Goal: Task Accomplishment & Management: Manage account settings

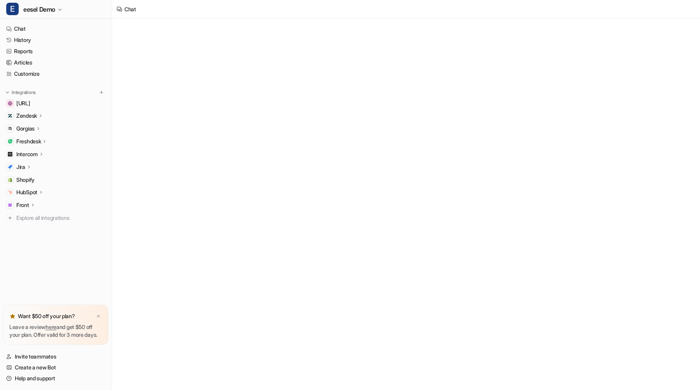
click at [29, 196] on p "HubSpot" at bounding box center [26, 193] width 21 height 8
type textarea "**********"
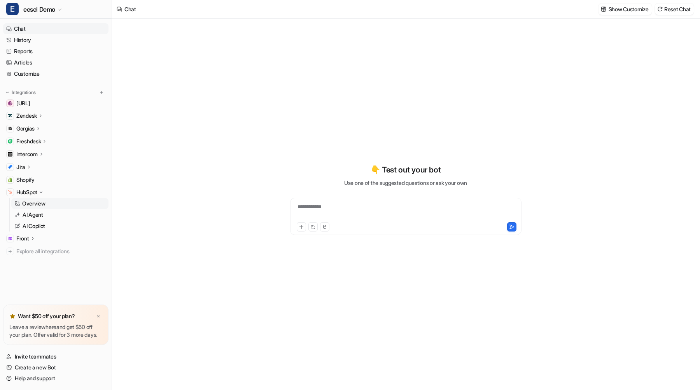
click at [32, 205] on p "Overview" at bounding box center [33, 204] width 23 height 8
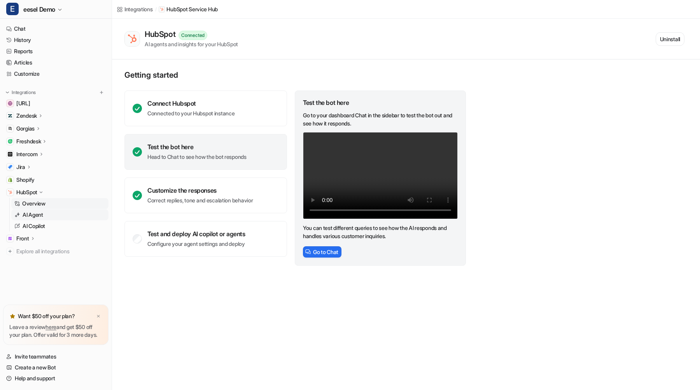
click at [34, 215] on p "AI Agent" at bounding box center [33, 215] width 21 height 8
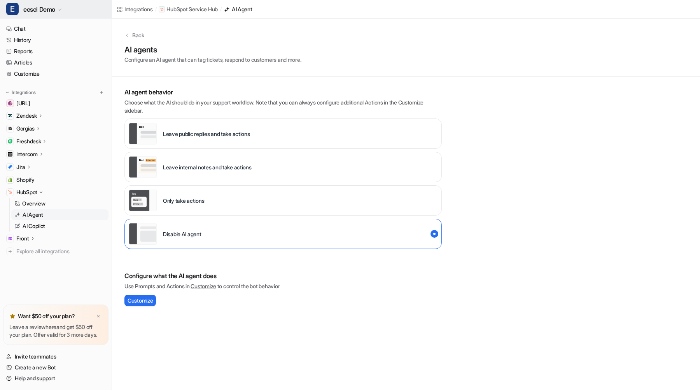
click at [65, 7] on button "E eesel Demo" at bounding box center [56, 9] width 112 height 19
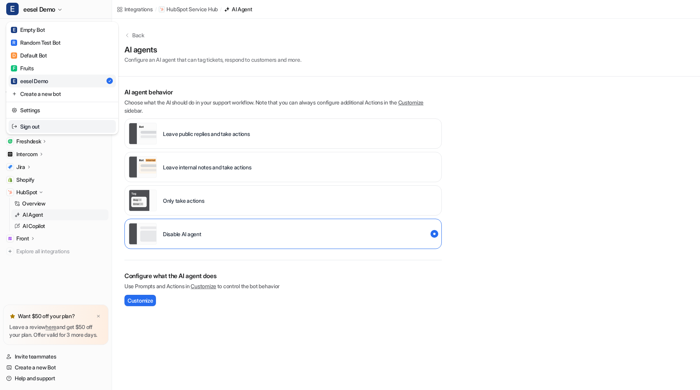
click at [42, 127] on link "Sign out" at bounding box center [62, 126] width 107 height 13
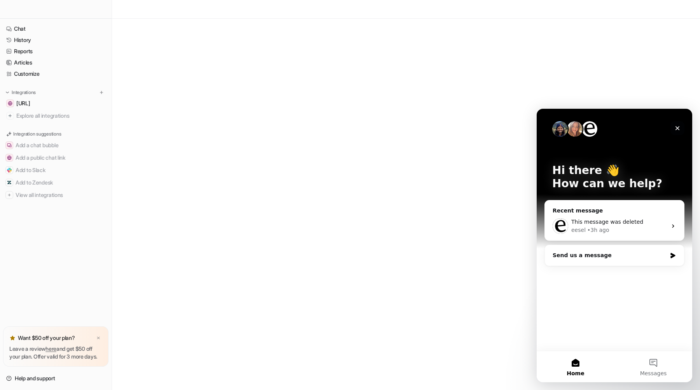
click at [678, 127] on icon "Close" at bounding box center [677, 128] width 6 height 6
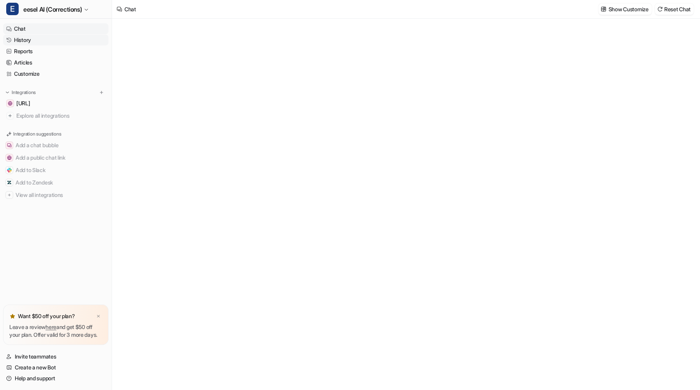
type textarea "**********"
click at [82, 13] on span "eesel AI (Corrections)" at bounding box center [52, 9] width 58 height 11
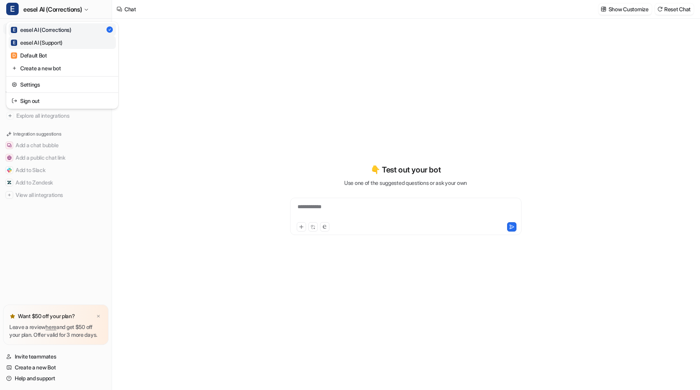
click at [78, 42] on link "E eesel AI (Support)" at bounding box center [62, 42] width 107 height 13
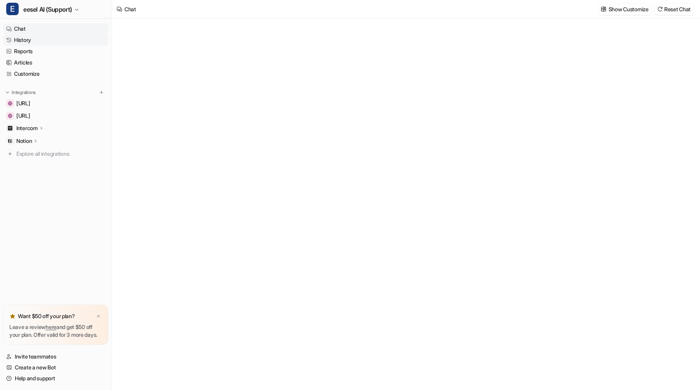
type textarea "**********"
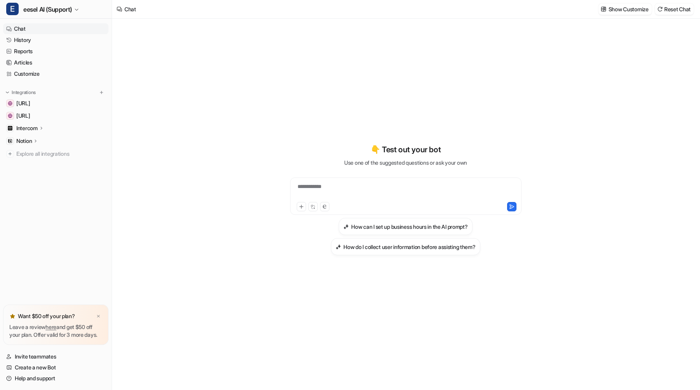
click at [29, 126] on p "Intercom" at bounding box center [26, 128] width 21 height 8
click at [29, 160] on p "AI Agent" at bounding box center [33, 162] width 21 height 8
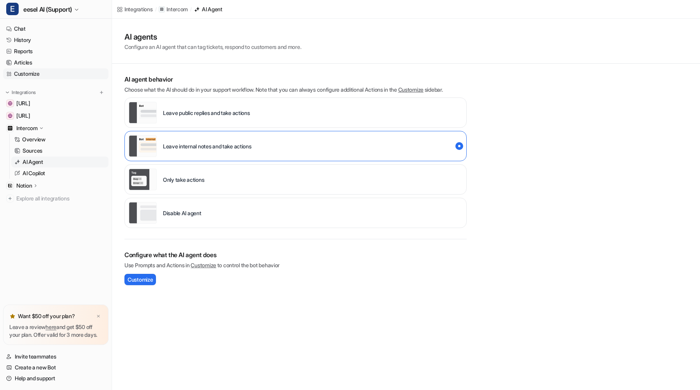
click at [26, 75] on link "Customize" at bounding box center [55, 73] width 105 height 11
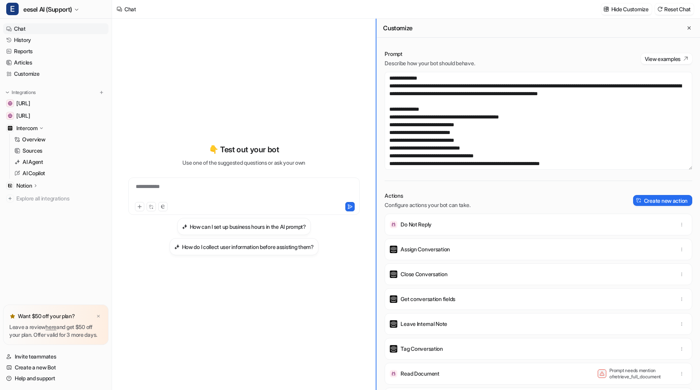
click at [239, 178] on div "**********" at bounding box center [406, 205] width 588 height 372
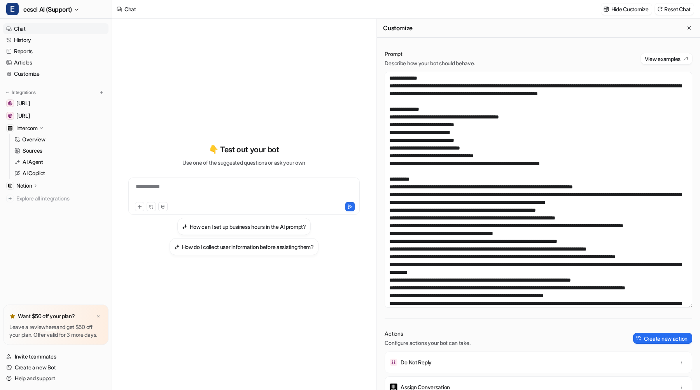
drag, startPoint x: 691, startPoint y: 168, endPoint x: 677, endPoint y: 306, distance: 139.0
click at [677, 306] on textarea at bounding box center [539, 190] width 308 height 236
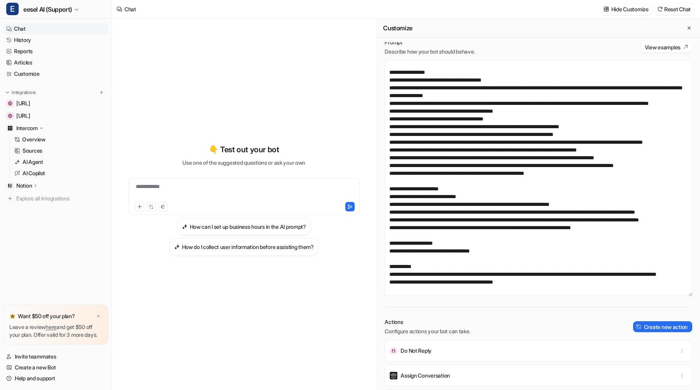
scroll to position [146, 0]
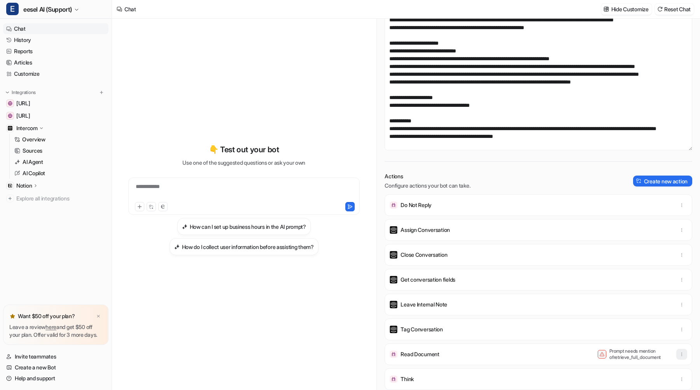
click at [686, 355] on button "button" at bounding box center [681, 354] width 11 height 11
click at [642, 374] on button "Delete" at bounding box center [644, 372] width 84 height 14
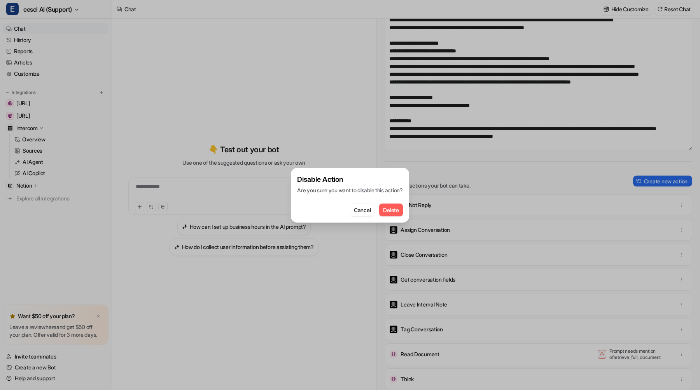
click at [385, 208] on button "Delete" at bounding box center [390, 210] width 23 height 13
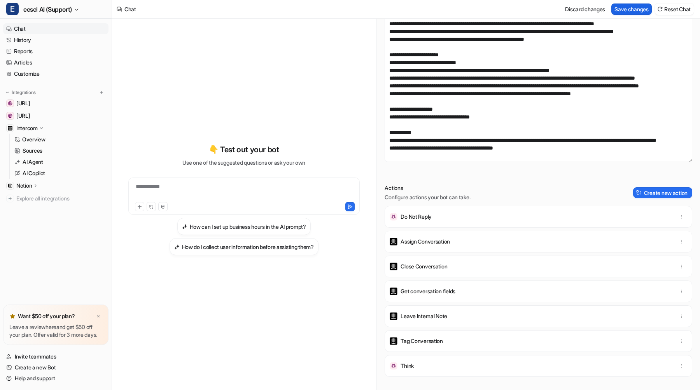
click at [626, 12] on button "Save changes" at bounding box center [631, 8] width 40 height 11
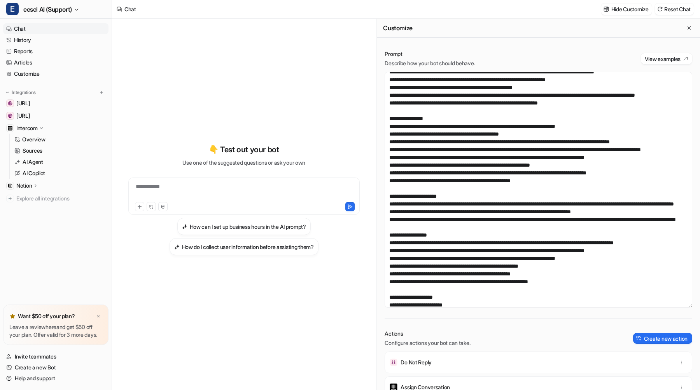
scroll to position [258, 0]
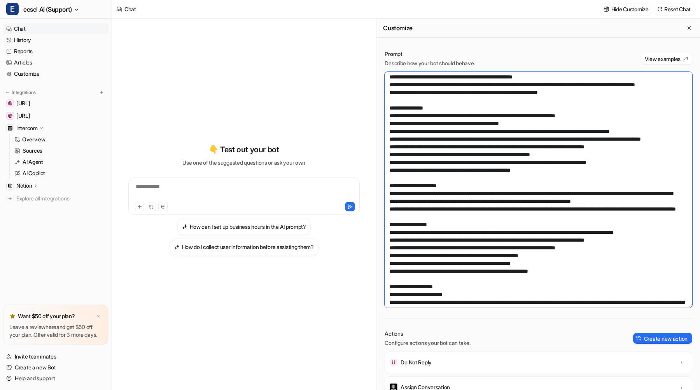
click at [464, 198] on textarea at bounding box center [539, 190] width 308 height 236
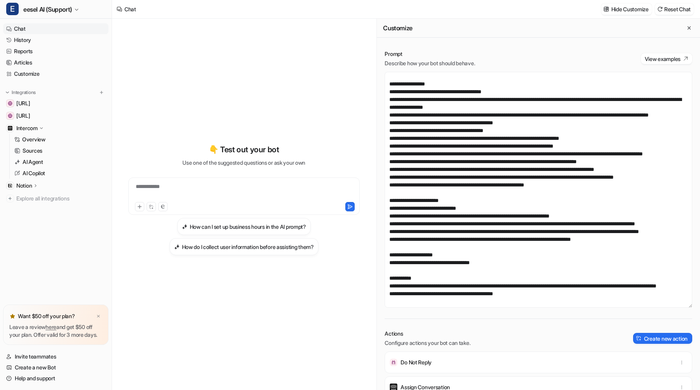
scroll to position [1277, 0]
click at [482, 246] on textarea at bounding box center [539, 190] width 308 height 236
click at [50, 8] on span "eesel AI (Support)" at bounding box center [47, 9] width 49 height 11
click at [139, 46] on div "**********" at bounding box center [350, 195] width 700 height 390
click at [28, 185] on p "Notion" at bounding box center [24, 186] width 16 height 8
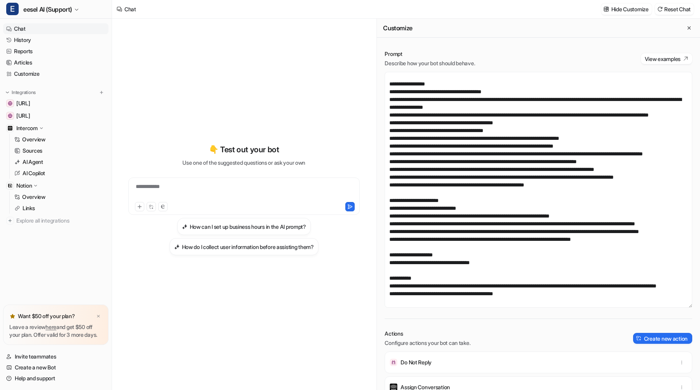
click at [28, 185] on p "Notion" at bounding box center [24, 186] width 16 height 8
click at [27, 139] on p "Overview" at bounding box center [33, 140] width 23 height 8
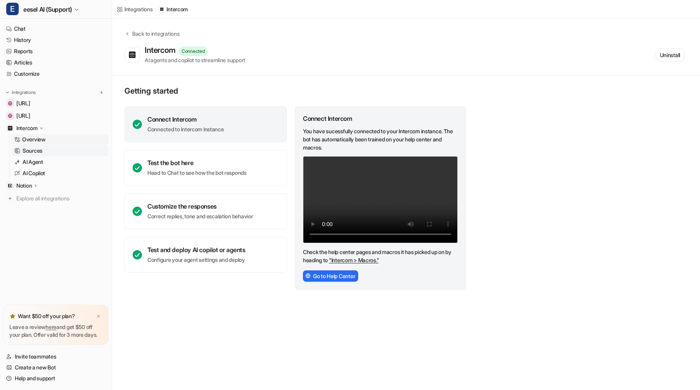
click at [37, 147] on p "Sources" at bounding box center [33, 151] width 20 height 8
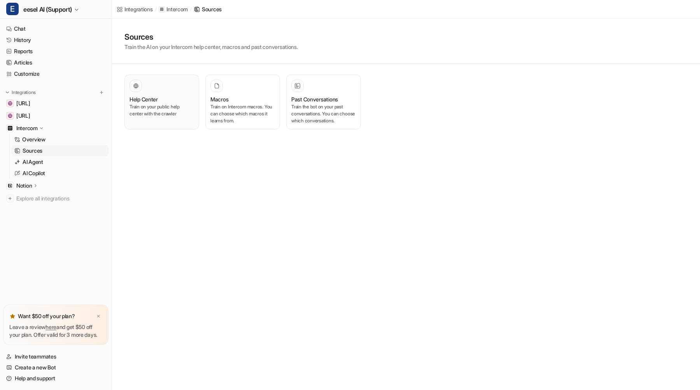
click at [178, 98] on div "Help Center" at bounding box center [161, 99] width 65 height 8
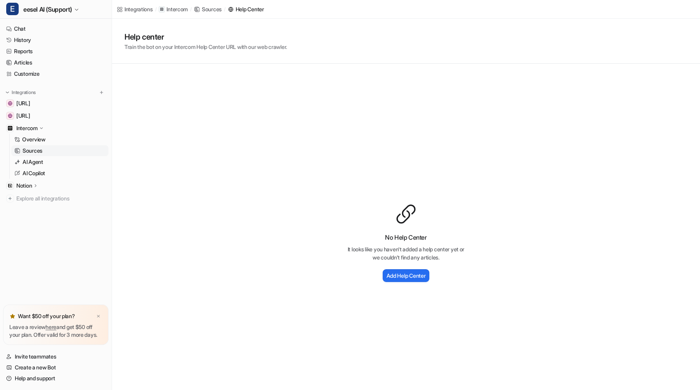
click at [32, 128] on p "Intercom" at bounding box center [26, 128] width 21 height 8
click at [30, 105] on span "[URL]" at bounding box center [23, 104] width 14 height 8
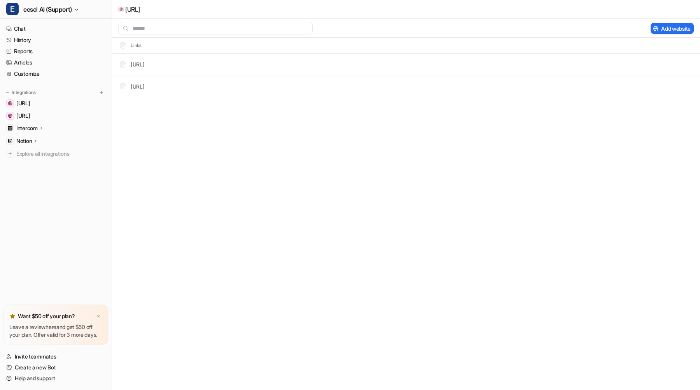
click at [35, 123] on div "Intercom" at bounding box center [55, 128] width 105 height 11
click at [31, 149] on p "Sources" at bounding box center [33, 151] width 20 height 8
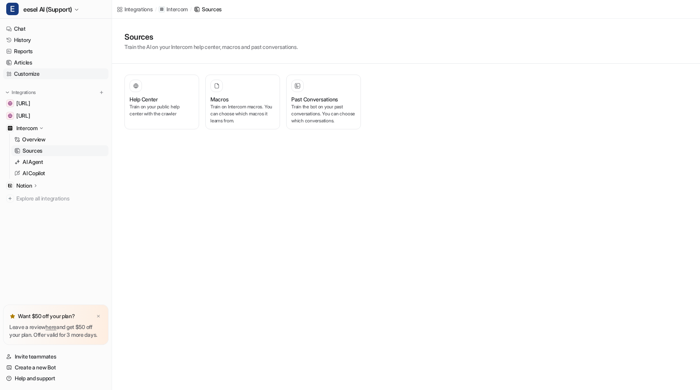
click at [21, 73] on link "Customize" at bounding box center [55, 73] width 105 height 11
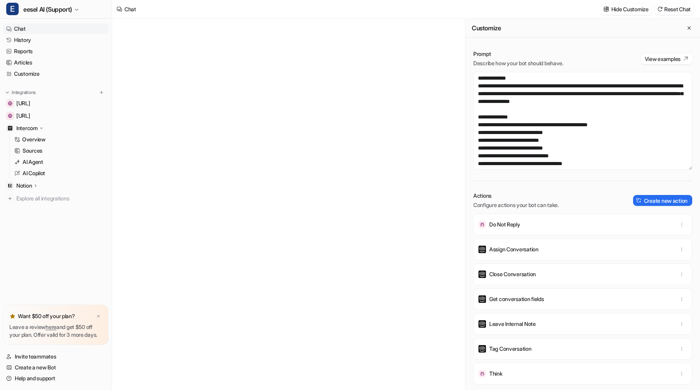
click at [465, 67] on div "Customize Prompt Describe how your bot should behave. View examples Actions Con…" at bounding box center [406, 205] width 588 height 372
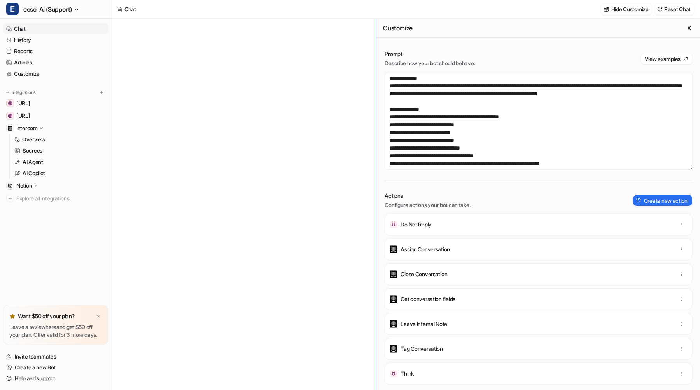
click at [313, 99] on div "Customize Prompt Describe how your bot should behave. View examples Actions Con…" at bounding box center [406, 205] width 588 height 372
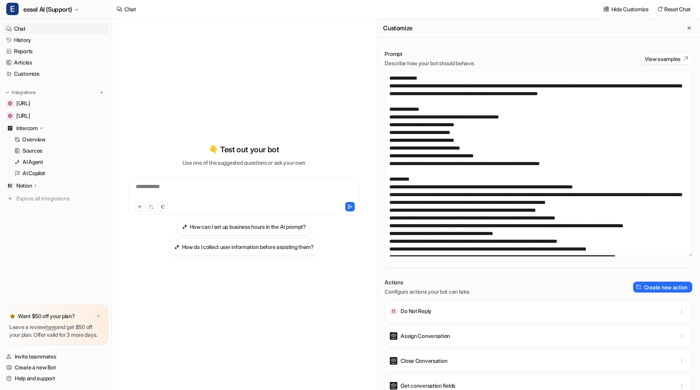
drag, startPoint x: 689, startPoint y: 168, endPoint x: 667, endPoint y: 255, distance: 89.4
click at [667, 255] on textarea at bounding box center [539, 164] width 308 height 185
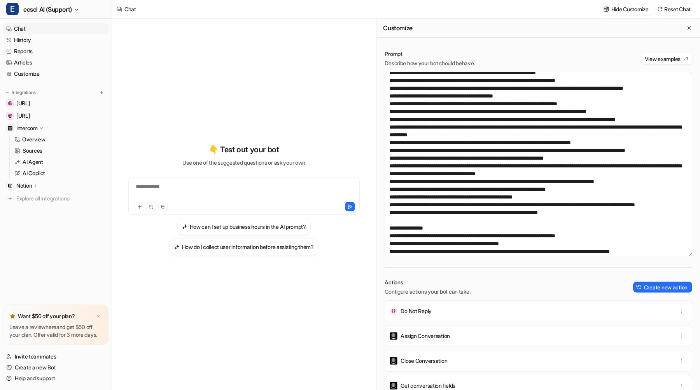
scroll to position [98, 0]
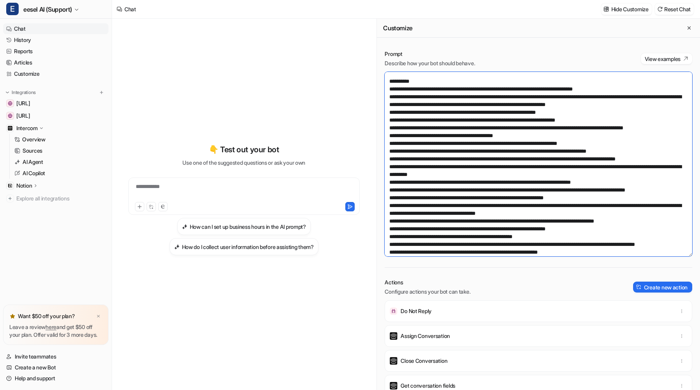
click at [393, 89] on textarea at bounding box center [539, 164] width 308 height 185
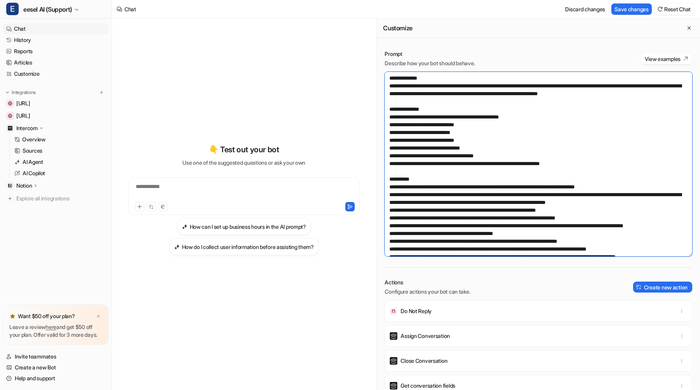
click at [442, 75] on textarea at bounding box center [539, 164] width 308 height 185
click at [430, 182] on textarea at bounding box center [539, 164] width 308 height 185
click at [392, 196] on textarea at bounding box center [539, 164] width 308 height 185
click at [597, 192] on textarea at bounding box center [539, 164] width 308 height 185
click at [591, 188] on textarea at bounding box center [539, 164] width 308 height 185
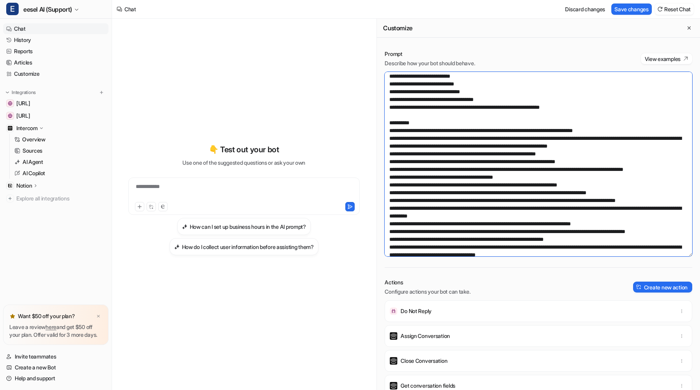
scroll to position [58, 0]
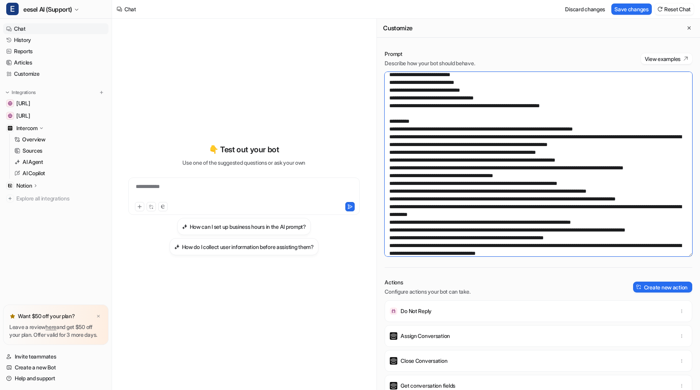
click at [591, 188] on textarea at bounding box center [539, 164] width 308 height 185
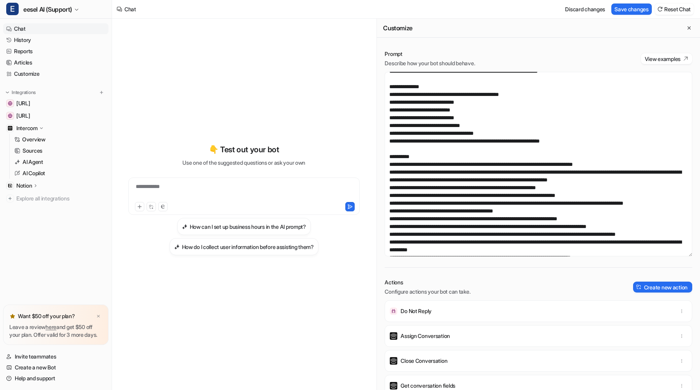
scroll to position [209, 0]
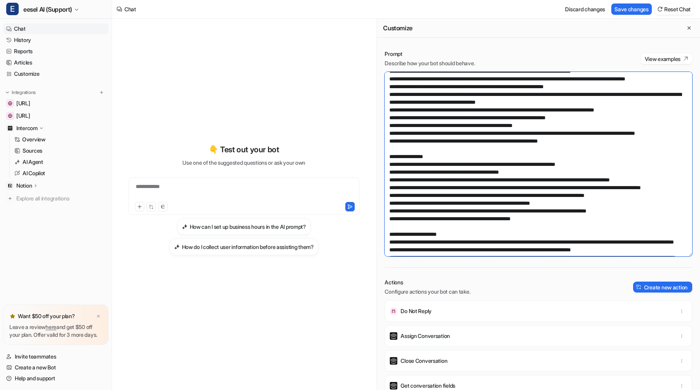
click at [567, 226] on textarea at bounding box center [539, 164] width 308 height 185
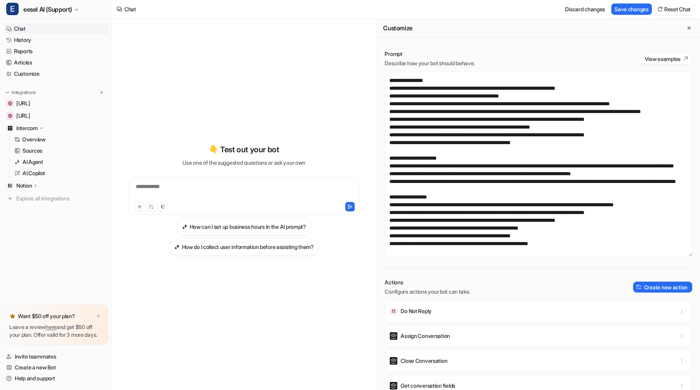
scroll to position [291, 0]
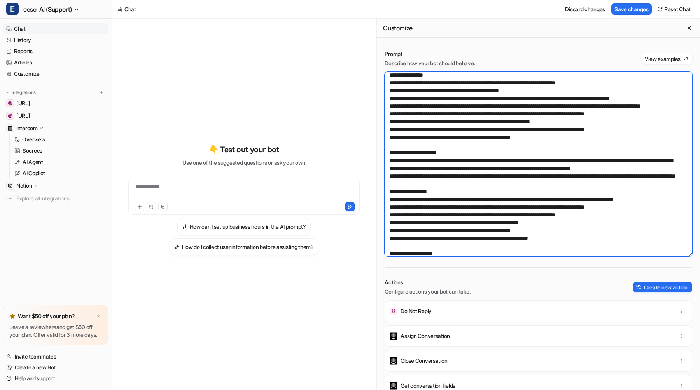
click at [399, 165] on textarea at bounding box center [539, 164] width 308 height 185
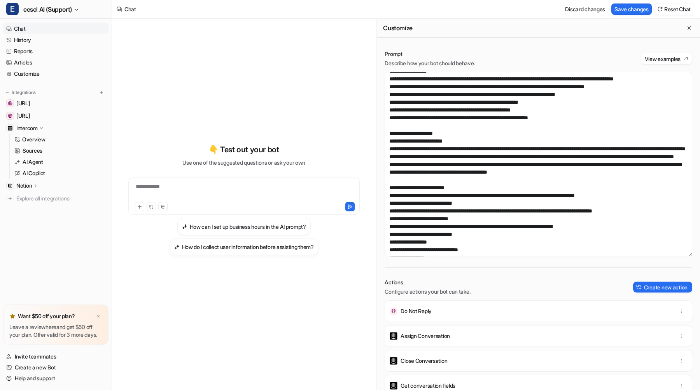
scroll to position [575, 0]
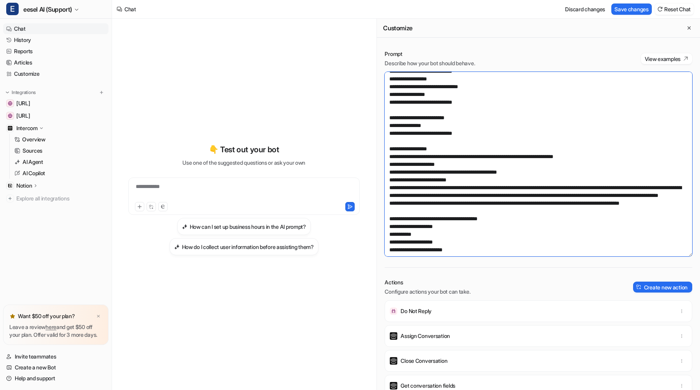
click at [533, 189] on textarea at bounding box center [539, 164] width 308 height 185
click at [531, 206] on textarea at bounding box center [539, 164] width 308 height 185
click at [510, 240] on textarea at bounding box center [539, 164] width 308 height 185
click at [594, 241] on textarea at bounding box center [539, 164] width 308 height 185
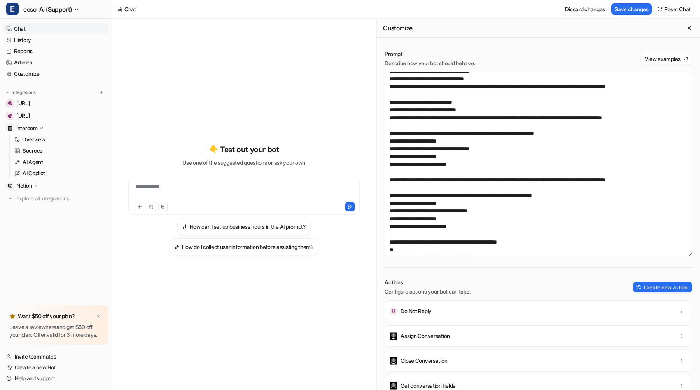
scroll to position [1111, 0]
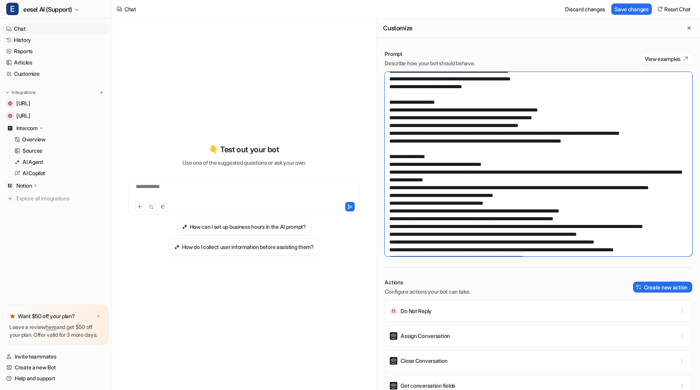
click at [474, 175] on textarea at bounding box center [539, 164] width 308 height 185
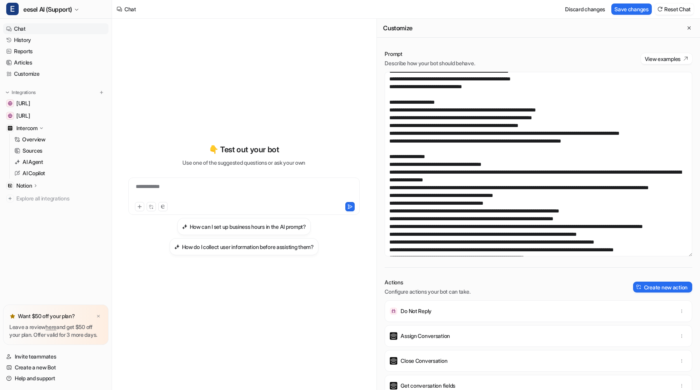
scroll to position [0, 0]
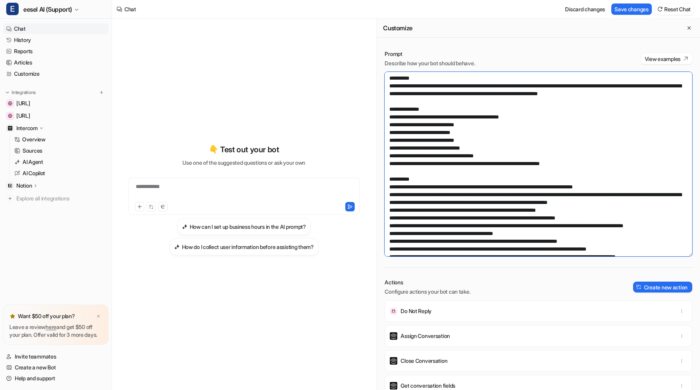
click at [428, 248] on textarea at bounding box center [539, 164] width 308 height 185
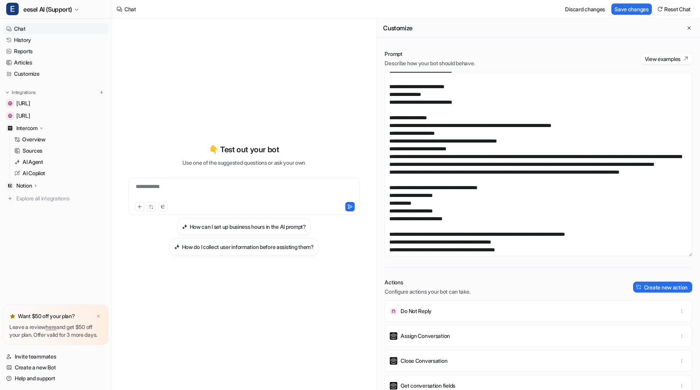
scroll to position [761, 0]
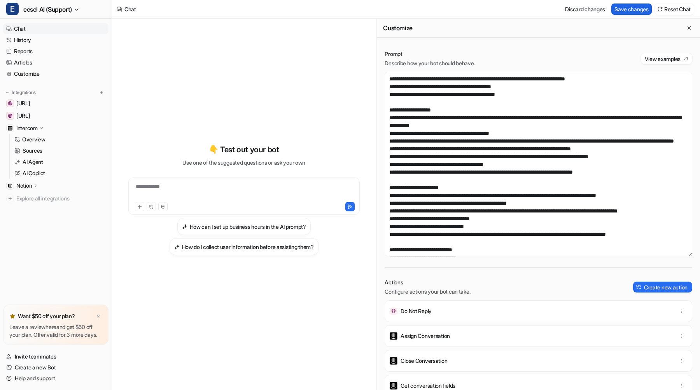
click at [624, 9] on button "Save changes" at bounding box center [631, 8] width 40 height 11
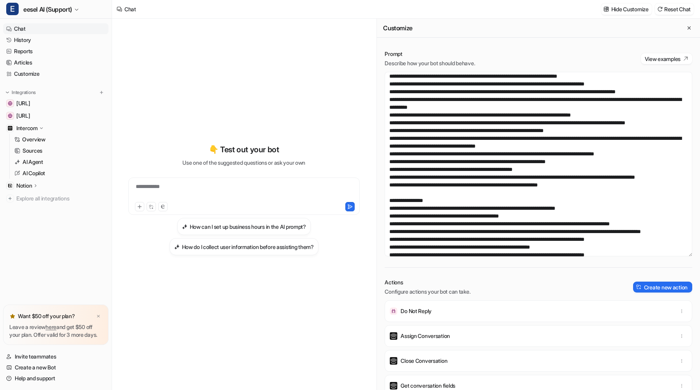
scroll to position [202, 0]
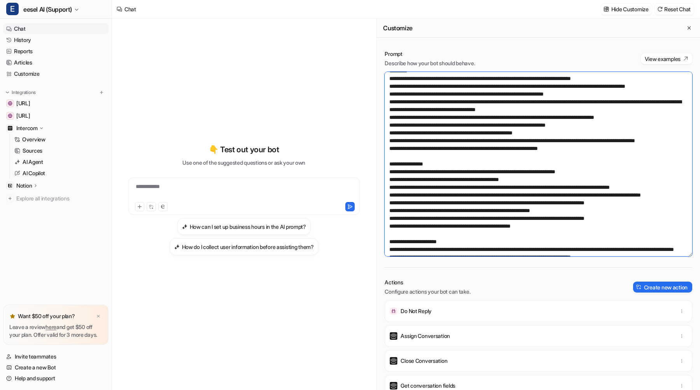
click at [392, 189] on textarea at bounding box center [539, 164] width 308 height 185
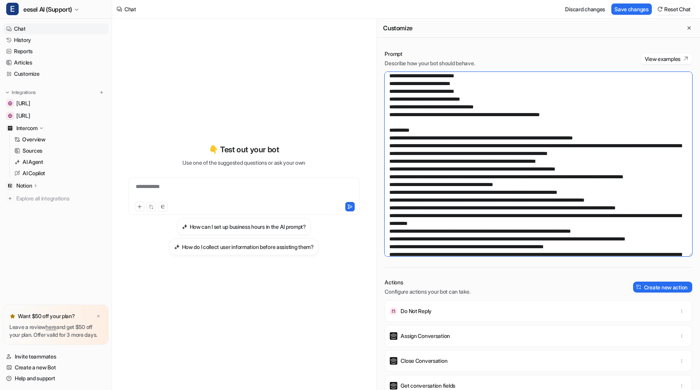
scroll to position [47, 0]
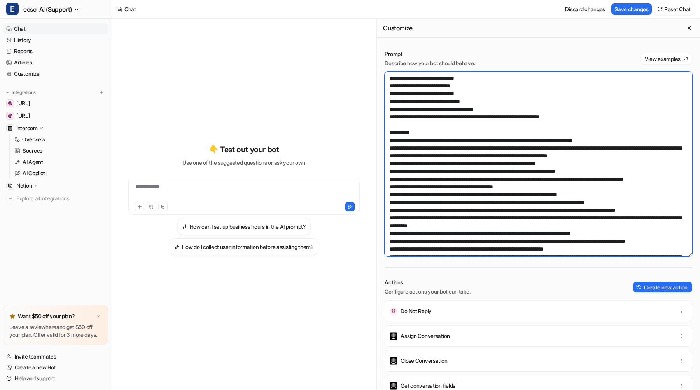
click at [553, 146] on textarea at bounding box center [539, 164] width 308 height 185
click at [554, 143] on textarea at bounding box center [539, 164] width 308 height 185
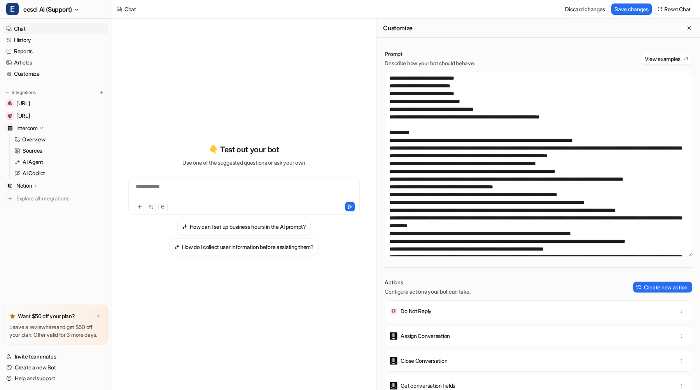
click at [572, 8] on button "Discard changes" at bounding box center [585, 8] width 46 height 11
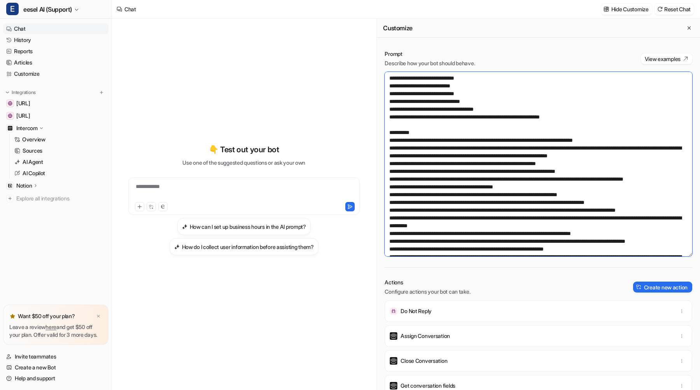
click at [392, 141] on textarea at bounding box center [539, 164] width 308 height 185
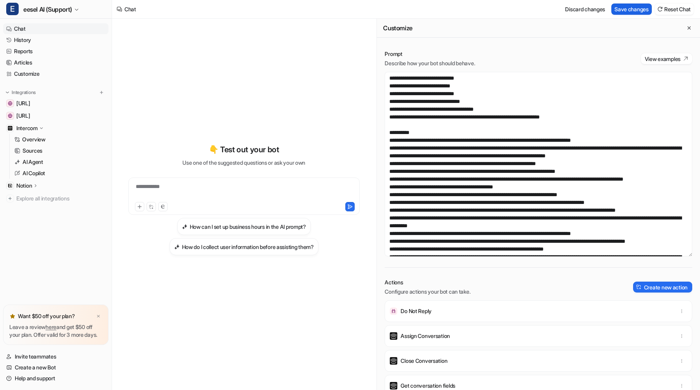
click at [617, 11] on button "Save changes" at bounding box center [631, 8] width 40 height 11
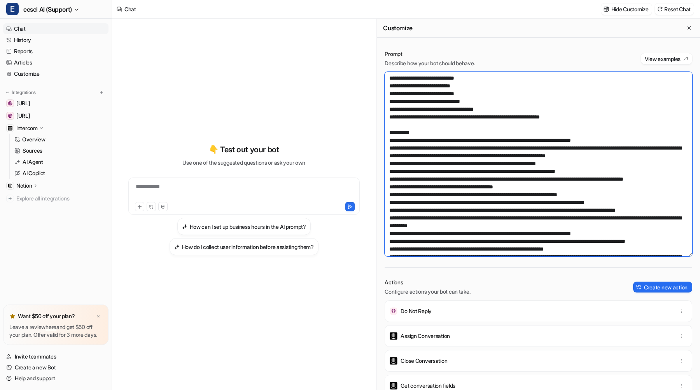
click at [551, 168] on textarea at bounding box center [539, 164] width 308 height 185
click at [451, 119] on textarea at bounding box center [539, 164] width 308 height 185
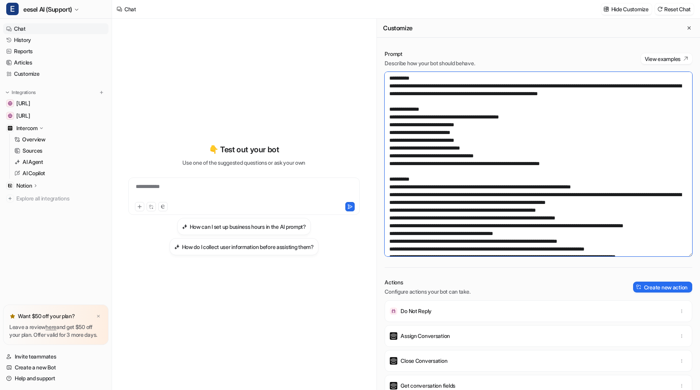
click at [392, 126] on textarea at bounding box center [539, 164] width 308 height 185
click at [420, 114] on textarea at bounding box center [539, 164] width 308 height 185
click at [535, 115] on textarea at bounding box center [539, 164] width 308 height 185
click at [515, 161] on textarea at bounding box center [539, 164] width 308 height 185
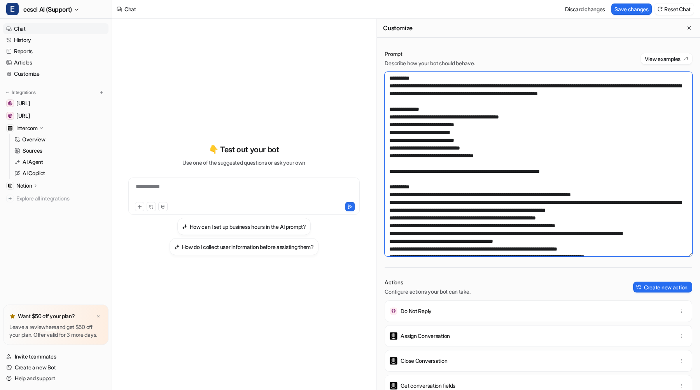
click at [550, 117] on textarea at bounding box center [539, 164] width 308 height 185
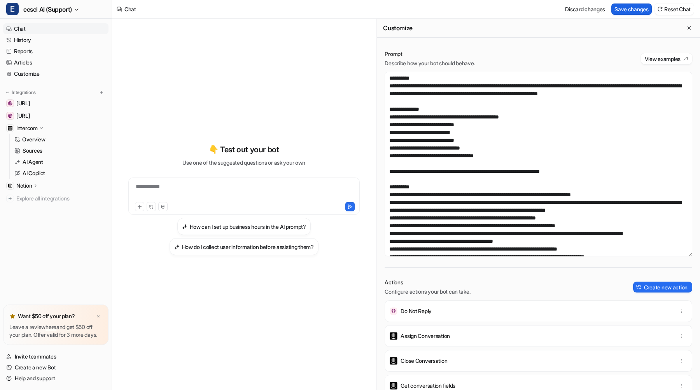
click at [618, 8] on button "Save changes" at bounding box center [631, 8] width 40 height 11
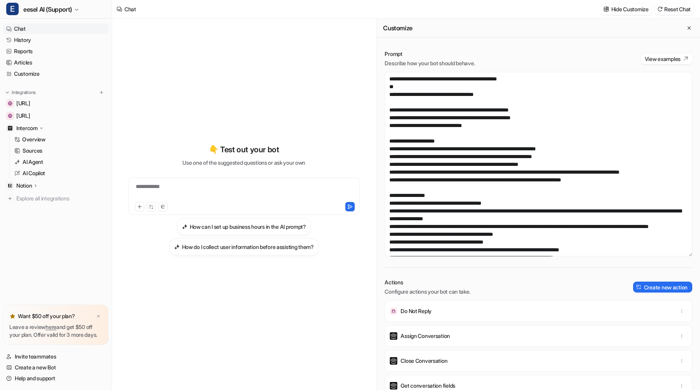
scroll to position [1336, 0]
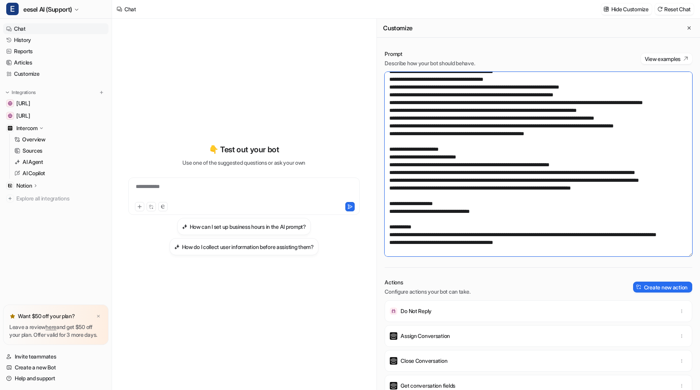
drag, startPoint x: 504, startPoint y: 206, endPoint x: 386, endPoint y: 127, distance: 142.0
click at [386, 127] on textarea at bounding box center [539, 164] width 308 height 185
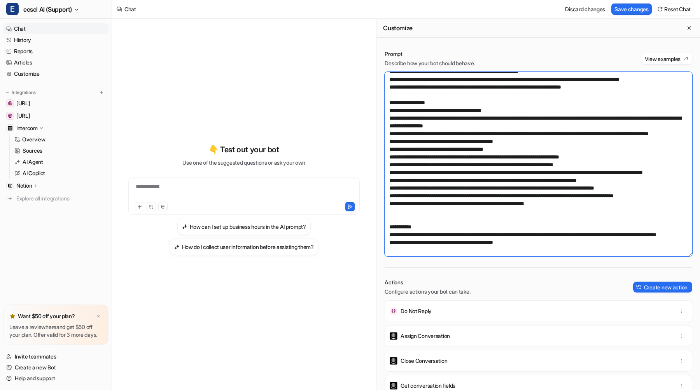
scroll to position [1178, 0]
click at [409, 149] on textarea at bounding box center [539, 164] width 308 height 185
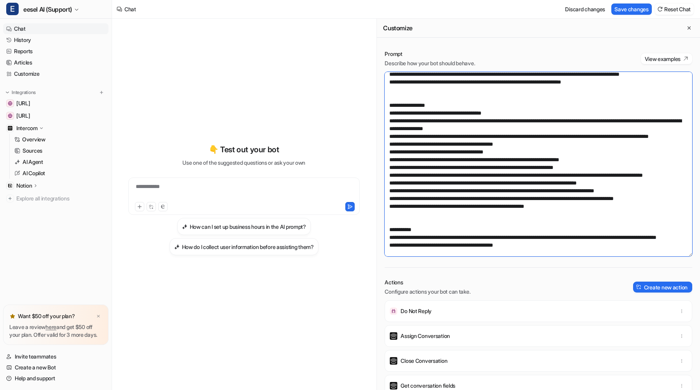
click at [403, 99] on textarea at bounding box center [539, 164] width 308 height 185
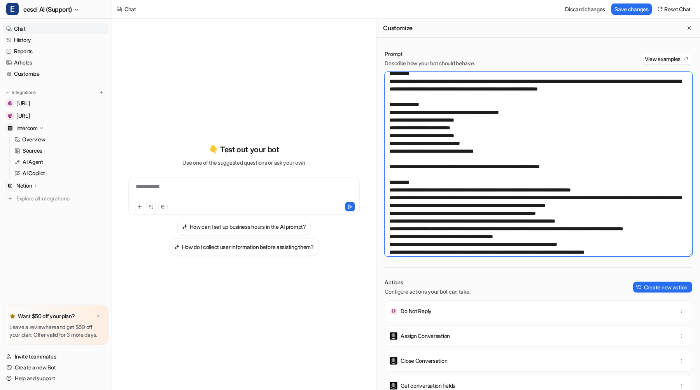
scroll to position [0, 0]
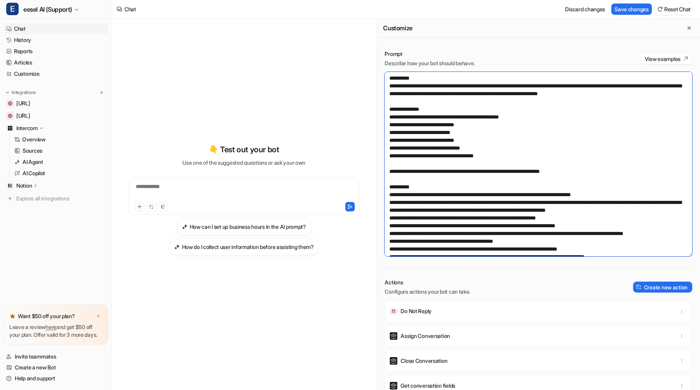
click at [596, 168] on textarea at bounding box center [539, 164] width 308 height 185
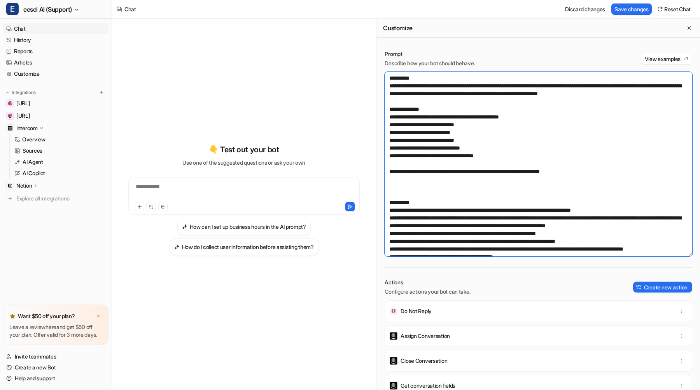
paste textarea "**********"
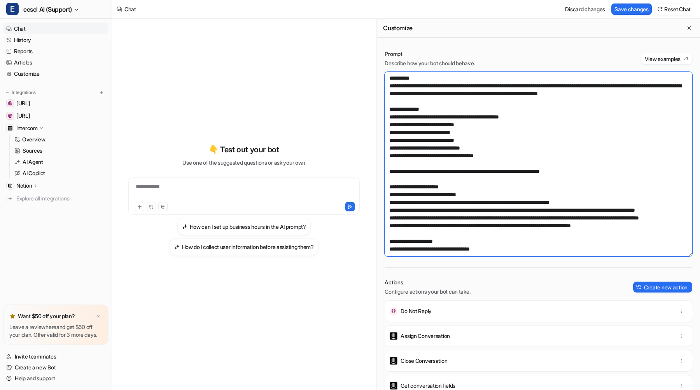
scroll to position [11, 0]
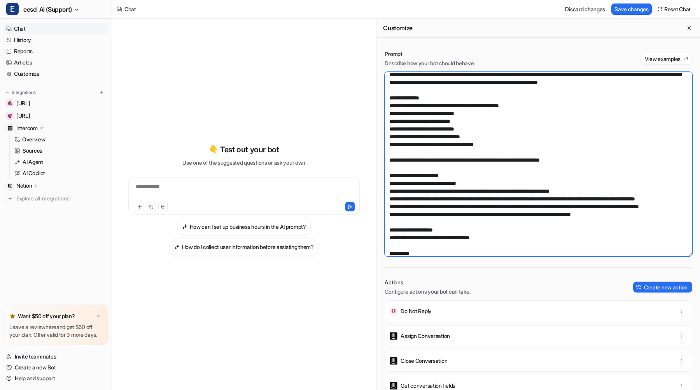
click at [394, 175] on textarea at bounding box center [539, 164] width 308 height 185
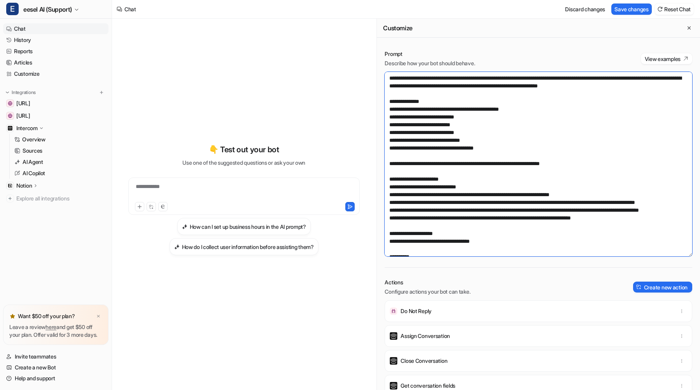
scroll to position [0, 0]
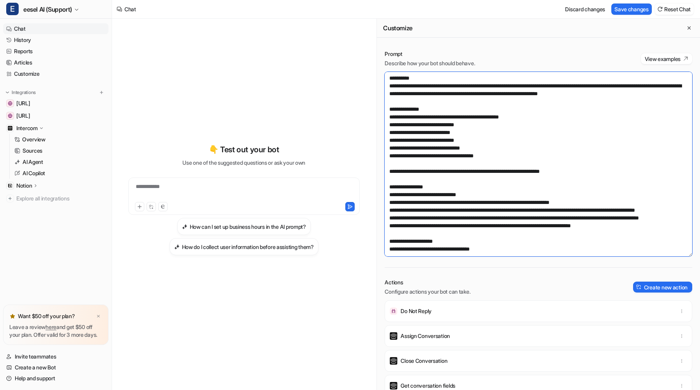
click at [399, 195] on textarea at bounding box center [539, 164] width 308 height 185
click at [391, 212] on textarea at bounding box center [539, 164] width 308 height 185
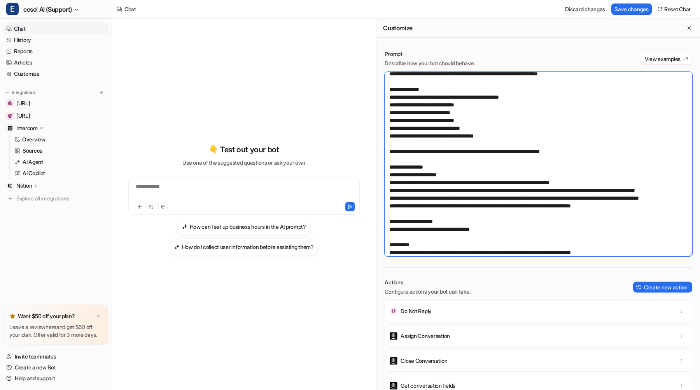
scroll to position [21, 0]
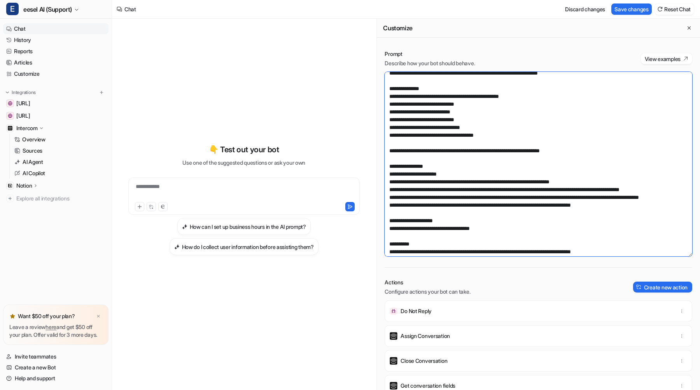
click at [589, 214] on textarea at bounding box center [539, 164] width 308 height 185
click at [576, 197] on textarea at bounding box center [539, 164] width 308 height 185
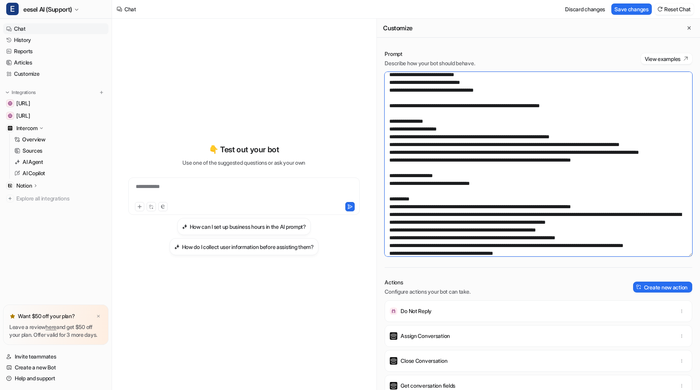
scroll to position [75, 0]
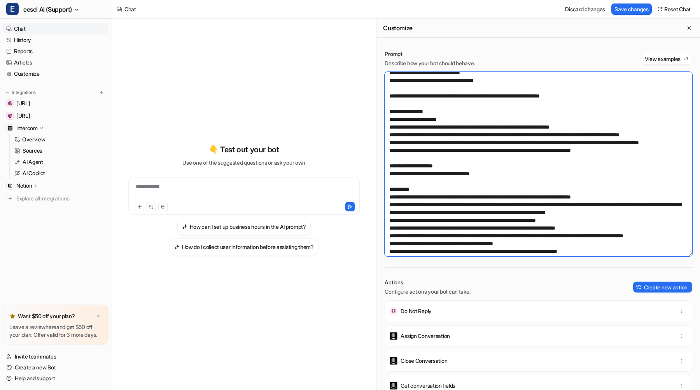
click at [395, 166] on textarea at bounding box center [539, 164] width 308 height 185
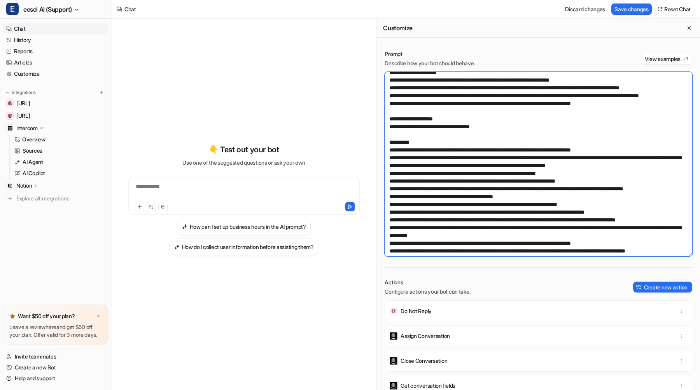
scroll to position [124, 0]
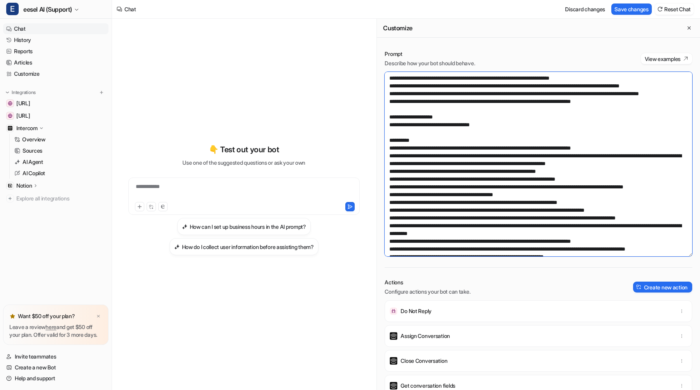
click at [392, 157] on textarea at bounding box center [539, 164] width 308 height 185
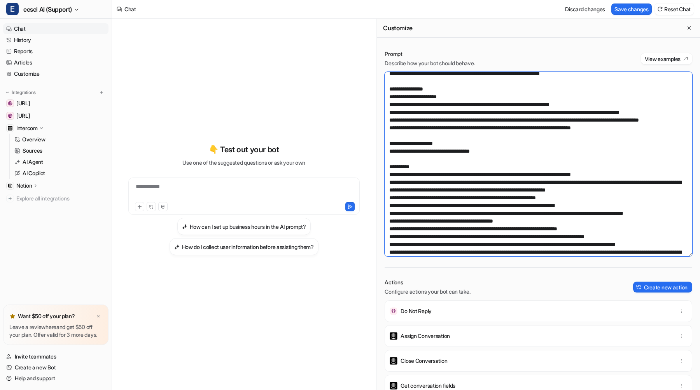
scroll to position [0, 0]
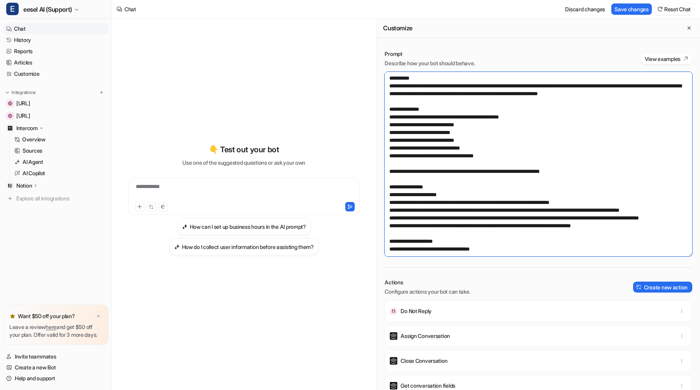
click at [415, 101] on textarea at bounding box center [539, 164] width 308 height 185
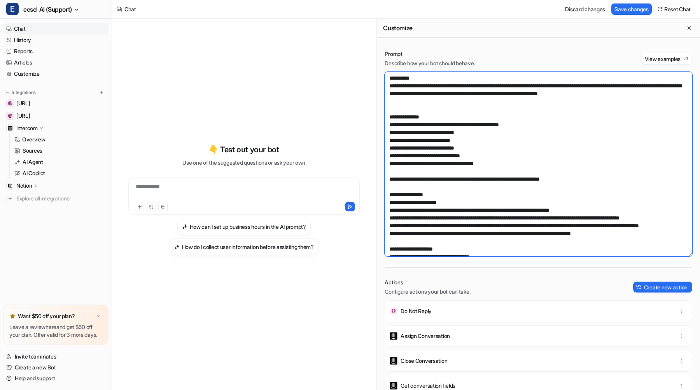
click at [406, 182] on textarea at bounding box center [539, 164] width 308 height 185
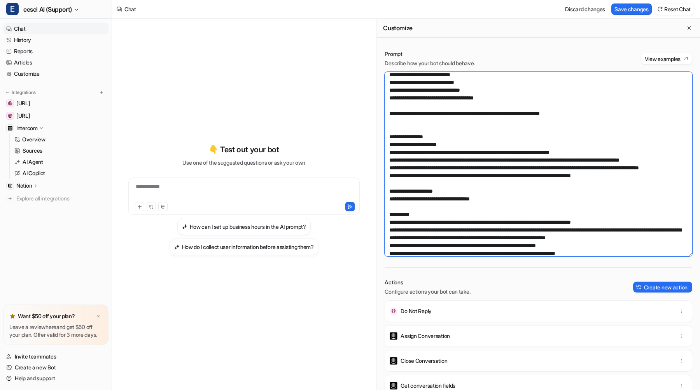
scroll to position [78, 0]
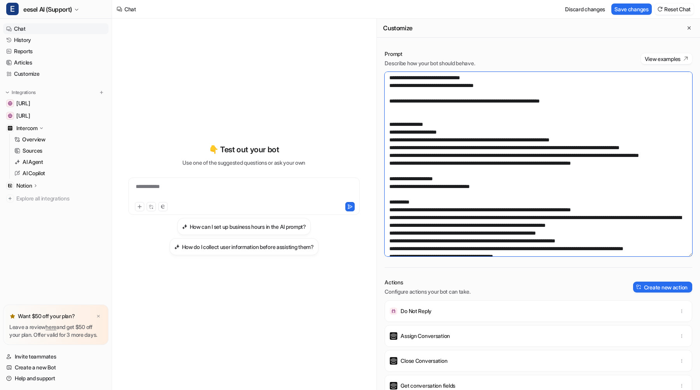
click at [405, 198] on textarea at bounding box center [539, 164] width 308 height 185
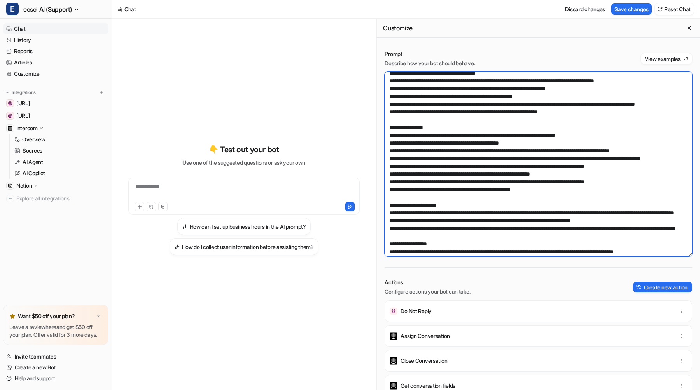
scroll to position [355, 0]
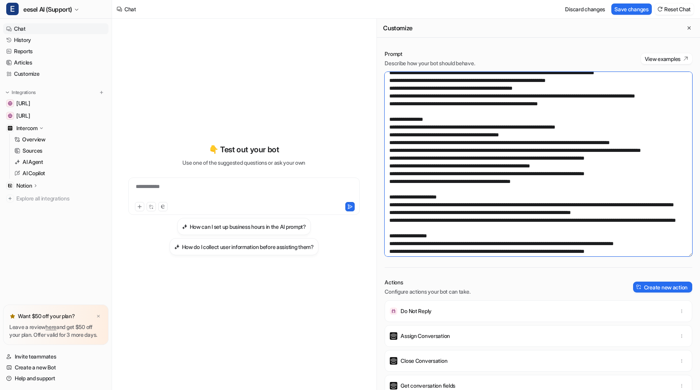
click at [417, 129] on textarea at bounding box center [539, 164] width 308 height 185
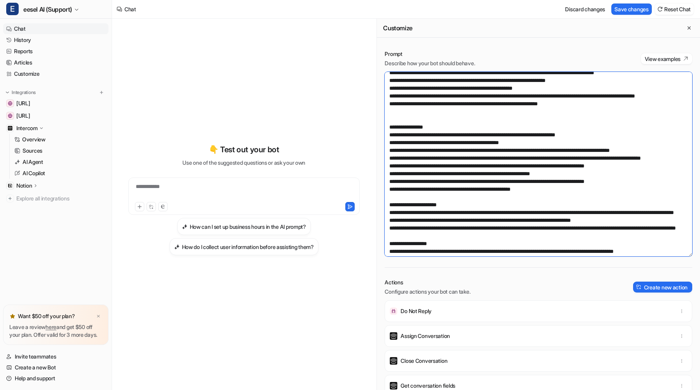
click at [403, 218] on textarea at bounding box center [539, 164] width 308 height 185
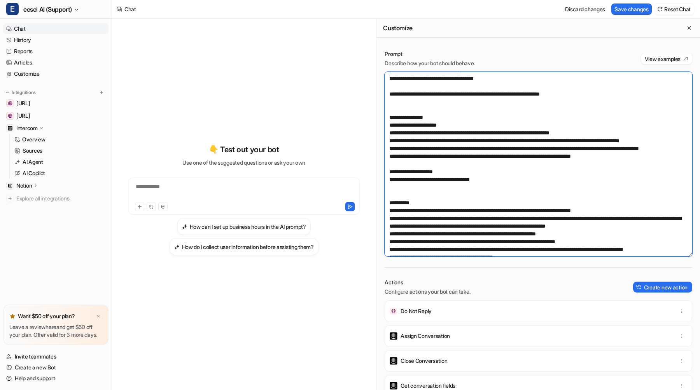
scroll to position [0, 0]
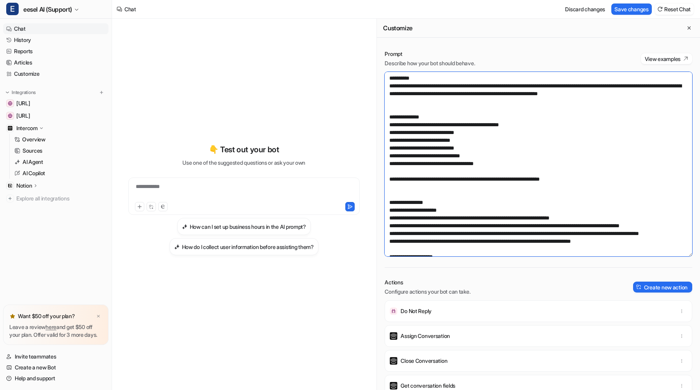
click at [406, 107] on textarea at bounding box center [539, 164] width 308 height 185
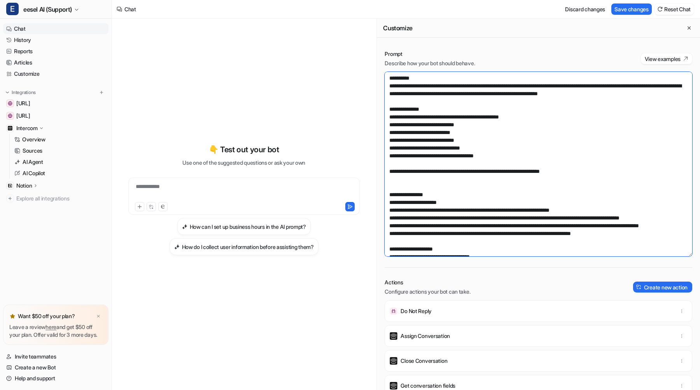
click at [401, 186] on textarea at bounding box center [539, 164] width 308 height 185
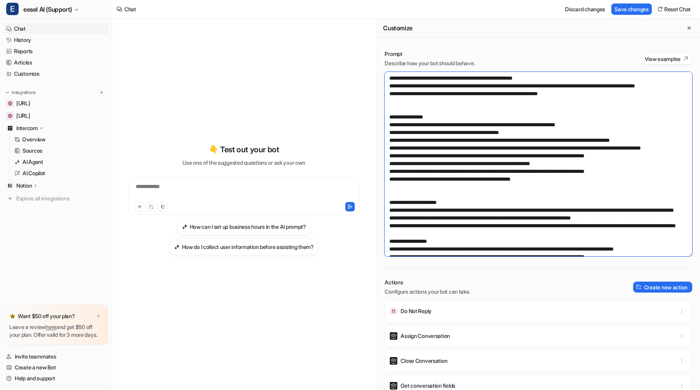
scroll to position [336, 0]
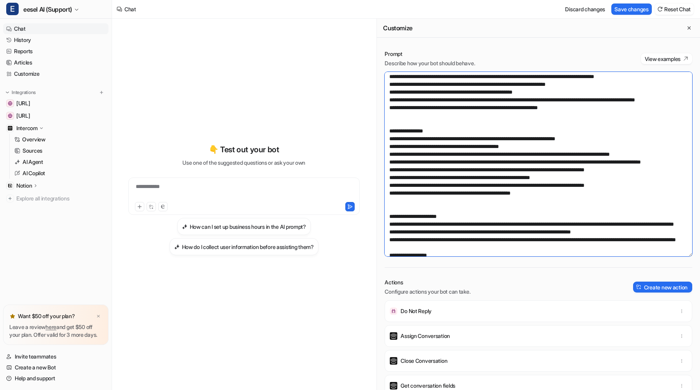
click at [428, 138] on textarea at bounding box center [539, 164] width 308 height 185
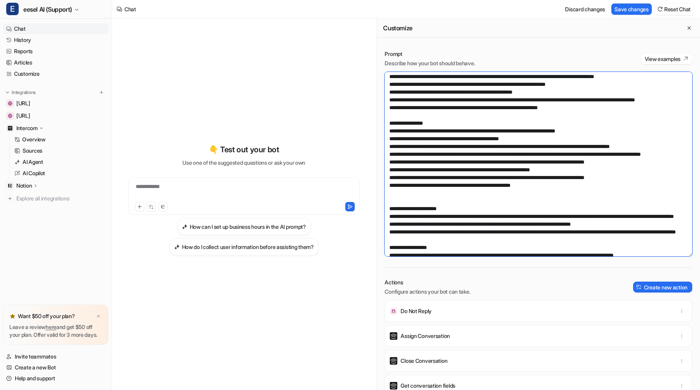
click at [419, 222] on textarea at bounding box center [539, 164] width 308 height 185
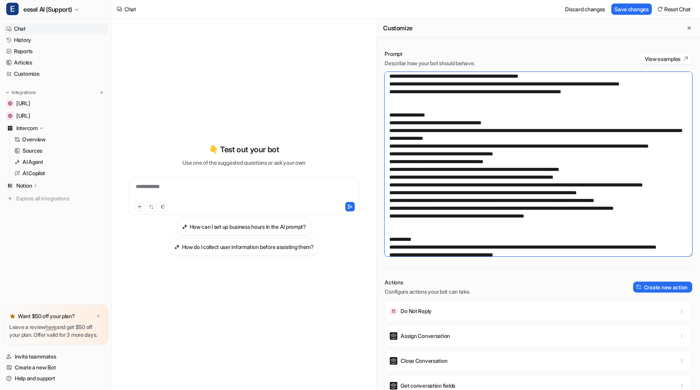
scroll to position [1261, 0]
click at [412, 178] on textarea at bounding box center [539, 164] width 308 height 185
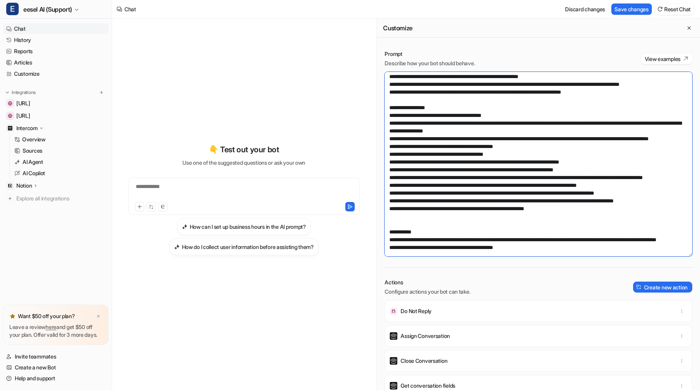
click at [421, 117] on textarea at bounding box center [539, 164] width 308 height 185
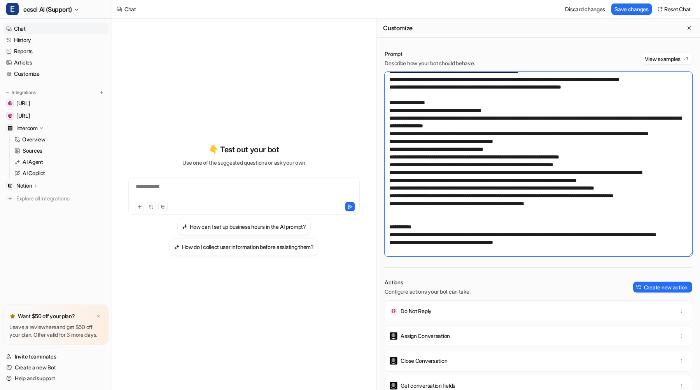
scroll to position [1344, 0]
click at [402, 203] on textarea at bounding box center [539, 164] width 308 height 185
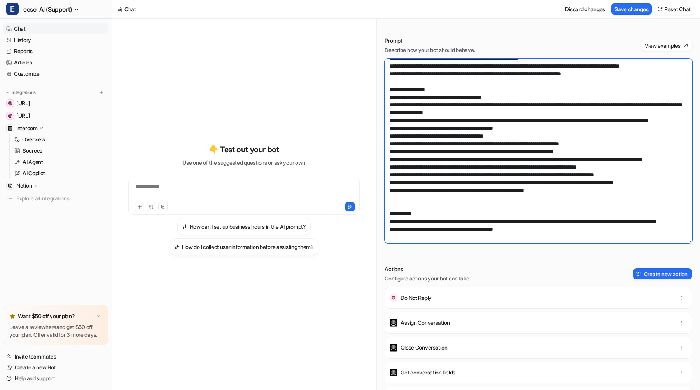
scroll to position [0, 0]
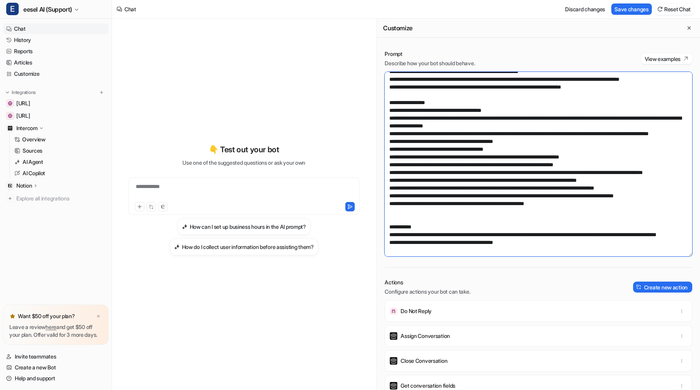
click at [392, 229] on textarea at bounding box center [539, 164] width 308 height 185
drag, startPoint x: 533, startPoint y: 244, endPoint x: 372, endPoint y: 220, distance: 162.8
click at [372, 220] on div "**********" at bounding box center [406, 205] width 588 height 372
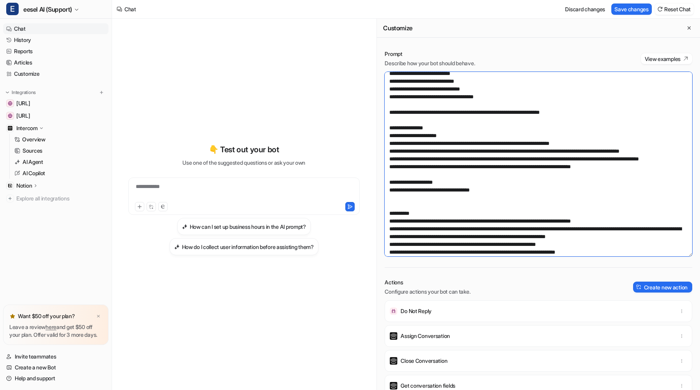
scroll to position [67, 0]
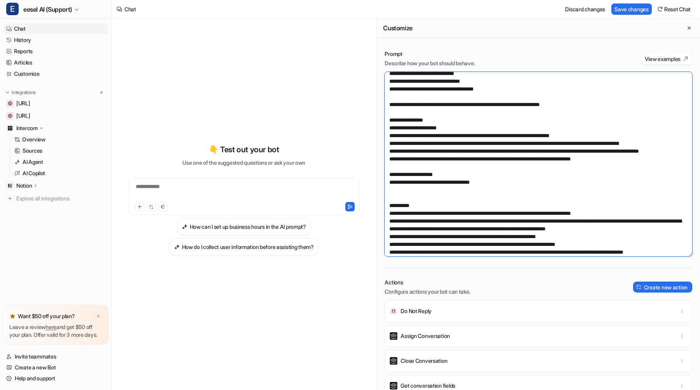
click at [415, 201] on textarea at bounding box center [539, 164] width 308 height 185
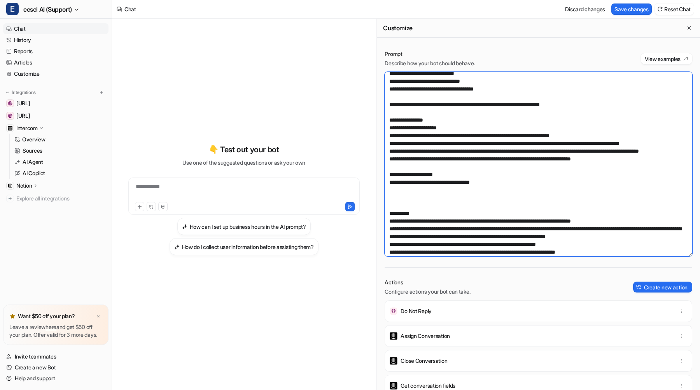
paste textarea "**********"
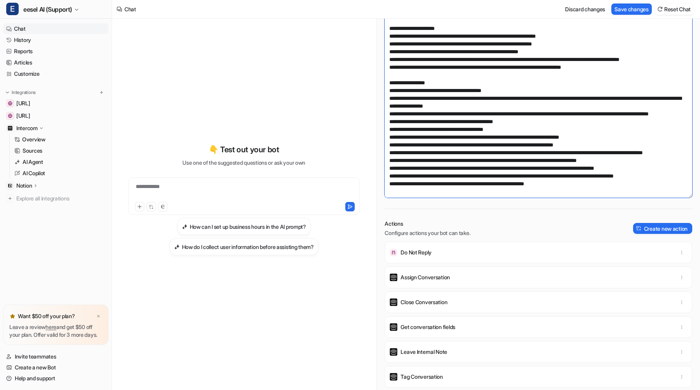
scroll to position [61, 0]
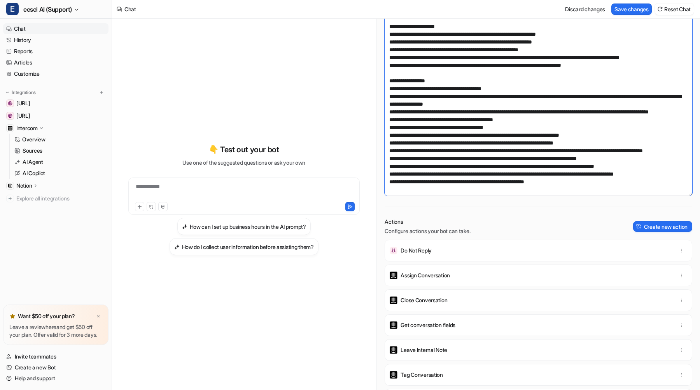
click at [459, 156] on textarea at bounding box center [539, 103] width 308 height 185
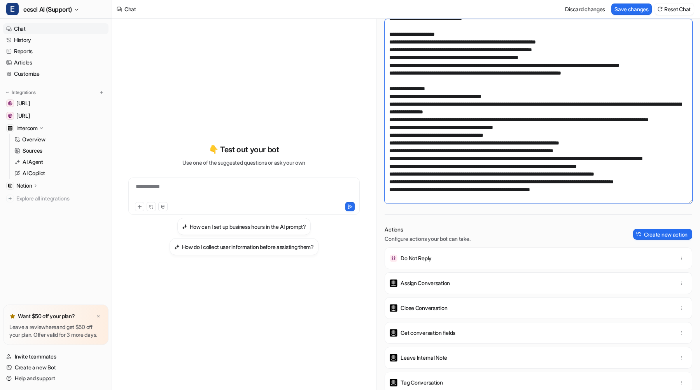
scroll to position [45, 0]
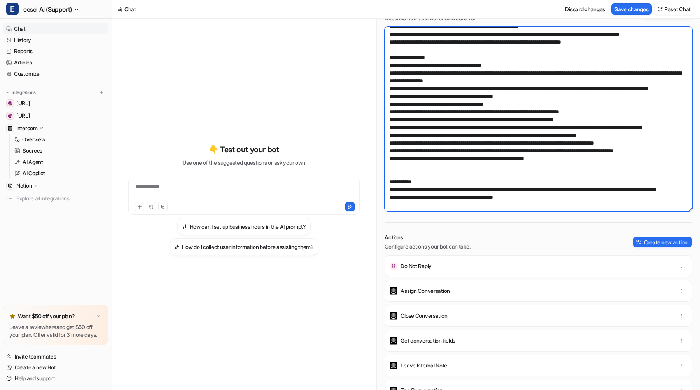
click at [452, 191] on textarea at bounding box center [539, 119] width 308 height 185
click at [415, 183] on textarea at bounding box center [539, 119] width 308 height 185
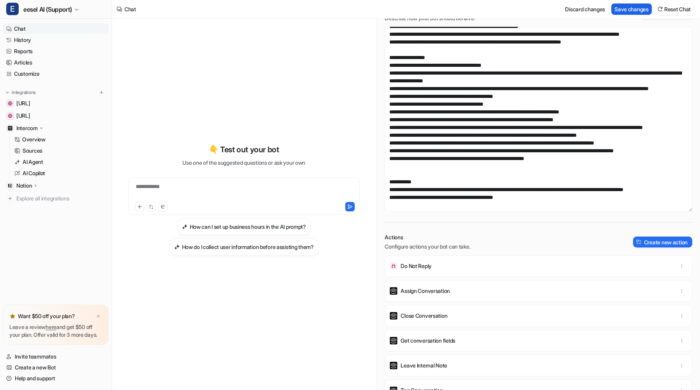
click at [622, 7] on button "Save changes" at bounding box center [631, 8] width 40 height 11
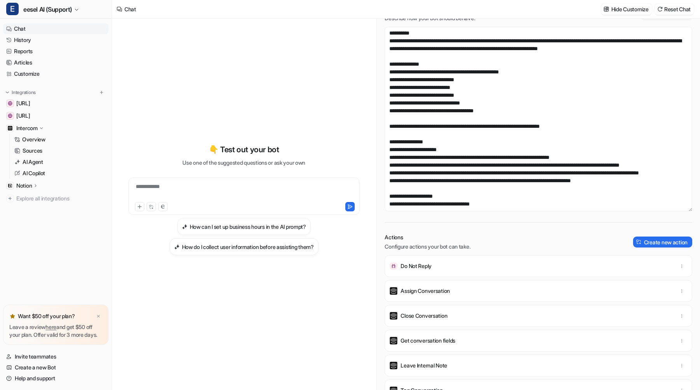
scroll to position [0, 0]
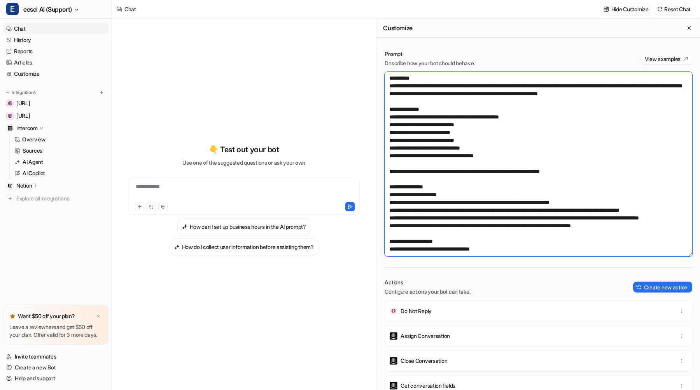
click at [434, 87] on textarea at bounding box center [539, 164] width 308 height 185
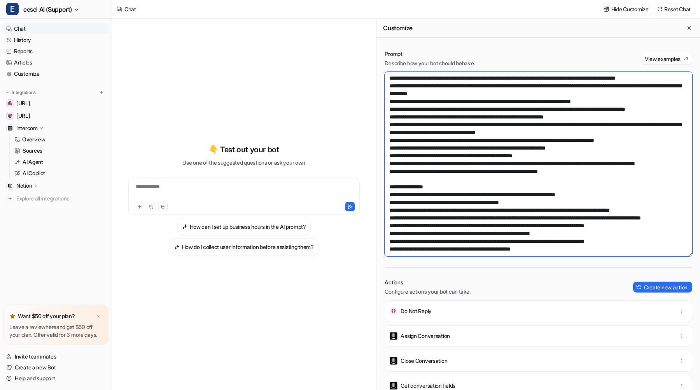
scroll to position [277, 0]
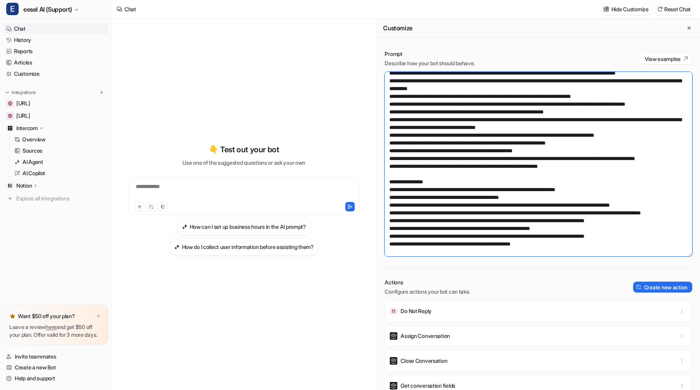
click at [516, 149] on textarea at bounding box center [539, 164] width 308 height 185
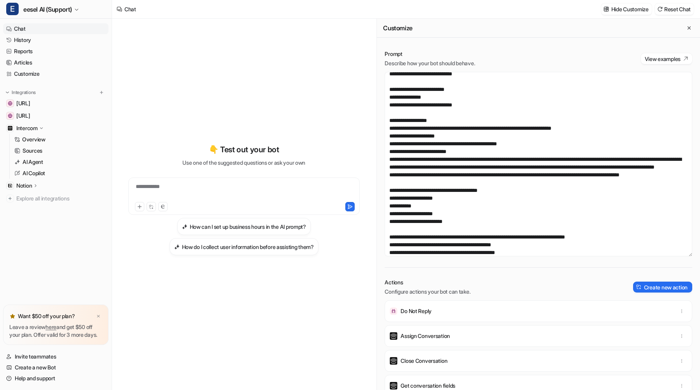
scroll to position [739, 0]
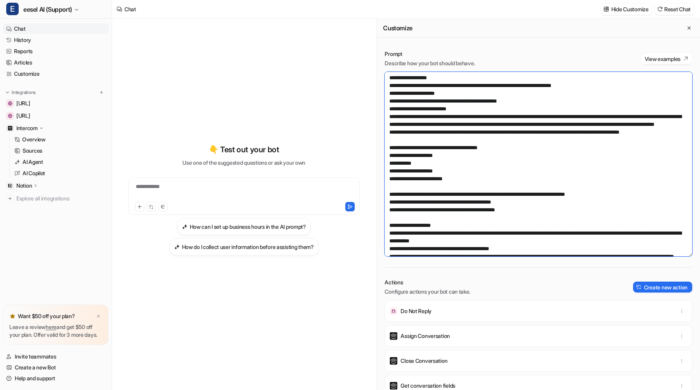
click at [444, 131] on textarea at bounding box center [539, 164] width 308 height 185
click at [393, 141] on textarea at bounding box center [539, 164] width 308 height 185
click at [463, 172] on textarea at bounding box center [539, 164] width 308 height 185
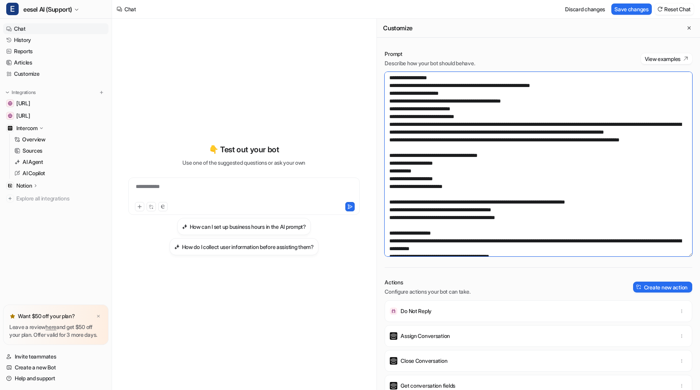
click at [468, 168] on textarea at bounding box center [539, 164] width 308 height 185
click at [421, 178] on textarea at bounding box center [539, 164] width 308 height 185
click at [510, 179] on textarea at bounding box center [539, 164] width 308 height 185
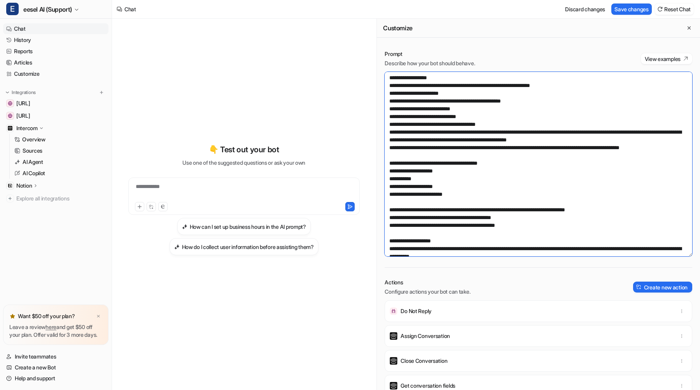
click at [564, 186] on textarea at bounding box center [539, 164] width 308 height 185
click at [441, 195] on textarea at bounding box center [539, 164] width 308 height 185
click at [519, 179] on textarea at bounding box center [539, 164] width 308 height 185
click at [439, 195] on textarea at bounding box center [539, 164] width 308 height 185
click at [456, 176] on textarea at bounding box center [539, 164] width 308 height 185
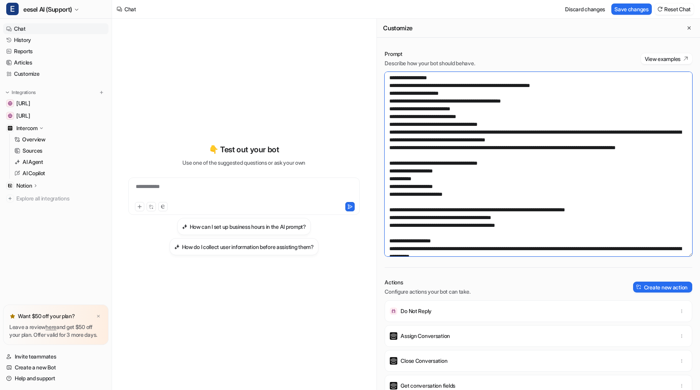
click at [538, 202] on textarea at bounding box center [539, 164] width 308 height 185
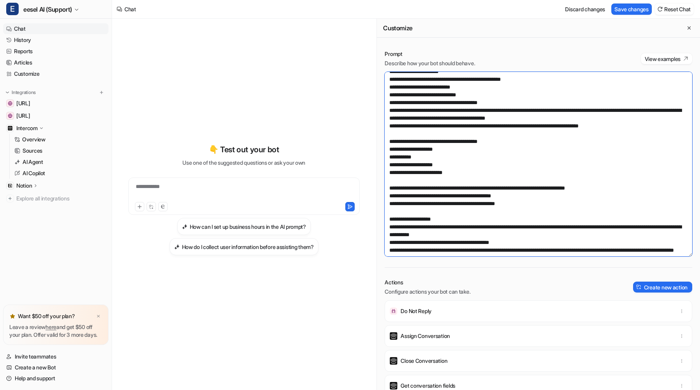
scroll to position [762, 0]
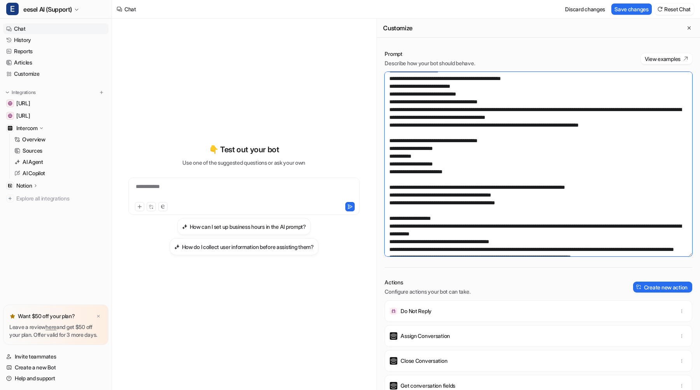
click at [394, 125] on textarea at bounding box center [539, 164] width 308 height 185
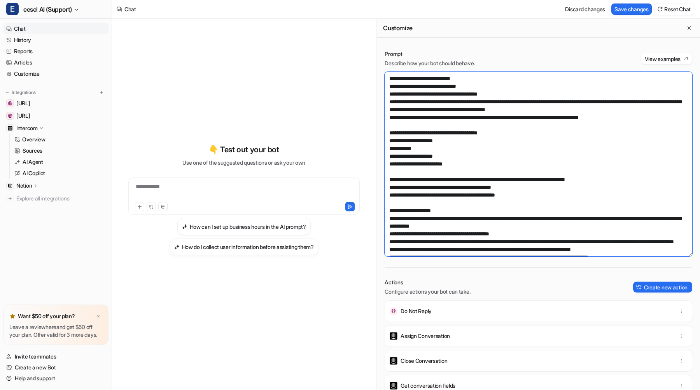
click at [394, 119] on textarea at bounding box center [539, 164] width 308 height 185
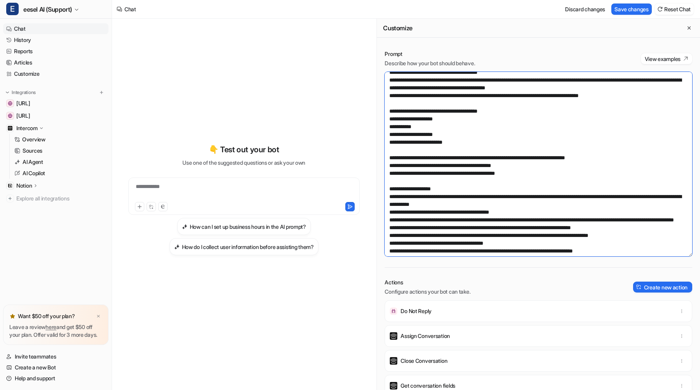
scroll to position [781, 0]
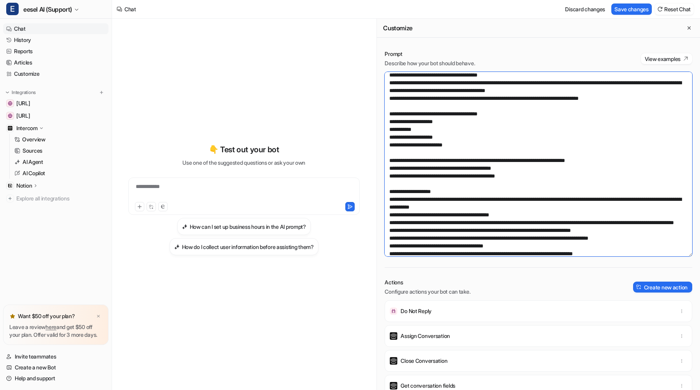
click at [423, 157] on textarea at bounding box center [539, 164] width 308 height 185
click at [392, 167] on textarea at bounding box center [539, 164] width 308 height 185
click at [628, 152] on textarea at bounding box center [539, 164] width 308 height 185
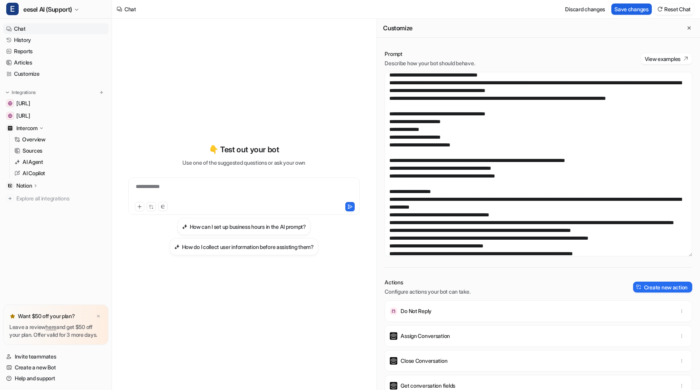
click at [620, 7] on button "Save changes" at bounding box center [631, 8] width 40 height 11
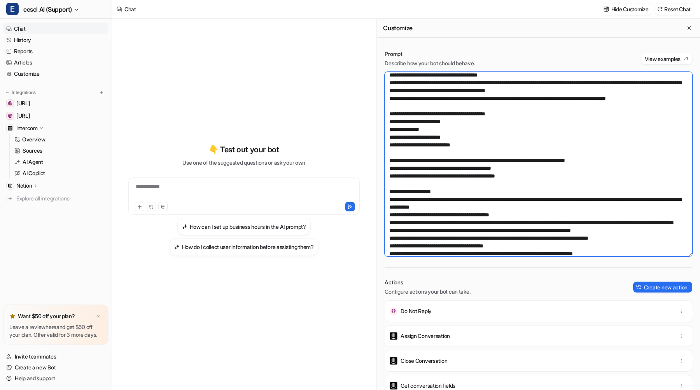
drag, startPoint x: 533, startPoint y: 233, endPoint x: 367, endPoint y: 215, distance: 166.6
click at [367, 215] on div "**********" at bounding box center [406, 205] width 588 height 372
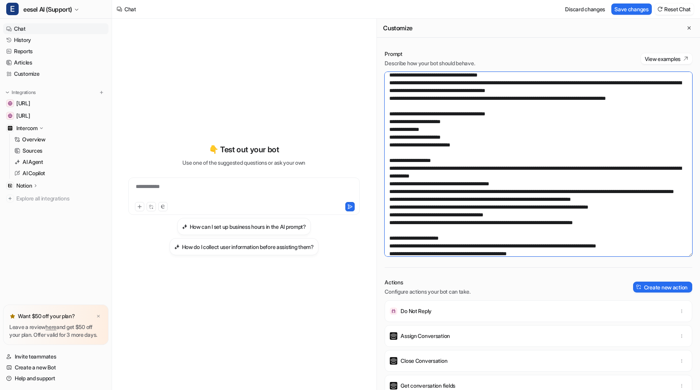
click at [472, 93] on textarea at bounding box center [539, 164] width 308 height 185
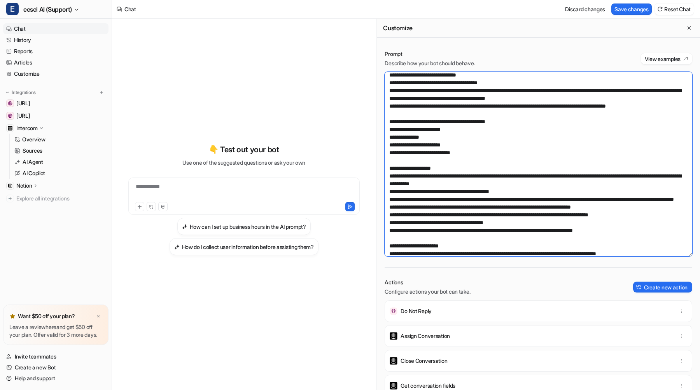
paste textarea "**********"
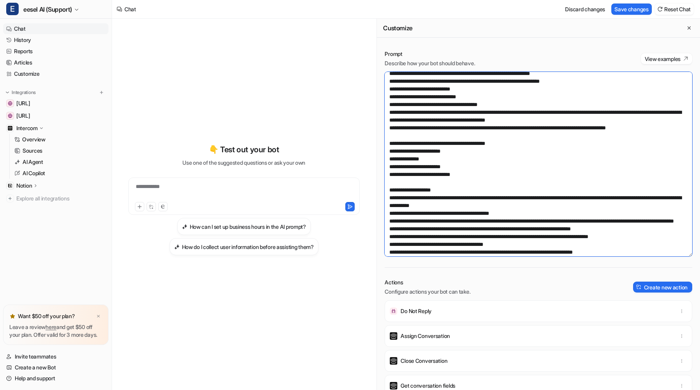
scroll to position [771, 0]
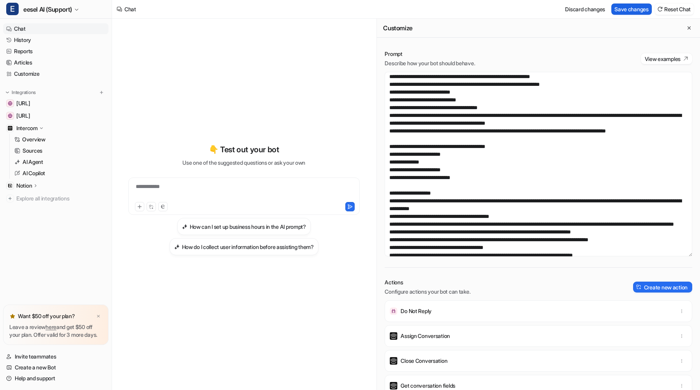
click at [630, 10] on button "Save changes" at bounding box center [631, 8] width 40 height 11
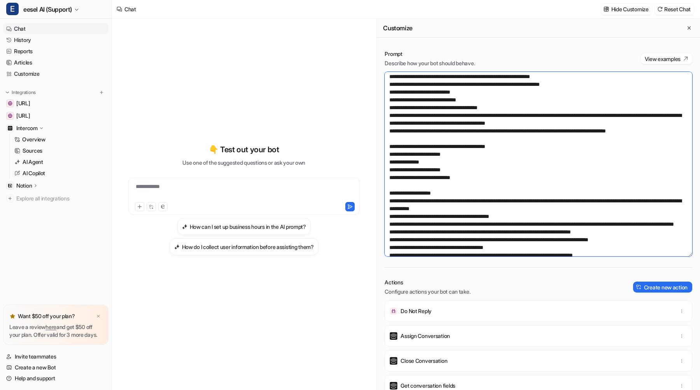
click at [551, 124] on textarea at bounding box center [539, 164] width 308 height 185
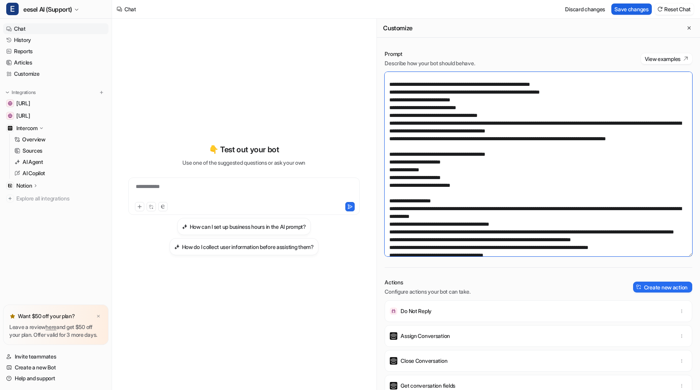
type textarea "**********"
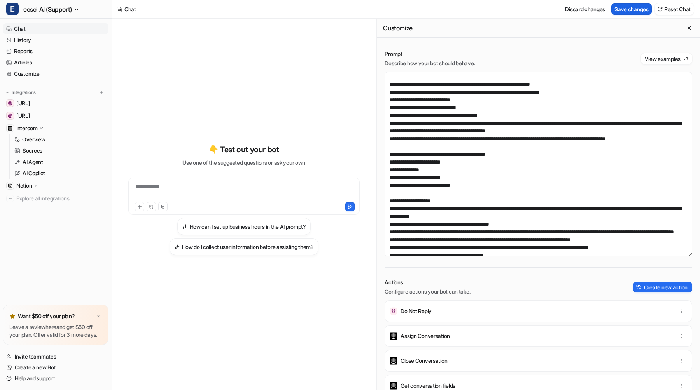
click at [633, 9] on button "Save changes" at bounding box center [631, 8] width 40 height 11
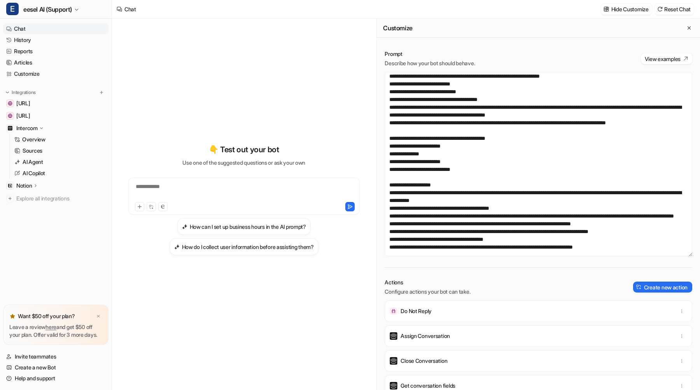
scroll to position [788, 0]
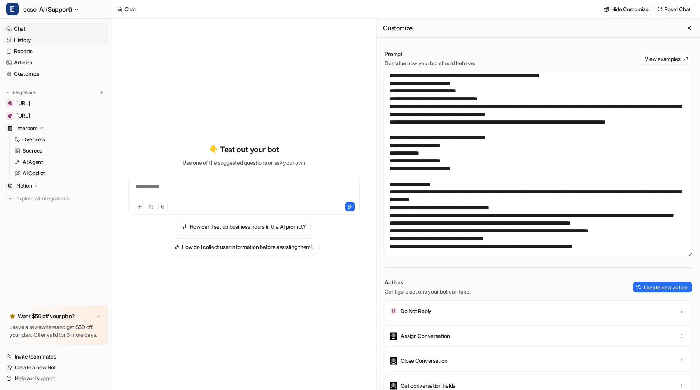
click at [39, 40] on link "History" at bounding box center [55, 40] width 105 height 11
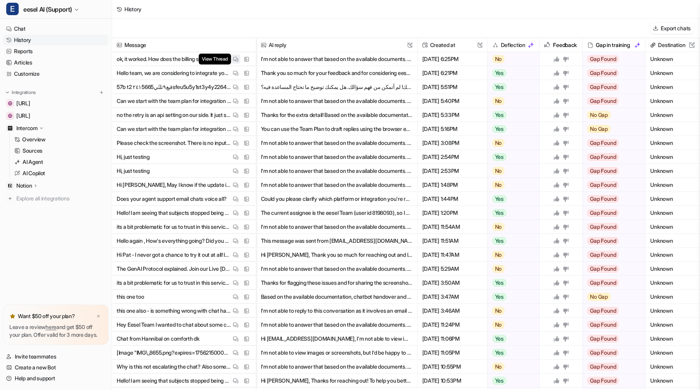
click at [238, 60] on button "View Thread" at bounding box center [235, 58] width 9 height 9
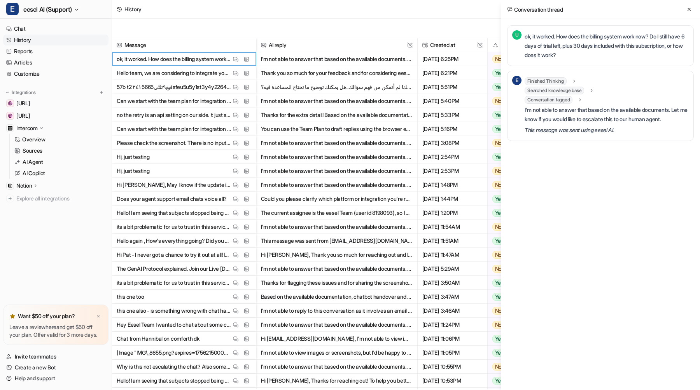
click at [569, 82] on div "Finished Thinking" at bounding box center [551, 81] width 52 height 8
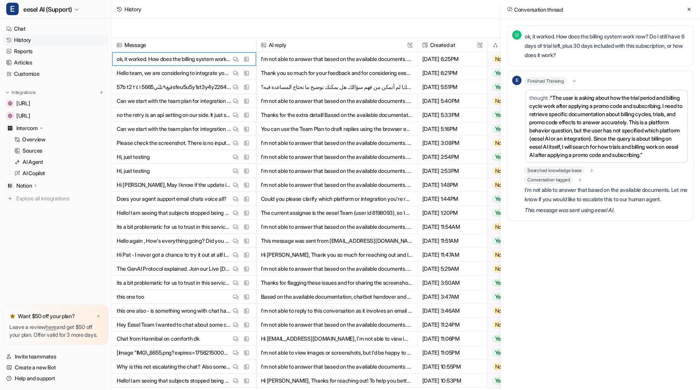
click at [569, 82] on div "Finished Thinking" at bounding box center [551, 81] width 52 height 8
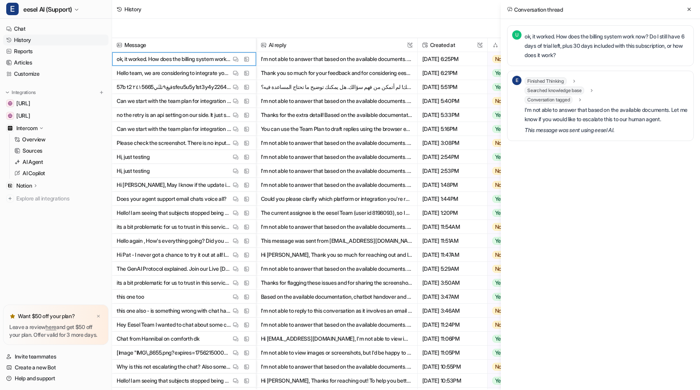
click at [558, 102] on span "Conversation tagged" at bounding box center [549, 100] width 48 height 8
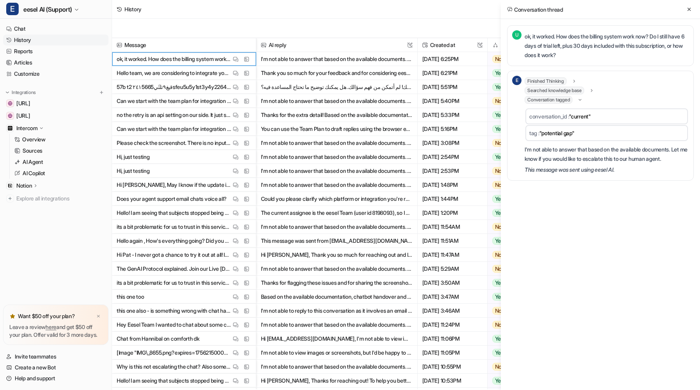
click at [558, 102] on span "Conversation tagged" at bounding box center [549, 100] width 48 height 8
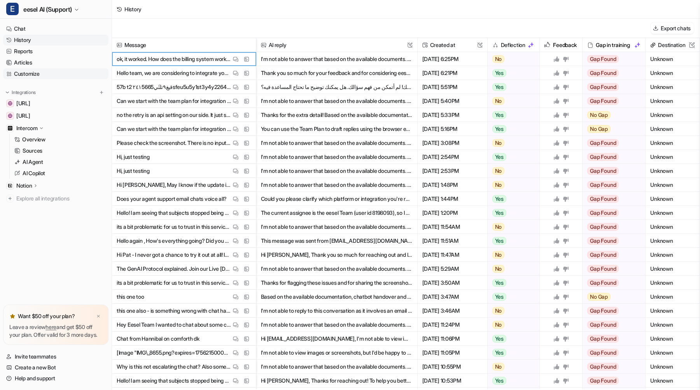
click at [43, 71] on link "Customize" at bounding box center [55, 73] width 105 height 11
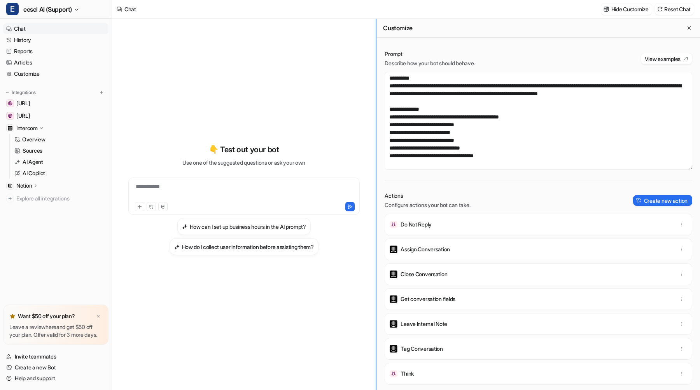
click at [315, 149] on div "**********" at bounding box center [406, 205] width 588 height 372
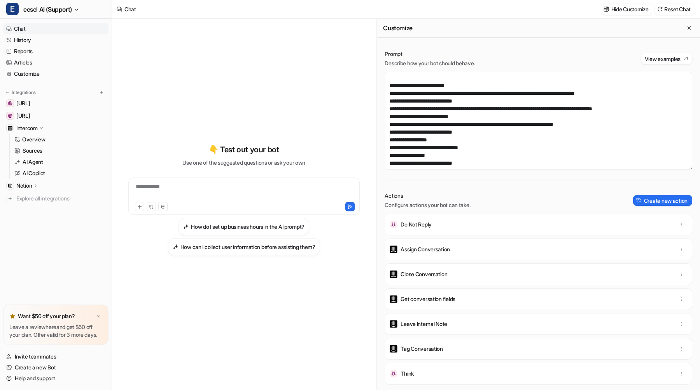
scroll to position [593, 0]
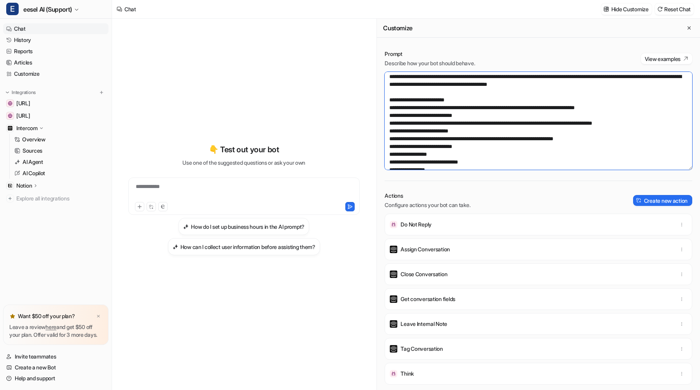
click at [403, 153] on textarea at bounding box center [539, 121] width 308 height 98
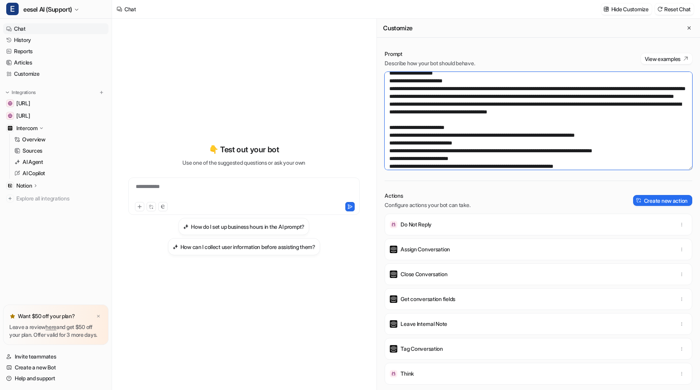
scroll to position [582, 0]
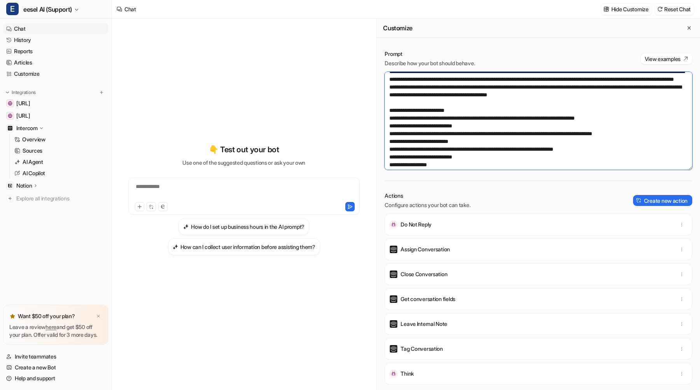
click at [392, 110] on textarea at bounding box center [539, 121] width 308 height 98
click at [502, 128] on textarea at bounding box center [539, 121] width 308 height 98
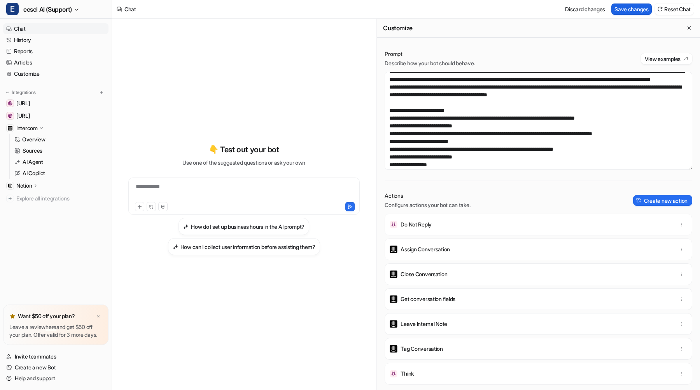
click at [621, 12] on button "Save changes" at bounding box center [631, 8] width 40 height 11
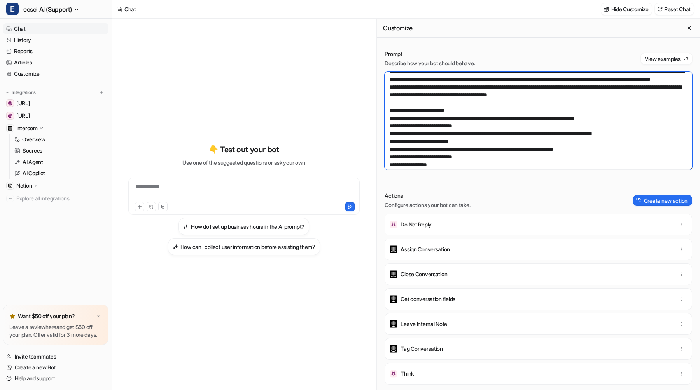
click at [508, 140] on textarea at bounding box center [539, 121] width 308 height 98
click at [508, 147] on textarea at bounding box center [539, 121] width 308 height 98
click at [485, 119] on textarea at bounding box center [539, 121] width 308 height 98
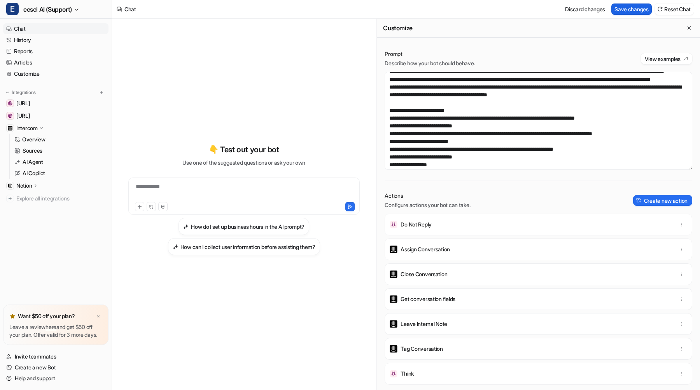
click at [616, 9] on button "Save changes" at bounding box center [631, 8] width 40 height 11
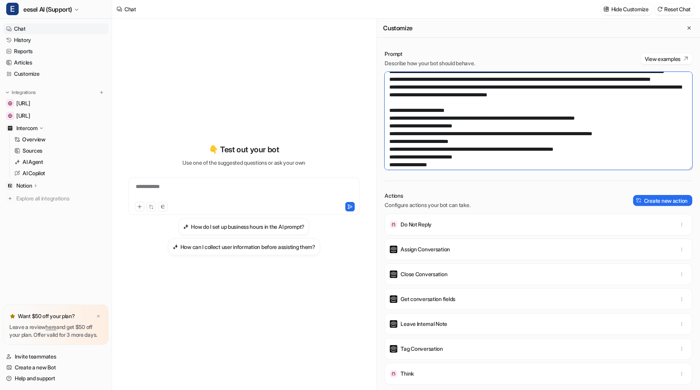
click at [460, 121] on textarea at bounding box center [539, 121] width 308 height 98
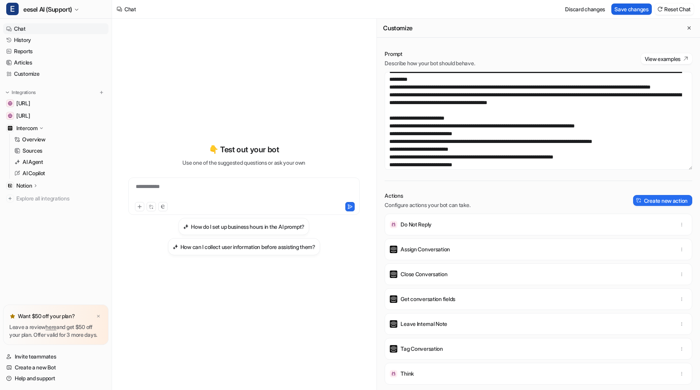
click at [627, 12] on button "Save changes" at bounding box center [631, 8] width 40 height 11
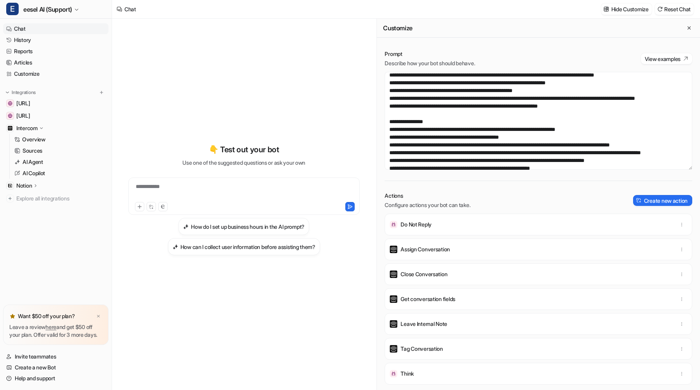
scroll to position [358, 0]
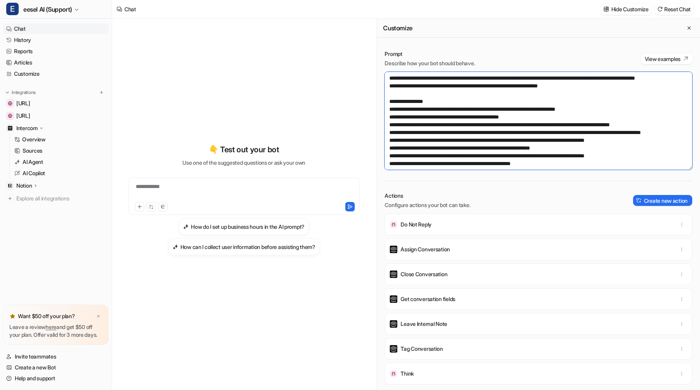
click at [470, 113] on textarea at bounding box center [539, 121] width 308 height 98
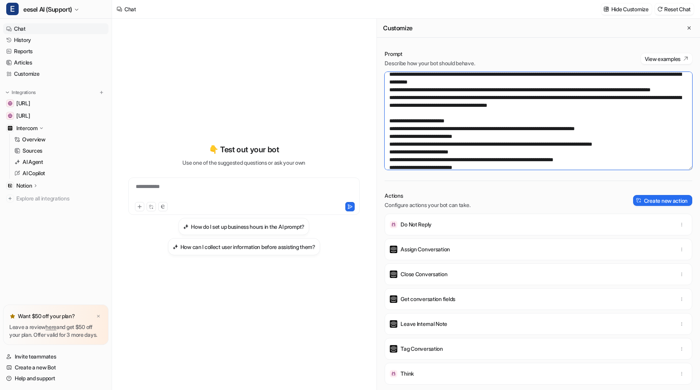
click at [435, 124] on textarea at bounding box center [539, 121] width 308 height 98
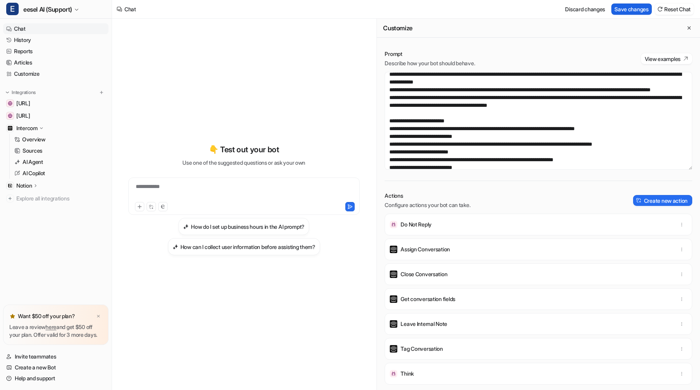
click at [636, 12] on button "Save changes" at bounding box center [631, 8] width 40 height 11
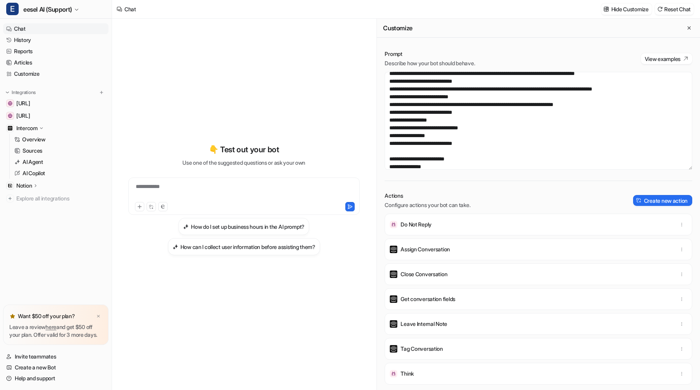
scroll to position [638, 0]
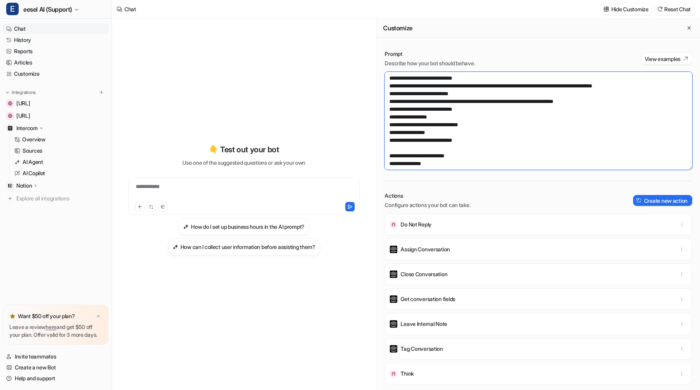
click at [468, 117] on textarea at bounding box center [539, 121] width 308 height 98
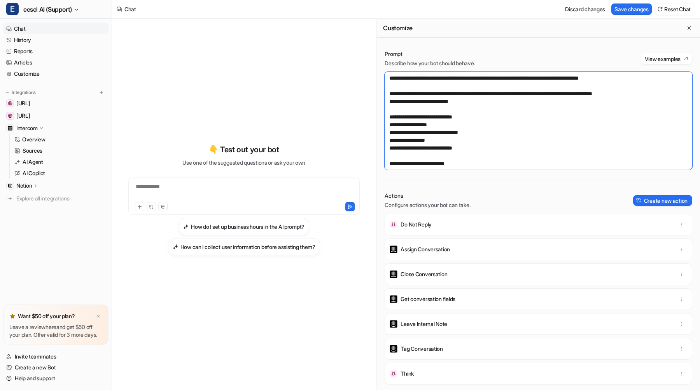
paste textarea "**********"
click at [467, 132] on textarea at bounding box center [539, 121] width 308 height 98
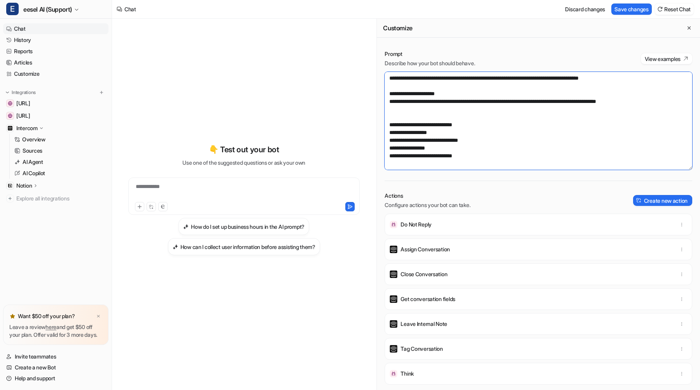
paste textarea "**********"
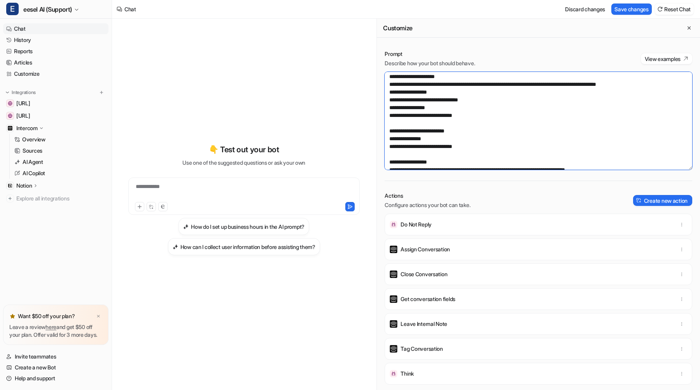
scroll to position [657, 0]
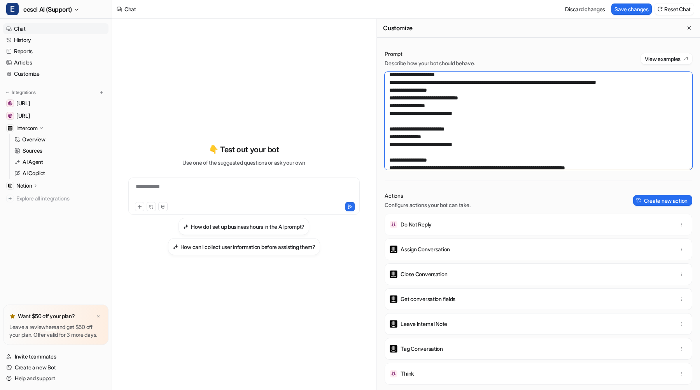
click at [444, 138] on textarea at bounding box center [539, 121] width 308 height 98
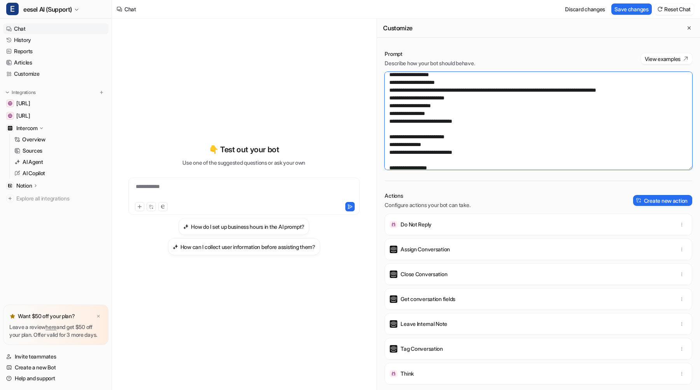
scroll to position [673, 0]
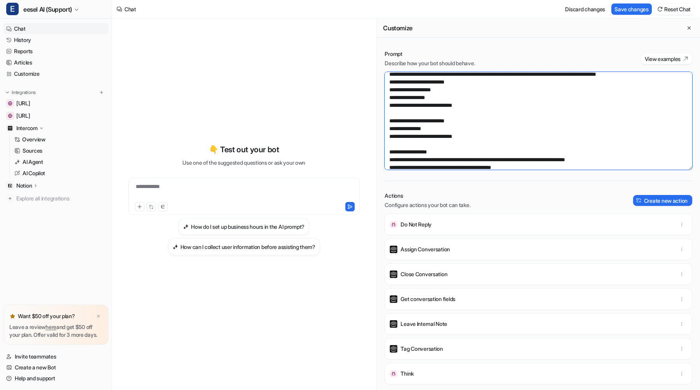
click at [473, 149] on textarea at bounding box center [539, 121] width 308 height 98
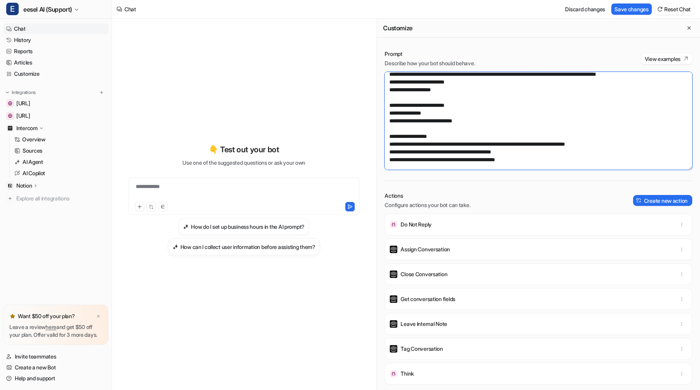
click at [477, 153] on textarea at bounding box center [539, 121] width 308 height 98
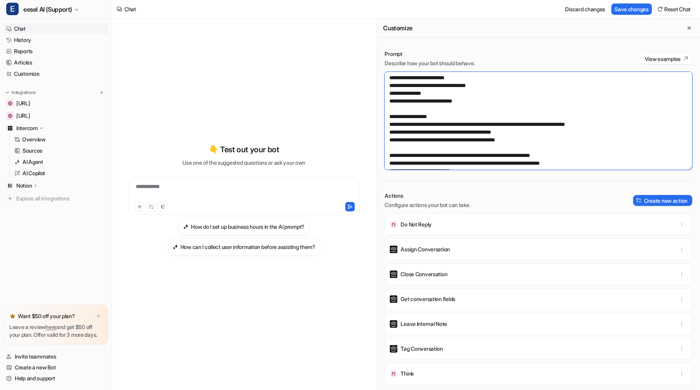
scroll to position [706, 0]
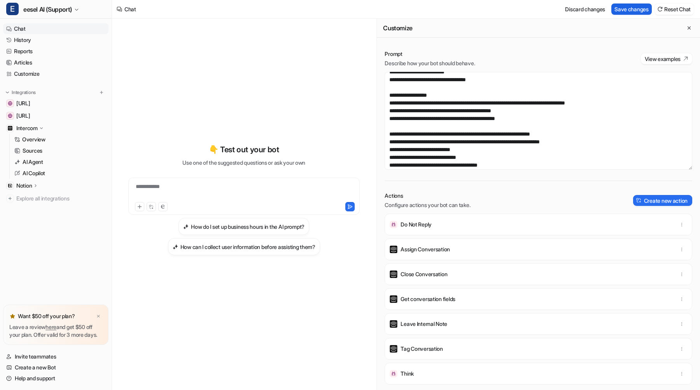
click at [617, 7] on button "Save changes" at bounding box center [631, 8] width 40 height 11
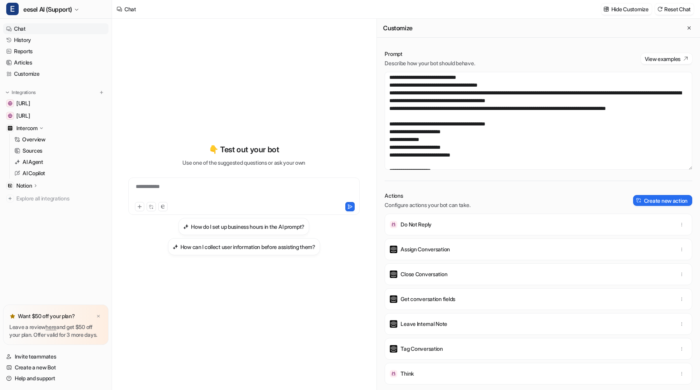
scroll to position [789, 0]
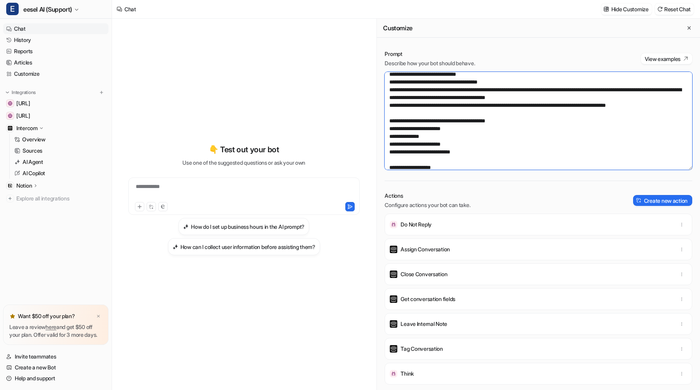
click at [395, 121] on textarea at bounding box center [539, 121] width 308 height 98
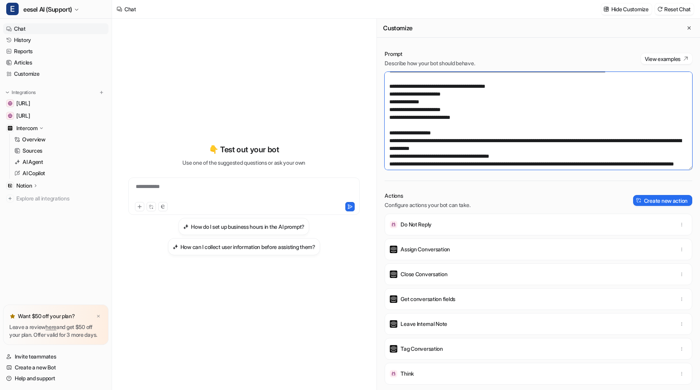
scroll to position [845, 0]
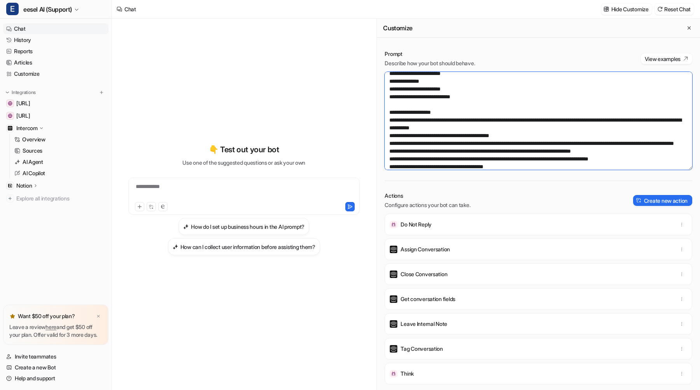
click at [407, 108] on textarea at bounding box center [539, 121] width 308 height 98
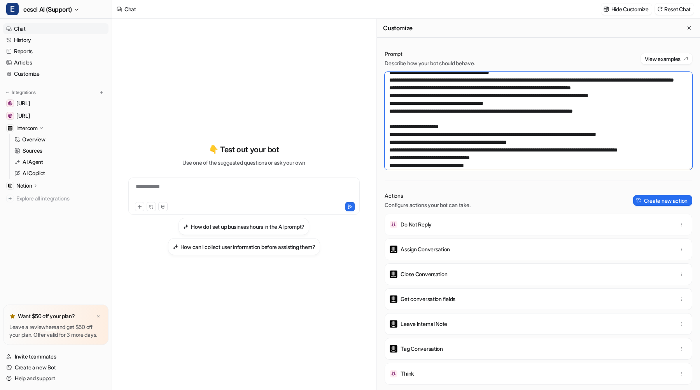
scroll to position [905, 0]
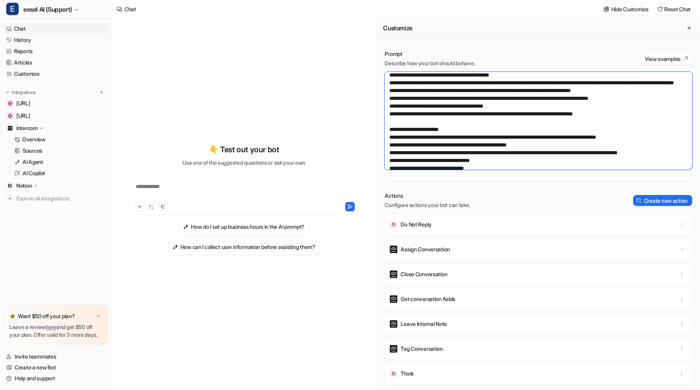
click at [393, 109] on textarea at bounding box center [539, 121] width 308 height 98
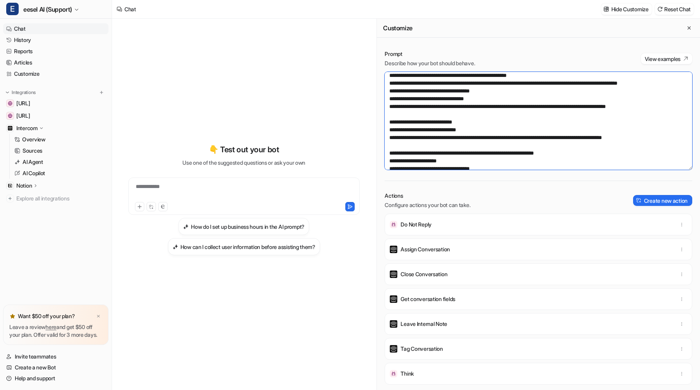
scroll to position [977, 0]
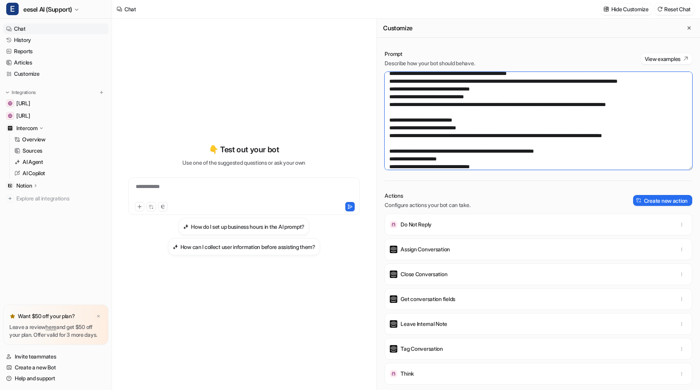
click at [451, 118] on textarea at bounding box center [539, 121] width 308 height 98
drag, startPoint x: 560, startPoint y: 121, endPoint x: 560, endPoint y: 145, distance: 23.7
click at [560, 121] on textarea at bounding box center [539, 121] width 308 height 98
click at [422, 121] on textarea at bounding box center [539, 121] width 308 height 98
click at [545, 121] on textarea at bounding box center [539, 121] width 308 height 98
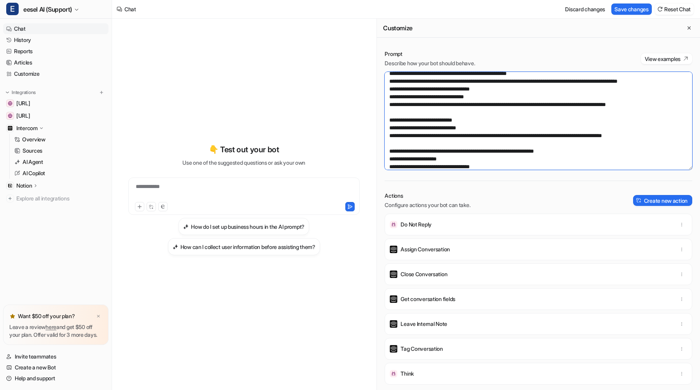
click at [502, 145] on textarea at bounding box center [539, 121] width 308 height 98
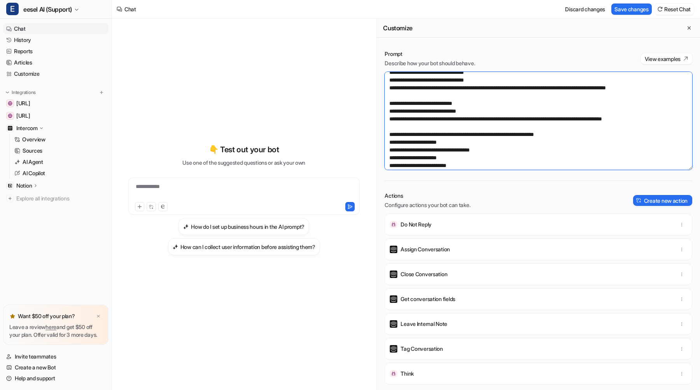
click at [392, 106] on textarea at bounding box center [539, 121] width 308 height 98
click at [535, 140] on textarea at bounding box center [539, 121] width 308 height 98
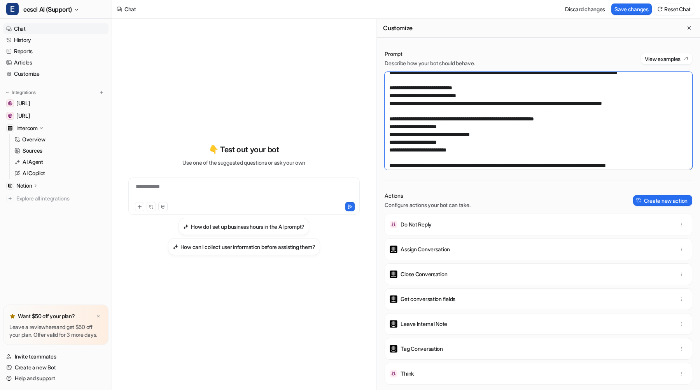
paste textarea "**********"
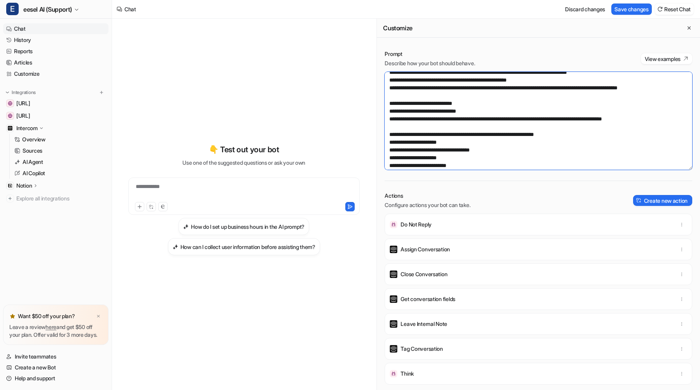
click at [514, 101] on textarea at bounding box center [539, 121] width 308 height 98
click at [528, 128] on textarea at bounding box center [539, 121] width 308 height 98
click at [397, 113] on textarea at bounding box center [539, 121] width 308 height 98
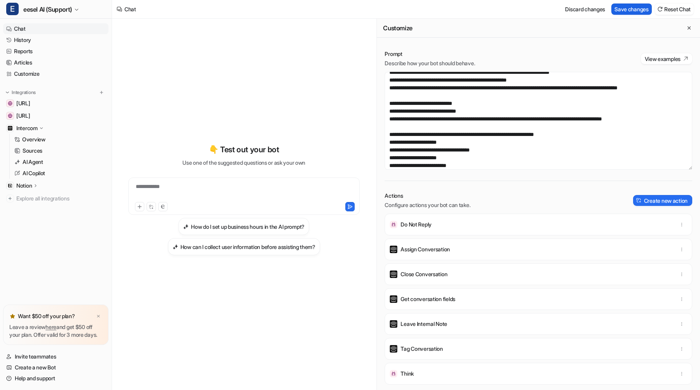
click at [623, 12] on button "Save changes" at bounding box center [631, 8] width 40 height 11
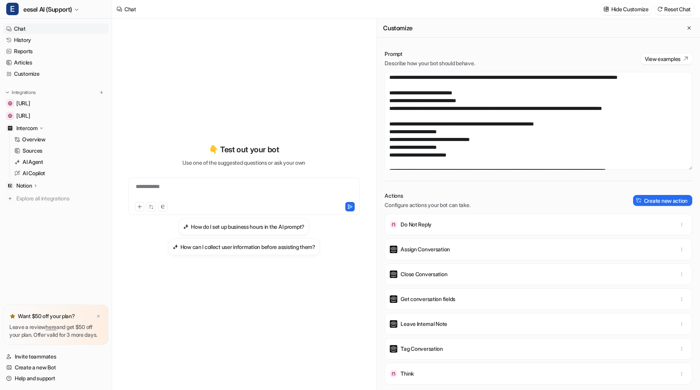
scroll to position [1000, 0]
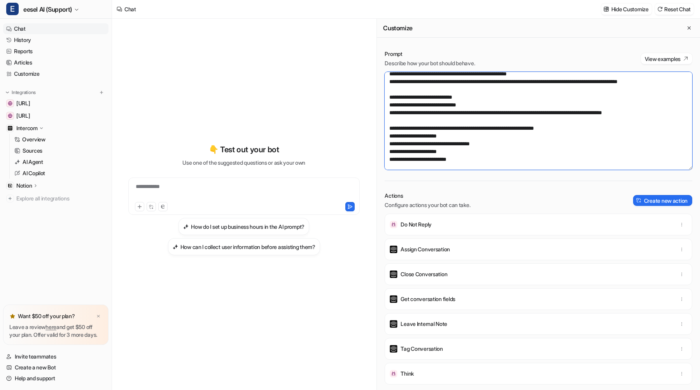
click at [471, 98] on textarea at bounding box center [539, 121] width 308 height 98
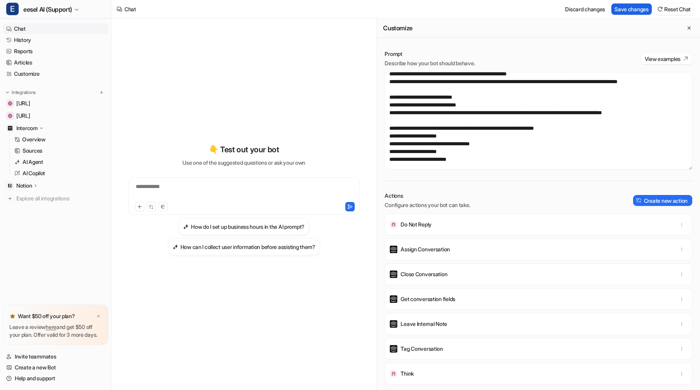
click at [635, 9] on button "Save changes" at bounding box center [631, 8] width 40 height 11
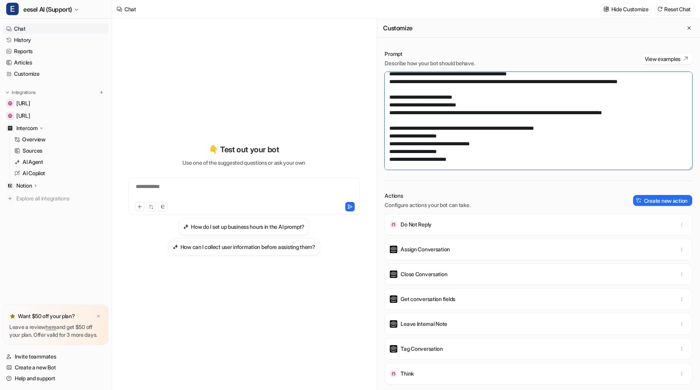
click at [401, 114] on textarea at bounding box center [539, 121] width 308 height 98
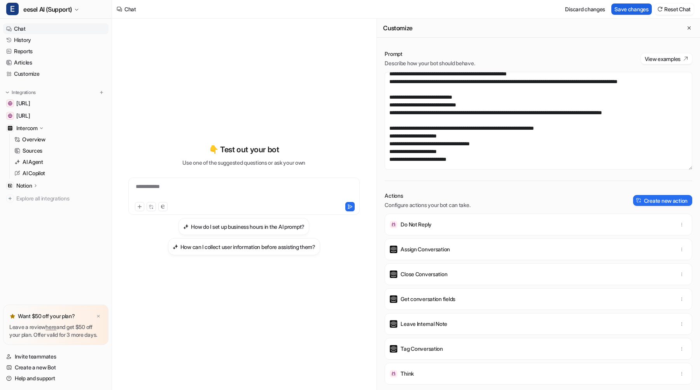
click at [614, 10] on button "Save changes" at bounding box center [631, 8] width 40 height 11
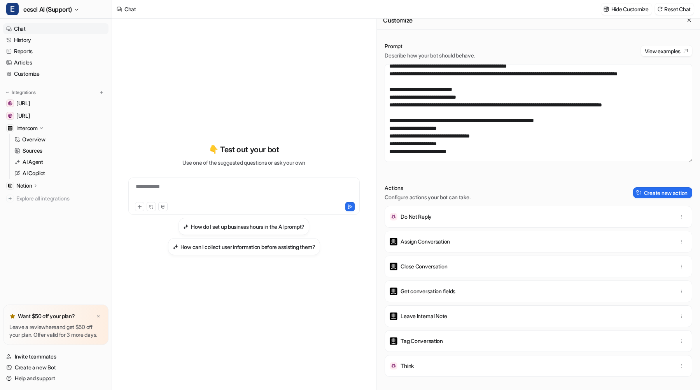
scroll to position [0, 0]
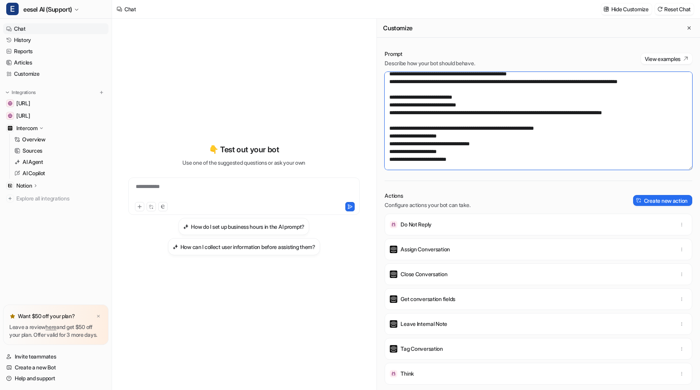
click at [583, 146] on textarea at bounding box center [539, 121] width 308 height 98
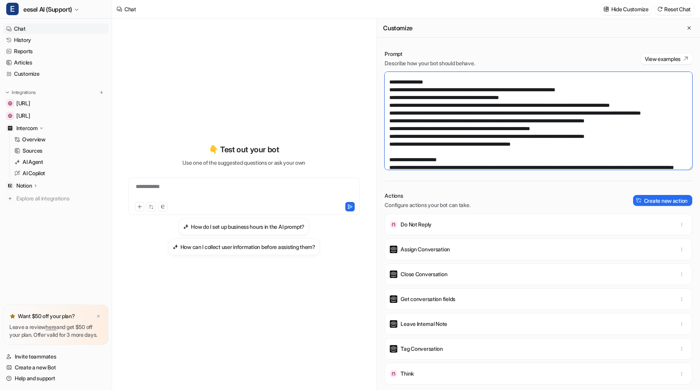
click at [494, 122] on textarea at bounding box center [539, 121] width 308 height 98
drag, startPoint x: 496, startPoint y: 122, endPoint x: 413, endPoint y: 123, distance: 83.2
click at [413, 123] on textarea at bounding box center [539, 121] width 308 height 98
click at [501, 105] on textarea at bounding box center [539, 121] width 308 height 98
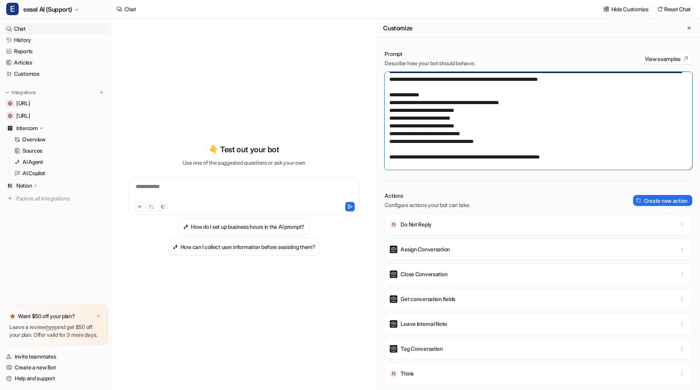
scroll to position [0, 0]
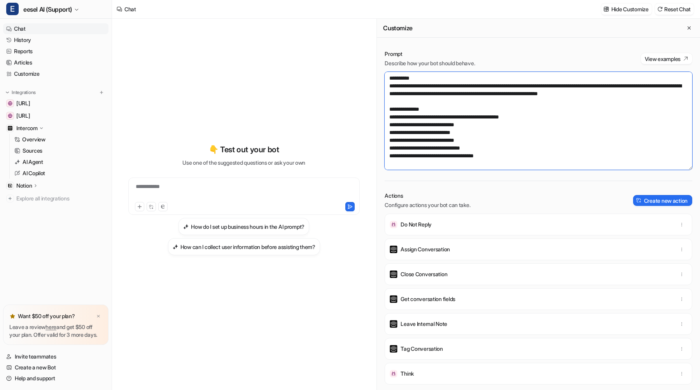
click at [538, 86] on textarea at bounding box center [539, 121] width 308 height 98
click at [541, 86] on textarea at bounding box center [539, 121] width 308 height 98
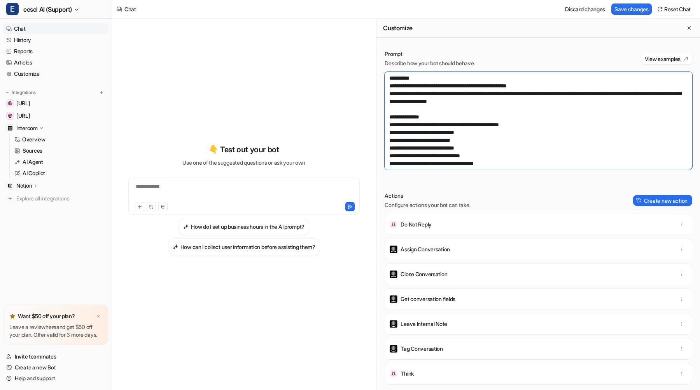
click at [619, 97] on textarea at bounding box center [539, 121] width 308 height 98
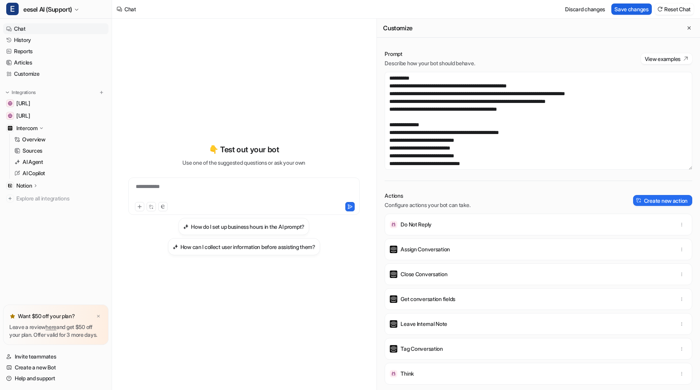
click at [636, 12] on button "Save changes" at bounding box center [631, 8] width 40 height 11
click at [299, 227] on h3 "How do I set up business hours in the AI prompt?" at bounding box center [248, 227] width 114 height 8
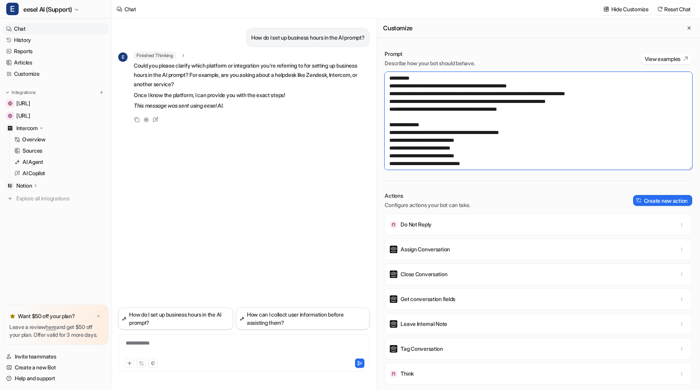
click at [549, 93] on textarea at bounding box center [539, 121] width 308 height 98
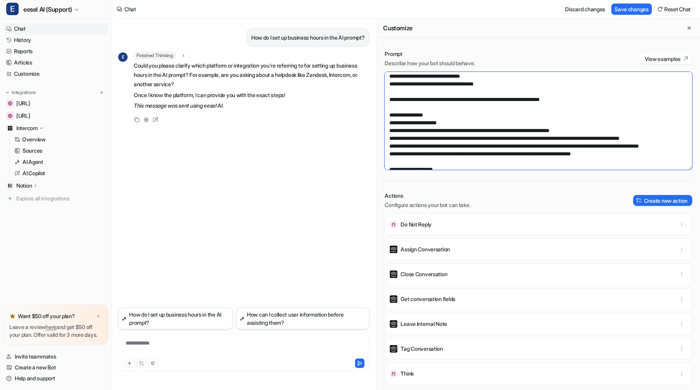
scroll to position [93, 0]
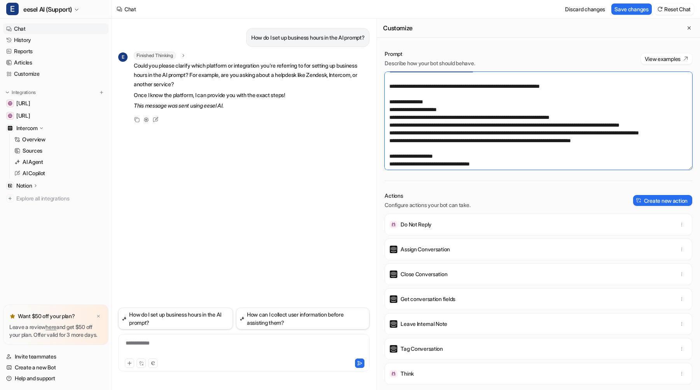
click at [556, 137] on textarea at bounding box center [539, 121] width 308 height 98
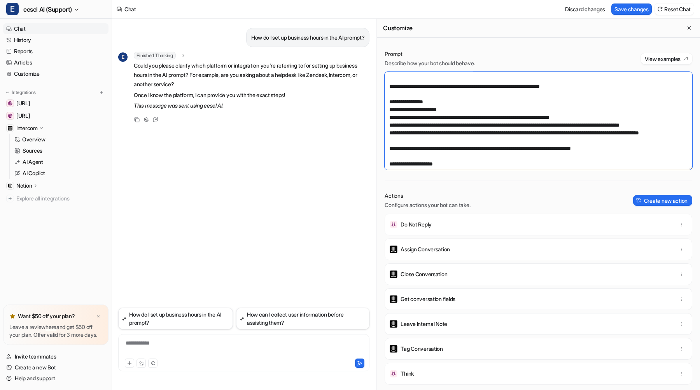
paste textarea "**********"
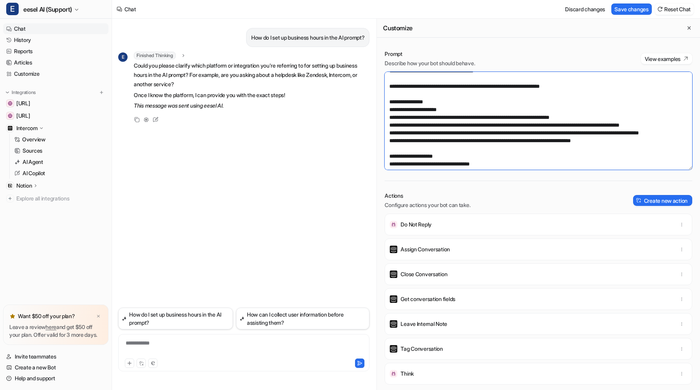
click at [473, 107] on textarea at bounding box center [539, 121] width 308 height 98
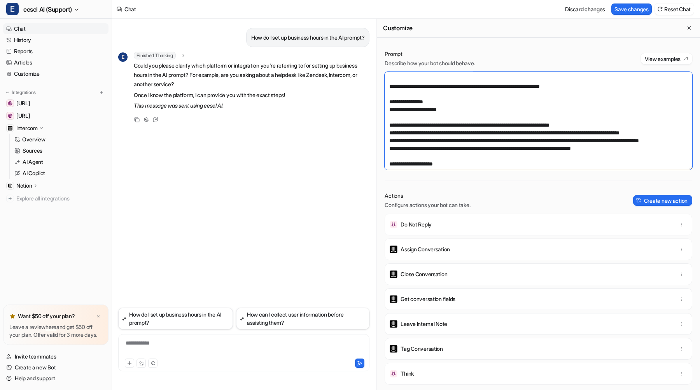
paste textarea "**********"
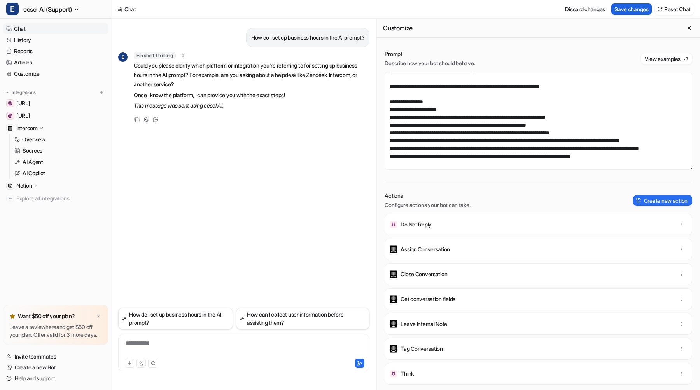
click at [625, 6] on button "Save changes" at bounding box center [631, 8] width 40 height 11
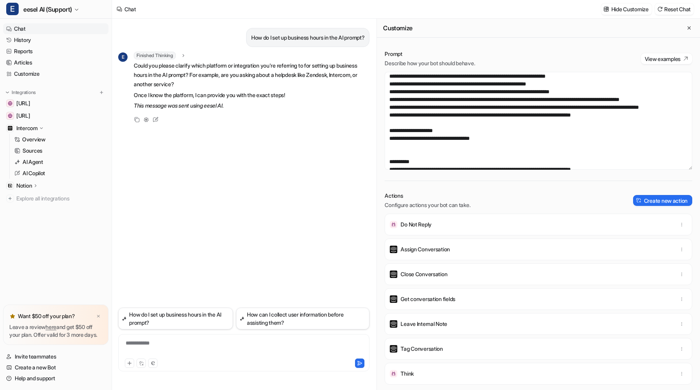
scroll to position [172, 0]
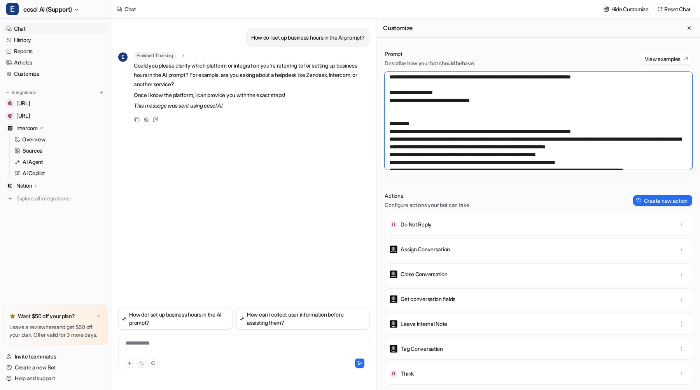
click at [458, 119] on textarea at bounding box center [539, 121] width 308 height 98
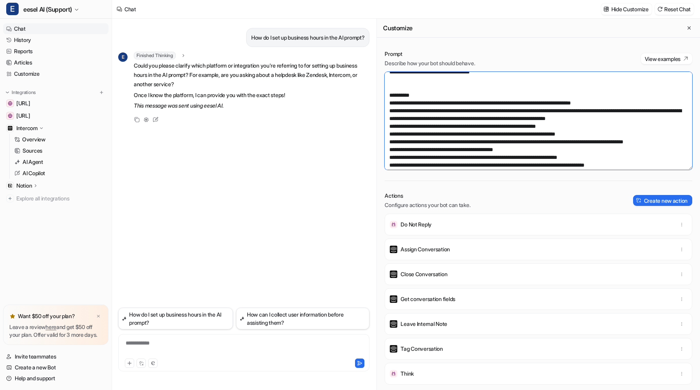
scroll to position [202, 0]
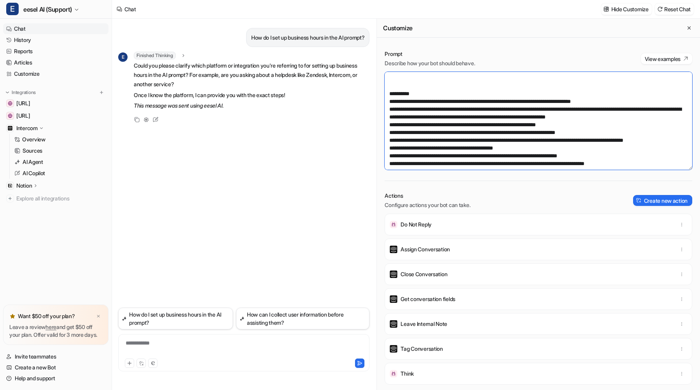
click at [392, 110] on textarea at bounding box center [539, 121] width 308 height 98
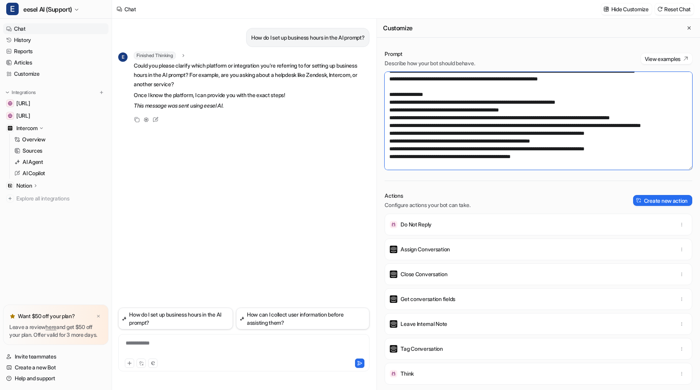
scroll to position [408, 0]
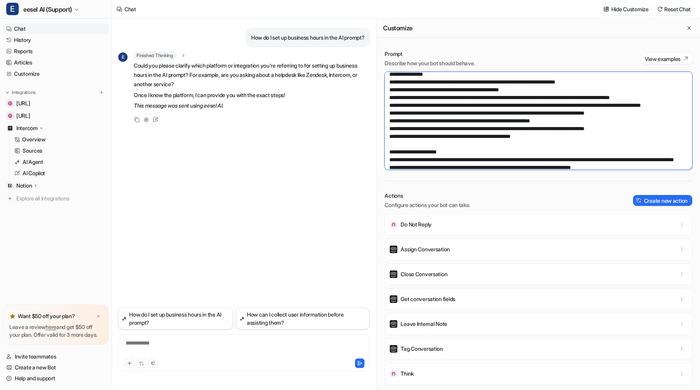
click at [406, 99] on textarea at bounding box center [539, 121] width 308 height 98
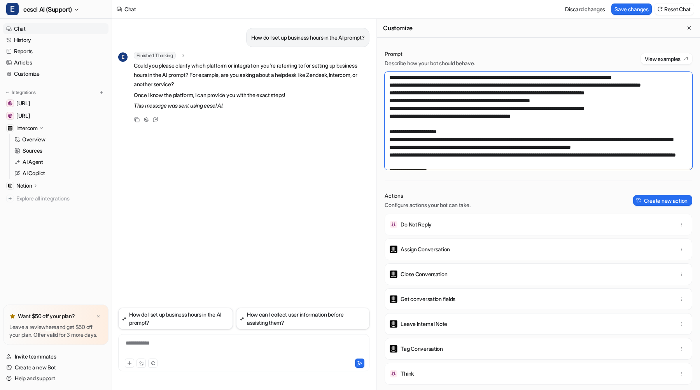
click at [512, 93] on textarea at bounding box center [539, 121] width 308 height 98
click at [628, 103] on textarea at bounding box center [539, 121] width 308 height 98
click at [398, 109] on textarea at bounding box center [539, 121] width 308 height 98
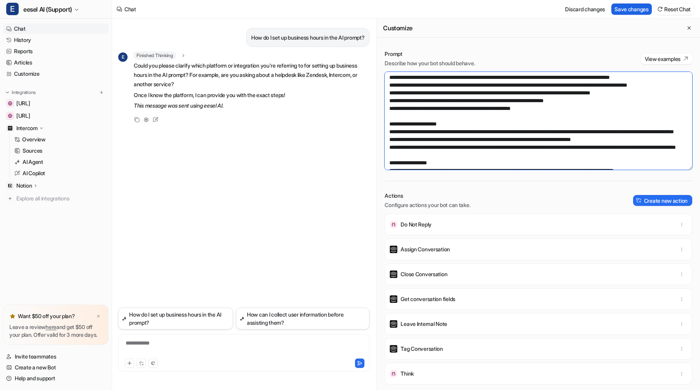
type textarea "**********"
click at [619, 10] on button "Save changes" at bounding box center [631, 8] width 40 height 11
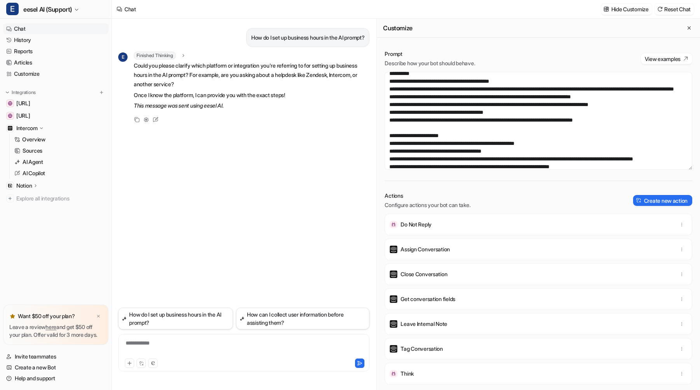
scroll to position [914, 0]
click at [313, 323] on button "How can I collect user information before assisting them?" at bounding box center [303, 319] width 134 height 22
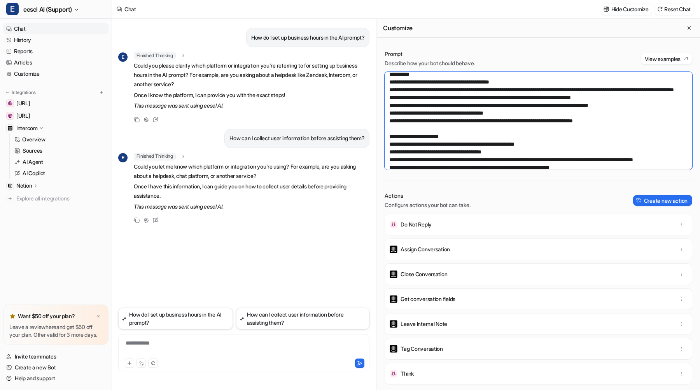
click at [445, 124] on textarea at bounding box center [539, 121] width 308 height 98
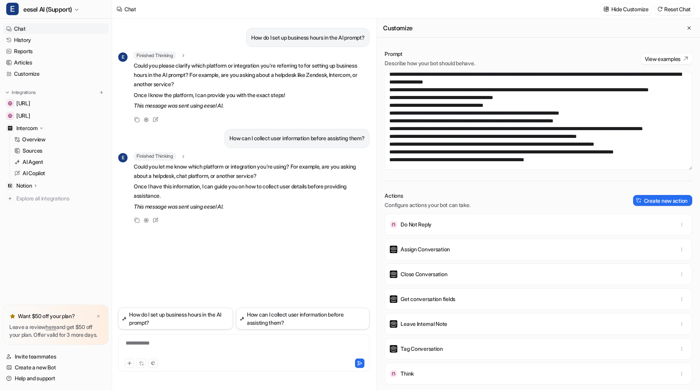
scroll to position [229, 0]
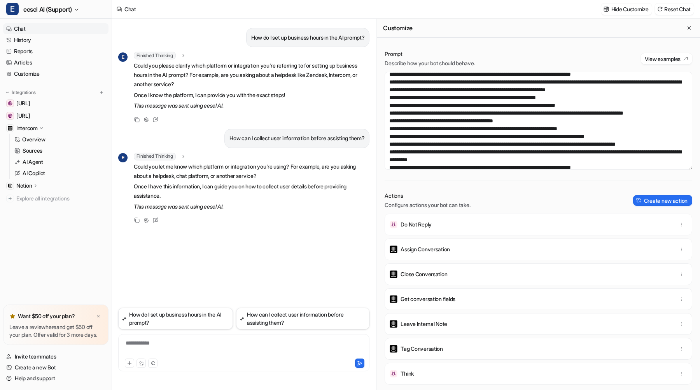
click at [213, 353] on div "**********" at bounding box center [243, 348] width 247 height 18
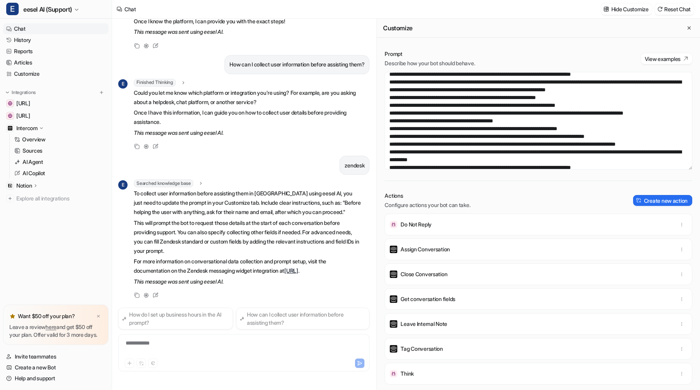
scroll to position [85, 0]
click at [236, 187] on p "To collect user information before assisting them in [GEOGRAPHIC_DATA] using ee…" at bounding box center [247, 201] width 227 height 28
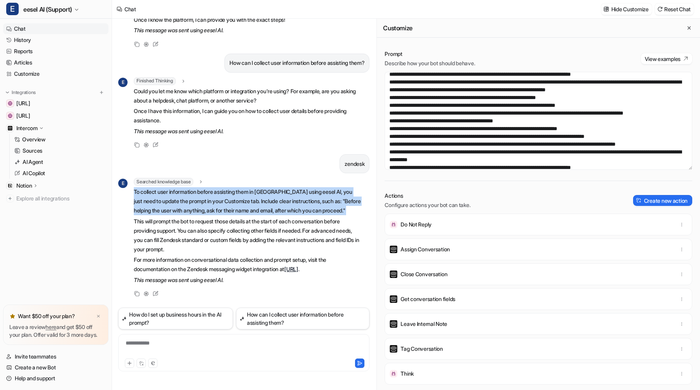
click at [227, 205] on p "To collect user information before assisting them in [GEOGRAPHIC_DATA] using ee…" at bounding box center [247, 201] width 227 height 28
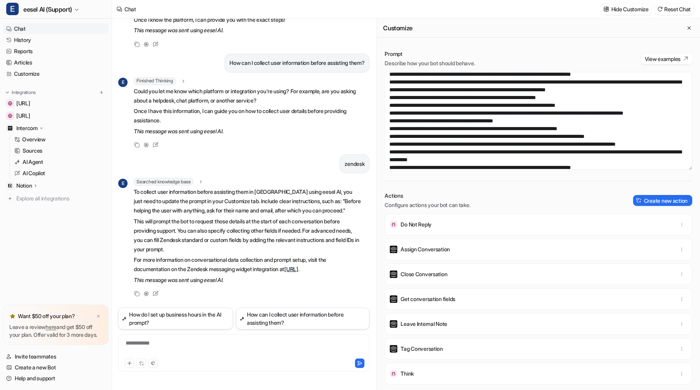
click at [207, 343] on div "**********" at bounding box center [243, 348] width 247 height 18
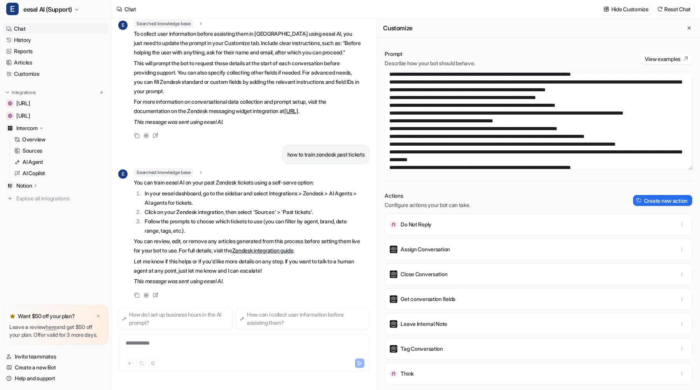
scroll to position [244, 0]
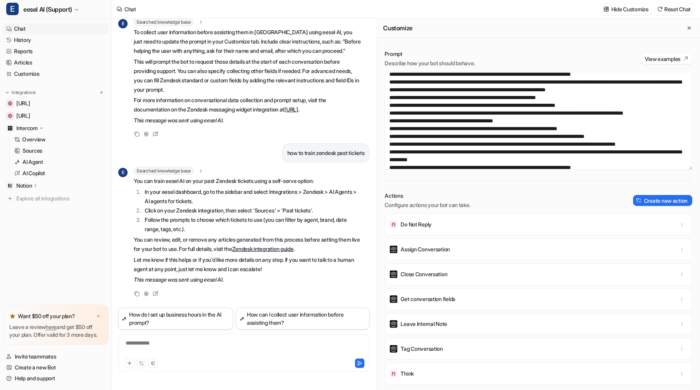
click at [233, 248] on p "You can review, edit, or remove any articles generated from this process before…" at bounding box center [247, 244] width 227 height 19
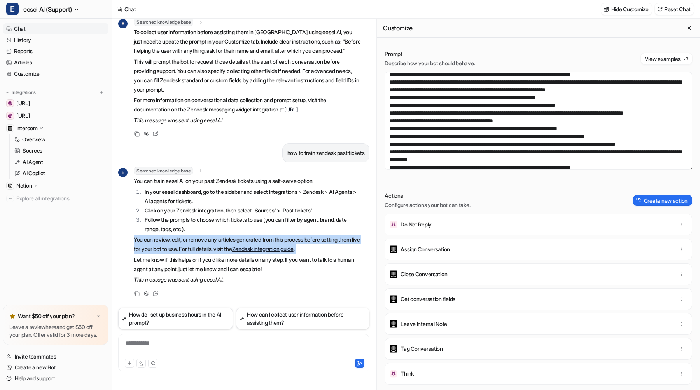
click at [233, 262] on p "Let me know if this helps or if you'd like more details on any step. If you wan…" at bounding box center [247, 264] width 227 height 19
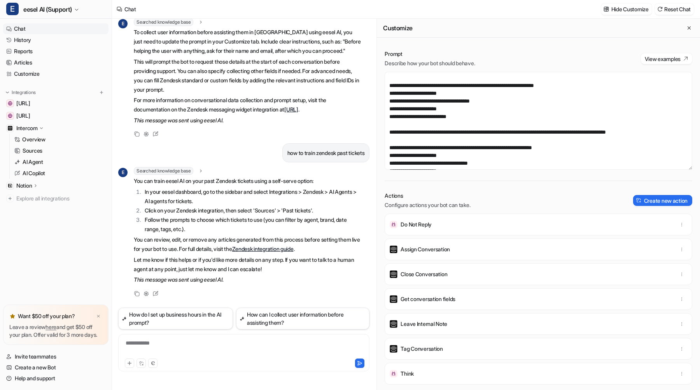
scroll to position [1054, 0]
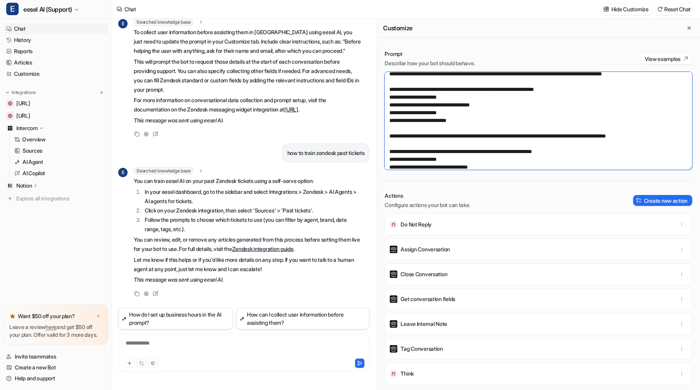
click at [399, 123] on textarea at bounding box center [539, 121] width 308 height 98
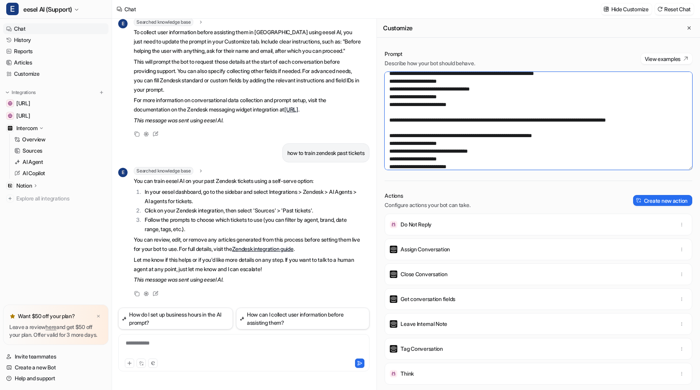
scroll to position [1069, 0]
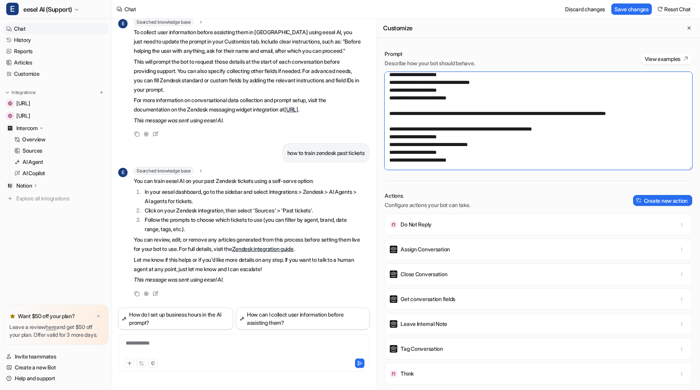
click at [539, 105] on textarea at bounding box center [539, 121] width 308 height 98
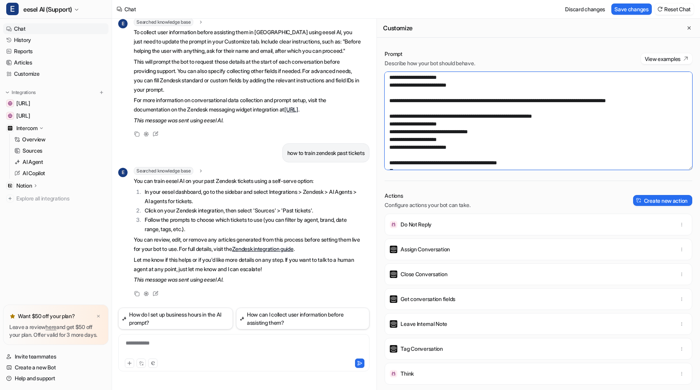
scroll to position [1082, 0]
click at [464, 154] on textarea at bounding box center [539, 121] width 308 height 98
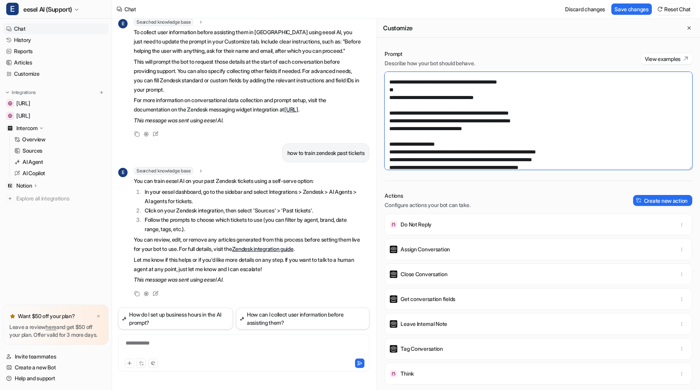
scroll to position [1165, 0]
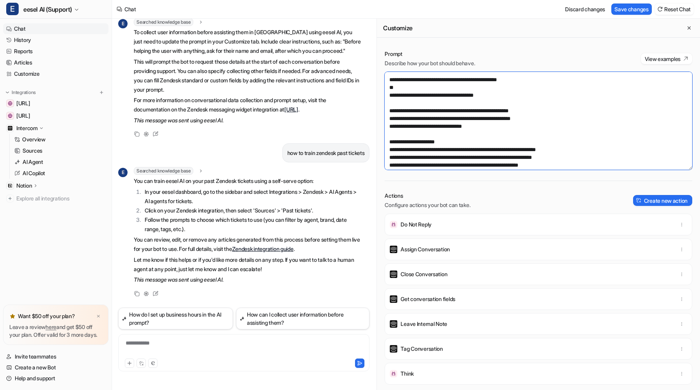
click at [428, 133] on textarea at bounding box center [539, 121] width 308 height 98
click at [622, 10] on button "Save changes" at bounding box center [631, 8] width 40 height 11
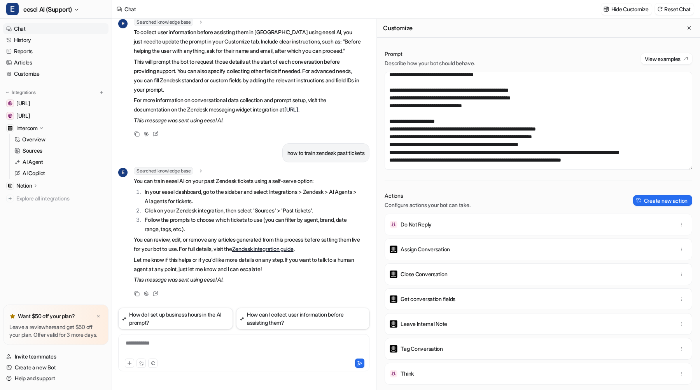
scroll to position [1182, 0]
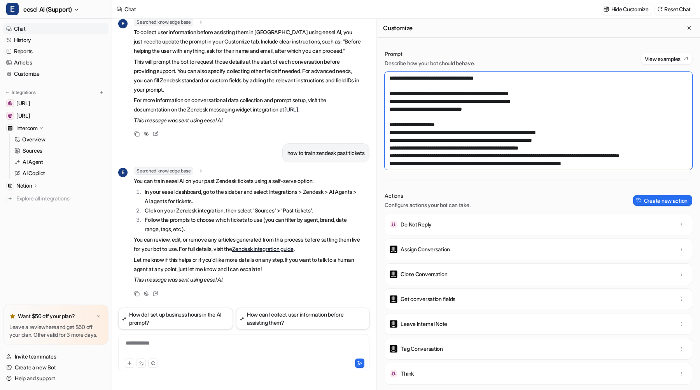
click at [395, 135] on textarea at bounding box center [539, 121] width 308 height 98
drag, startPoint x: 500, startPoint y: 164, endPoint x: 380, endPoint y: 130, distance: 124.3
click at [380, 130] on div "Prompt Describe how your bot should behave. View examples Actions Configure act…" at bounding box center [538, 220] width 323 height 356
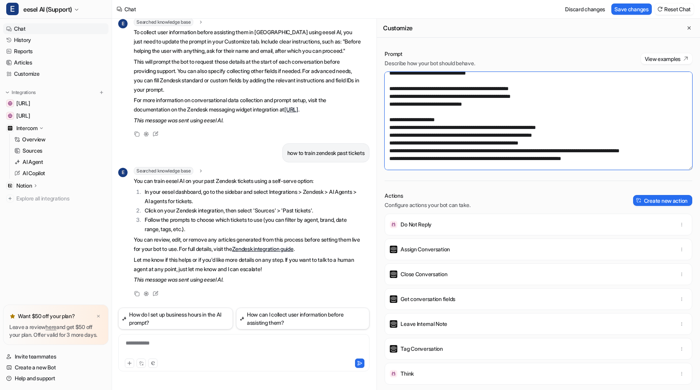
scroll to position [1187, 0]
click at [411, 113] on textarea at bounding box center [539, 121] width 308 height 98
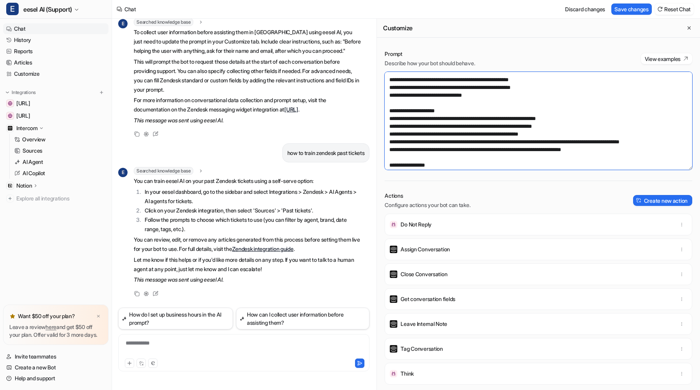
drag, startPoint x: 488, startPoint y: 159, endPoint x: 372, endPoint y: 117, distance: 123.4
click at [372, 117] on div "How do I set up business hours in the AI prompt? E Finished Thinking thought : …" at bounding box center [406, 205] width 588 height 372
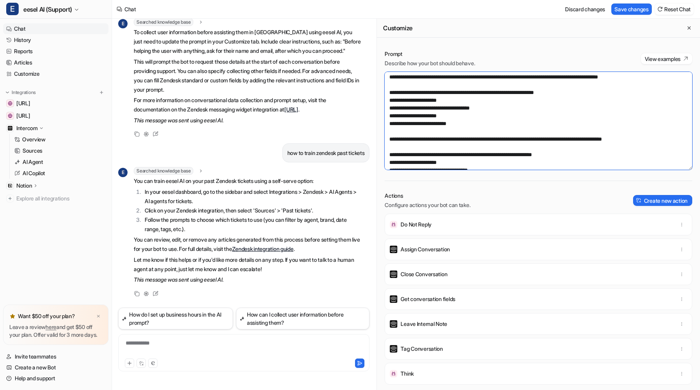
scroll to position [1031, 0]
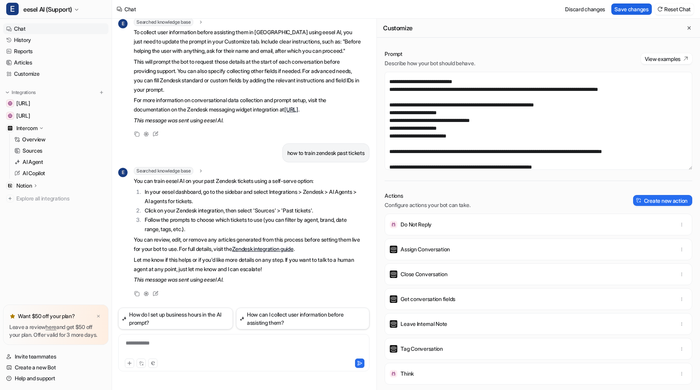
click at [622, 12] on button "Save changes" at bounding box center [631, 8] width 40 height 11
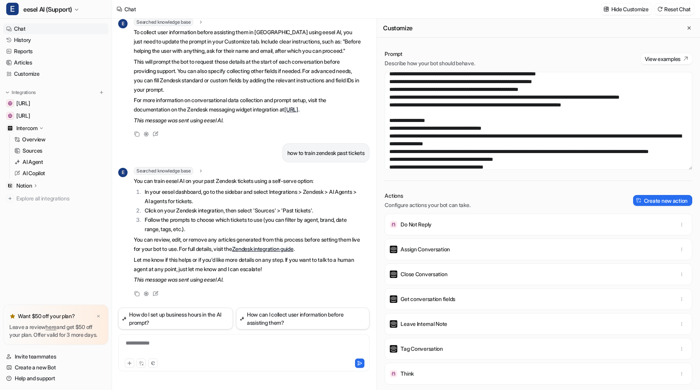
scroll to position [1206, 0]
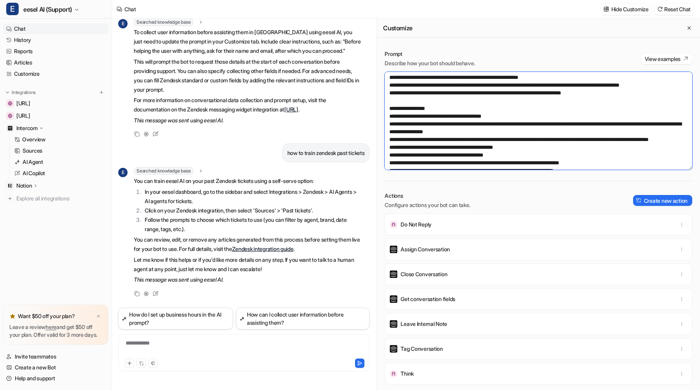
click at [463, 108] on textarea at bounding box center [539, 121] width 308 height 98
click at [392, 118] on textarea at bounding box center [539, 121] width 308 height 98
click at [514, 116] on textarea at bounding box center [539, 121] width 308 height 98
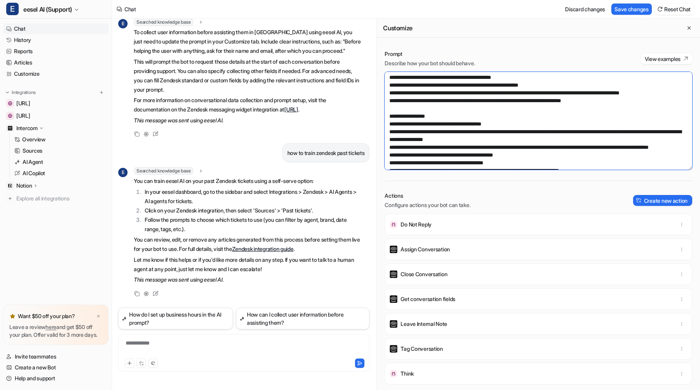
click at [460, 139] on textarea at bounding box center [539, 121] width 308 height 98
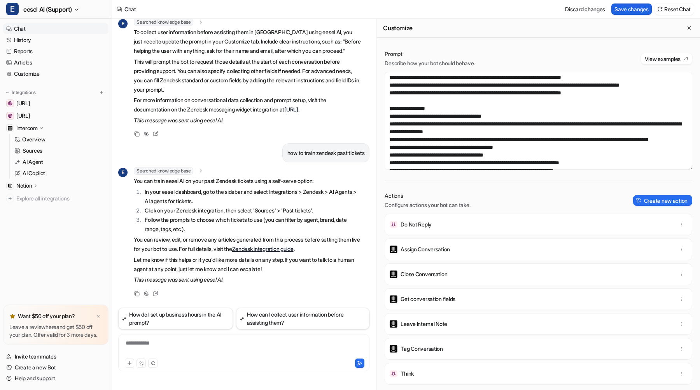
click at [633, 4] on button "Save changes" at bounding box center [631, 8] width 40 height 11
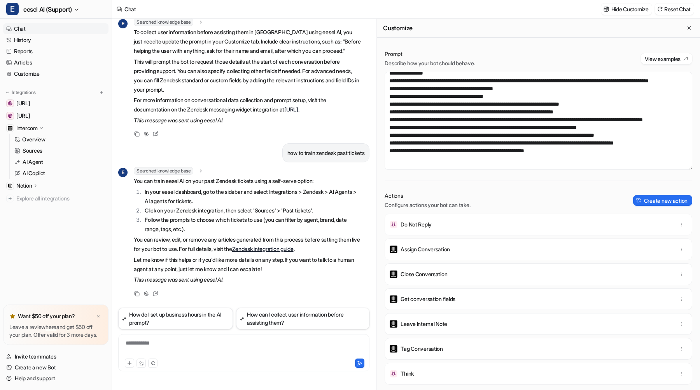
scroll to position [1268, 0]
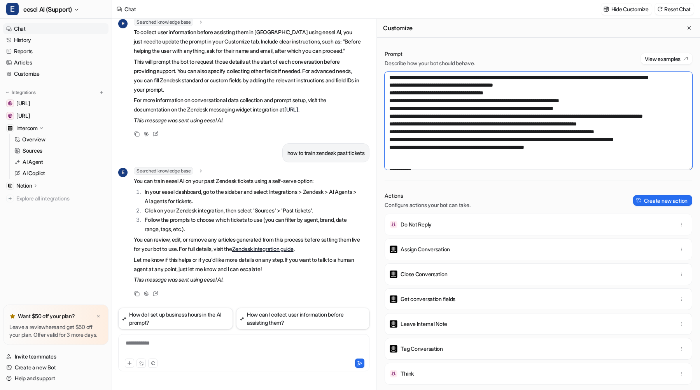
click at [486, 108] on textarea at bounding box center [539, 121] width 308 height 98
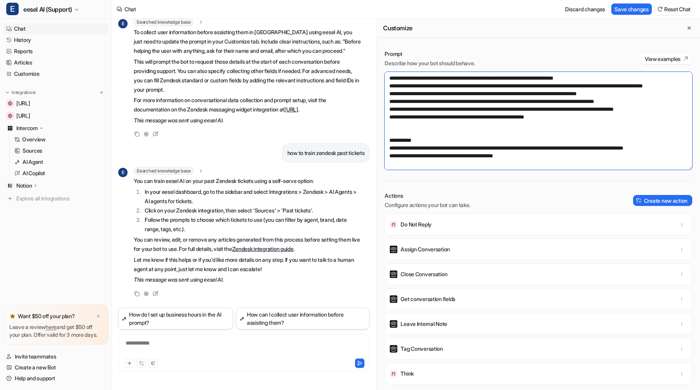
scroll to position [1343, 0]
click at [616, 7] on button "Save changes" at bounding box center [631, 8] width 40 height 11
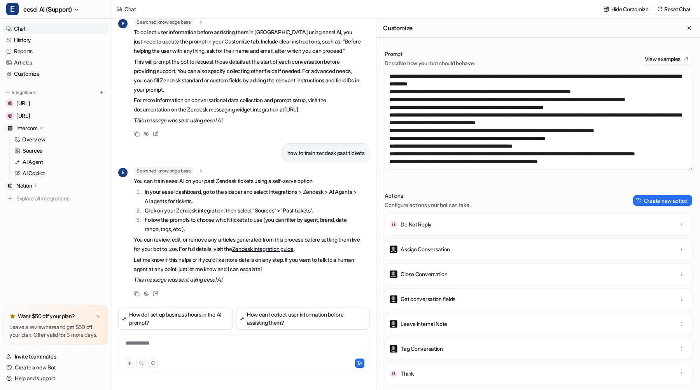
scroll to position [313, 0]
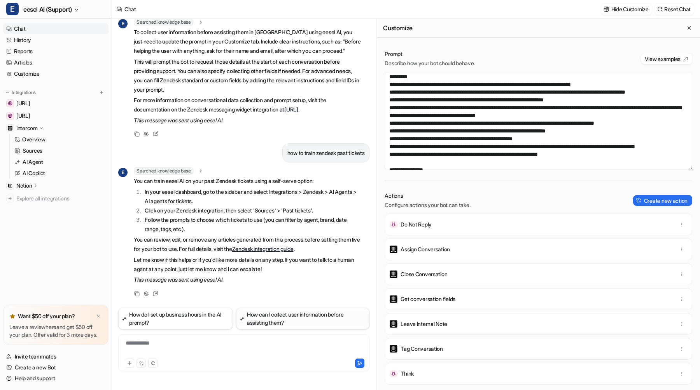
click at [283, 318] on button "How can I collect user information before assisting them?" at bounding box center [303, 319] width 134 height 22
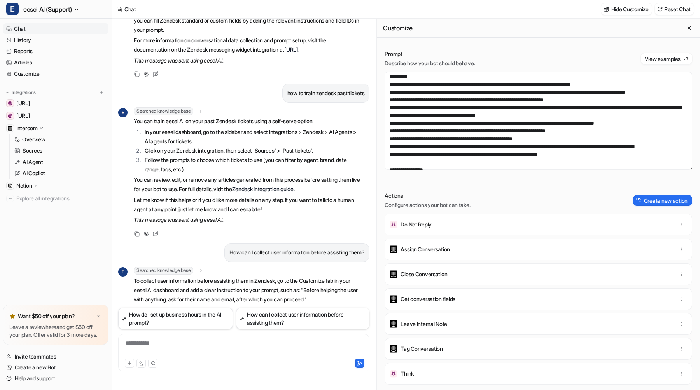
scroll to position [393, 0]
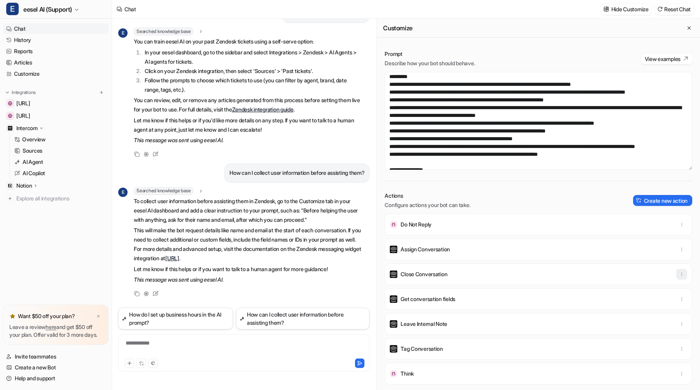
click at [681, 272] on icon "button" at bounding box center [681, 274] width 5 height 5
click at [648, 295] on button "Delete" at bounding box center [644, 292] width 84 height 14
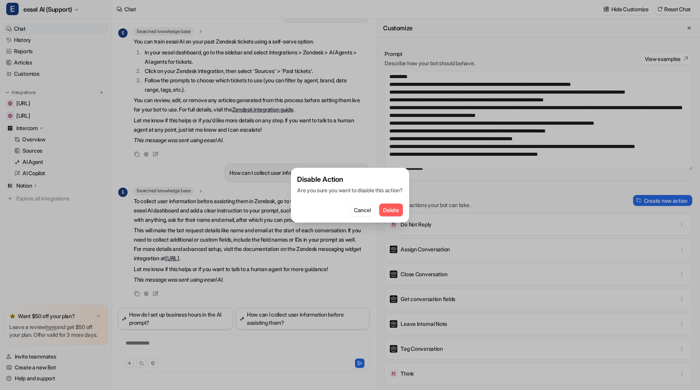
click at [399, 211] on span "Delete" at bounding box center [391, 210] width 16 height 8
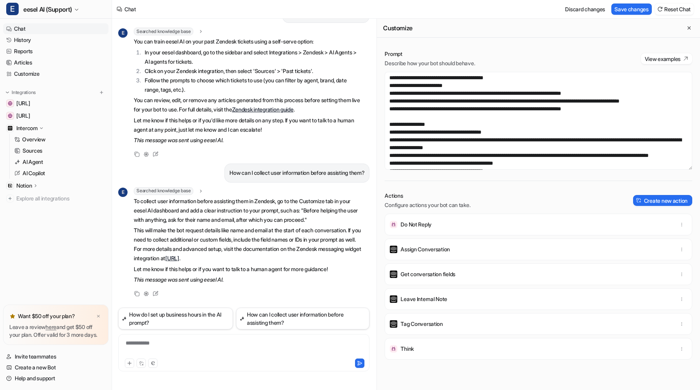
scroll to position [1369, 0]
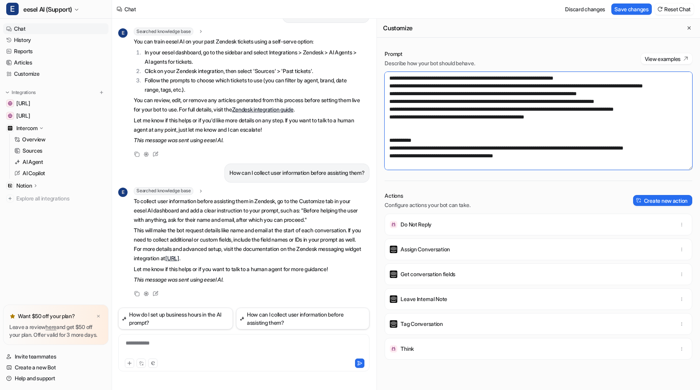
drag, startPoint x: 526, startPoint y: 140, endPoint x: 450, endPoint y: 137, distance: 76.6
click at [450, 137] on textarea at bounding box center [539, 121] width 308 height 98
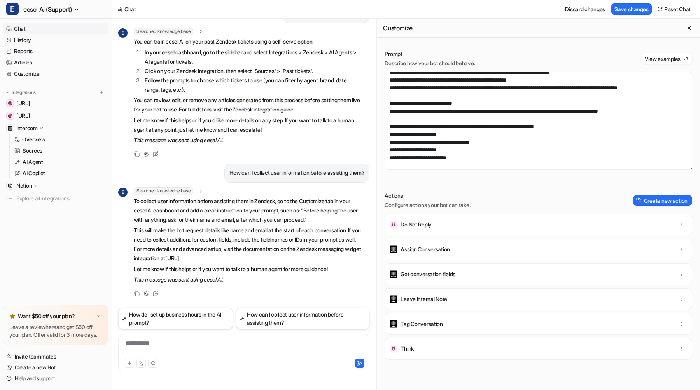
scroll to position [1011, 0]
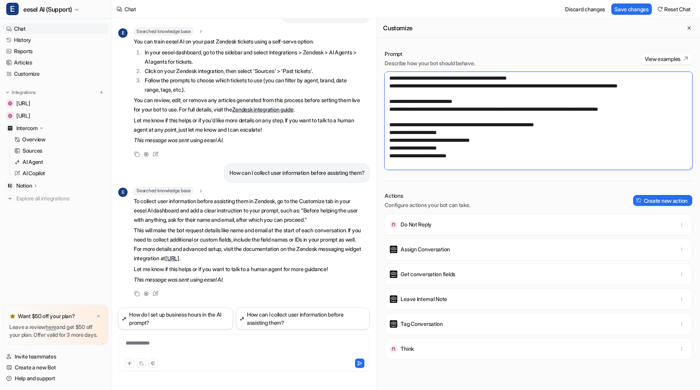
drag, startPoint x: 683, startPoint y: 139, endPoint x: 378, endPoint y: 87, distance: 308.9
click at [378, 87] on div "Prompt Describe how your bot should behave. View examples Actions Configure act…" at bounding box center [538, 220] width 323 height 356
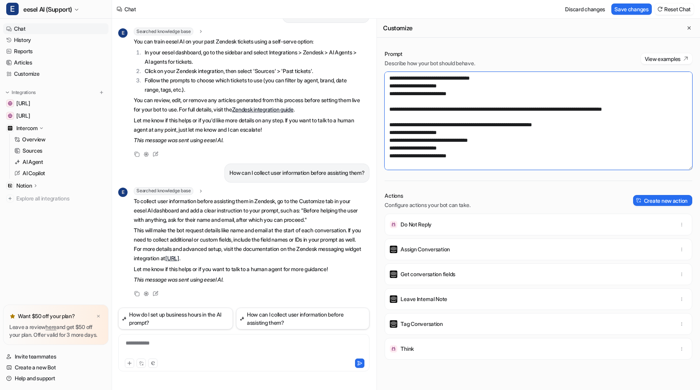
scroll to position [1003, 0]
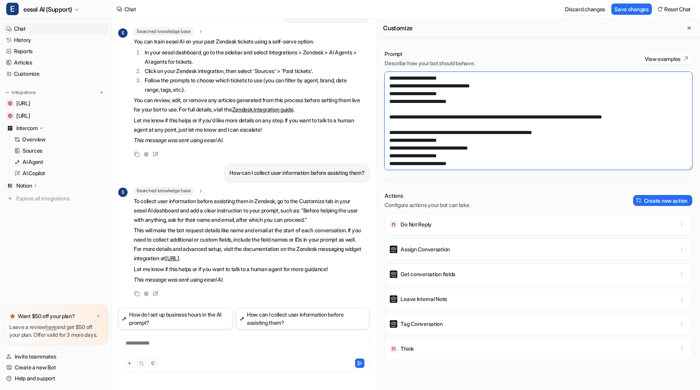
type textarea "**********"
click at [633, 10] on button "Save changes" at bounding box center [631, 8] width 40 height 11
